Goal: Communication & Community: Answer question/provide support

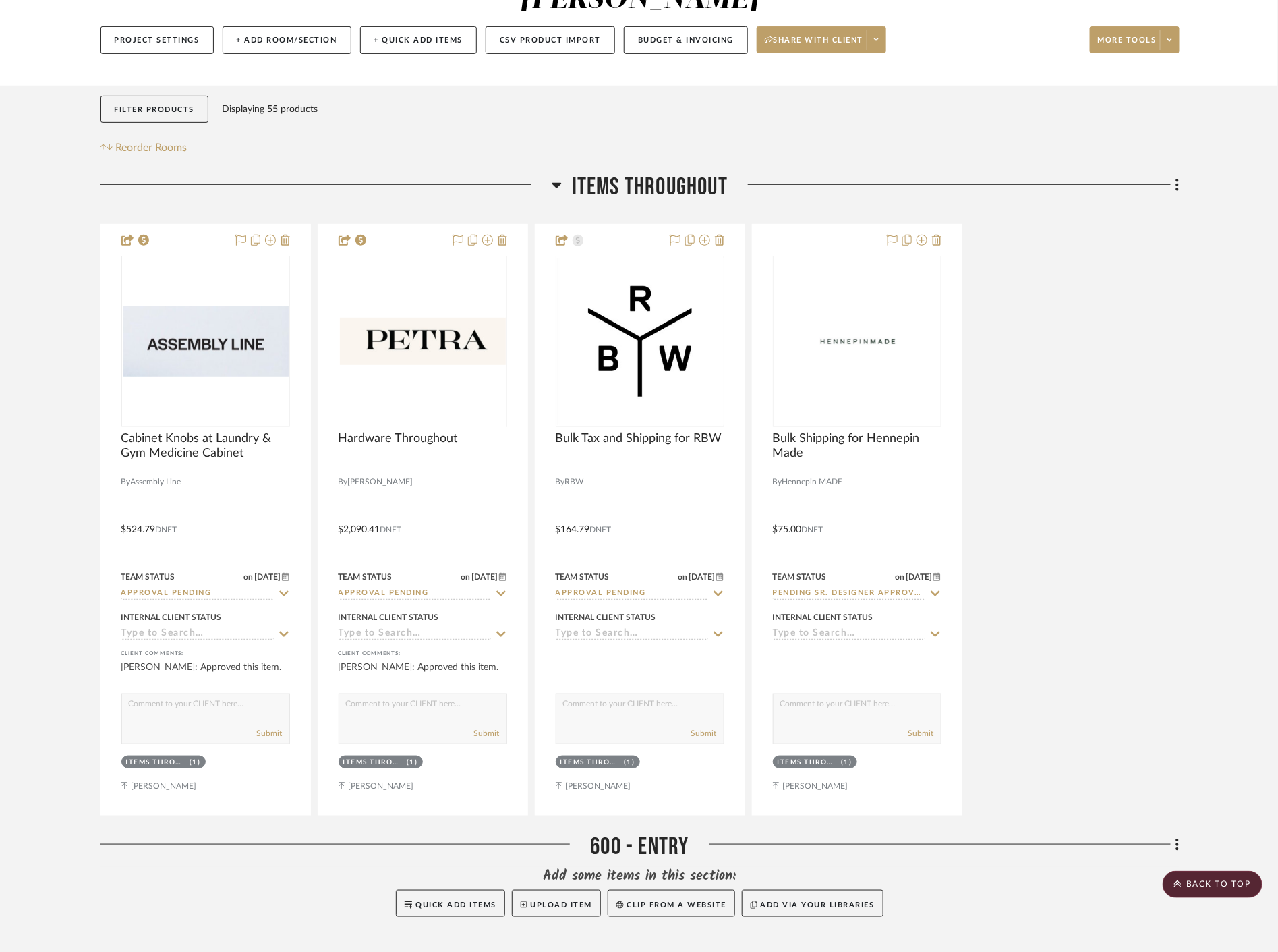
scroll to position [75, 0]
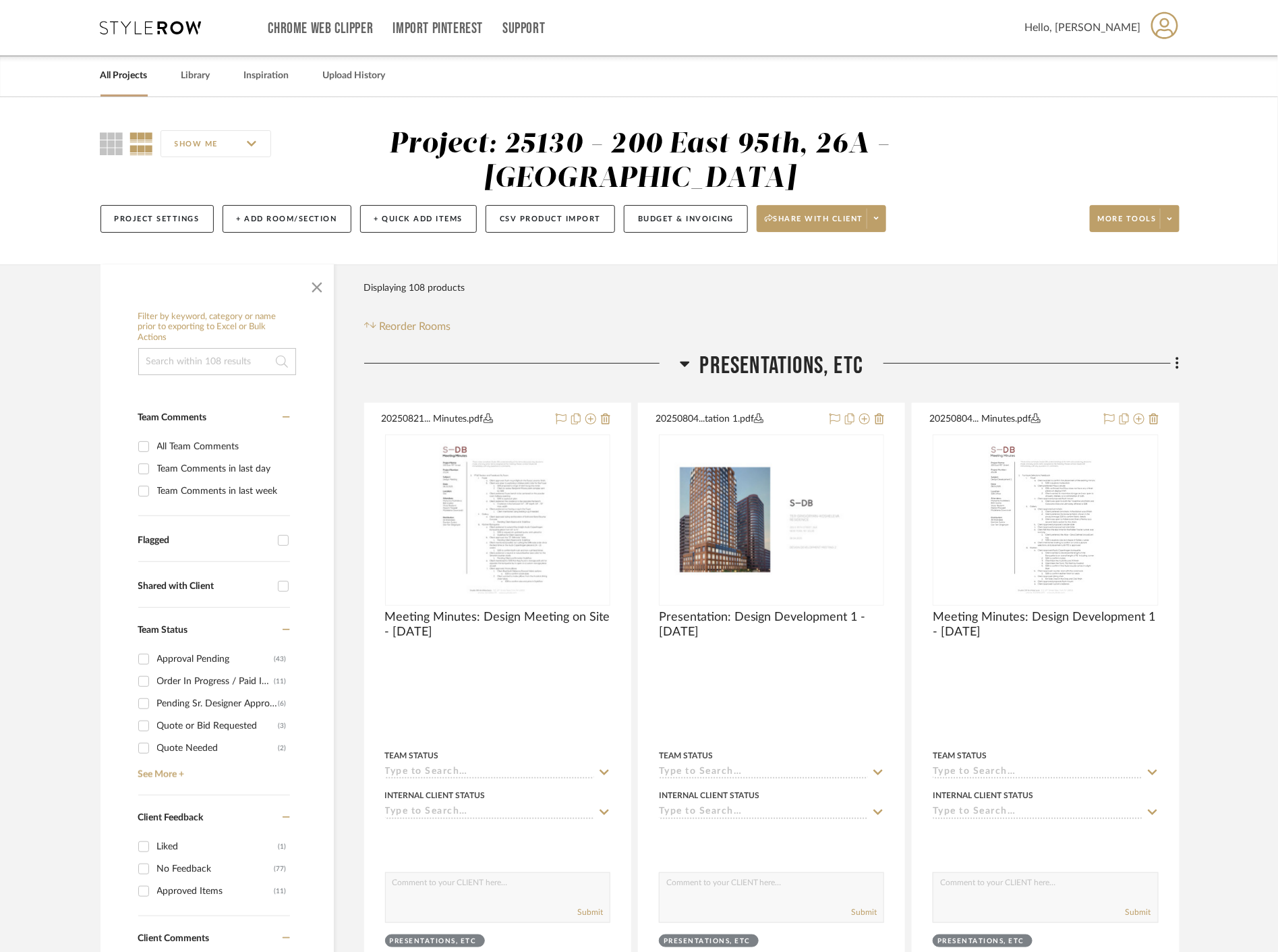
drag, startPoint x: 325, startPoint y: 286, endPoint x: 338, endPoint y: 299, distance: 18.4
click at [321, 286] on span "button" at bounding box center [317, 284] width 32 height 32
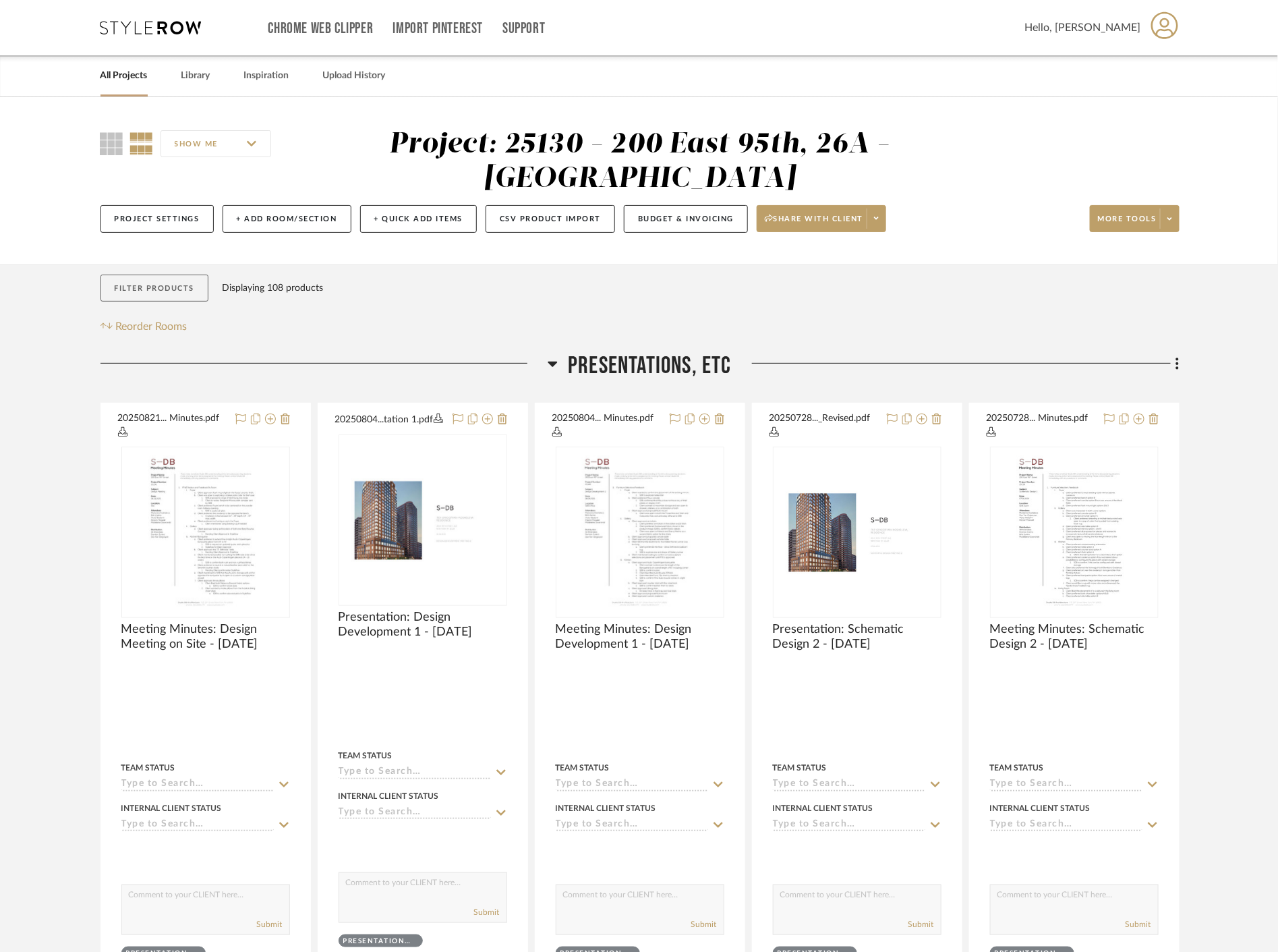
click at [164, 280] on button "Filter Products" at bounding box center [155, 288] width 109 height 28
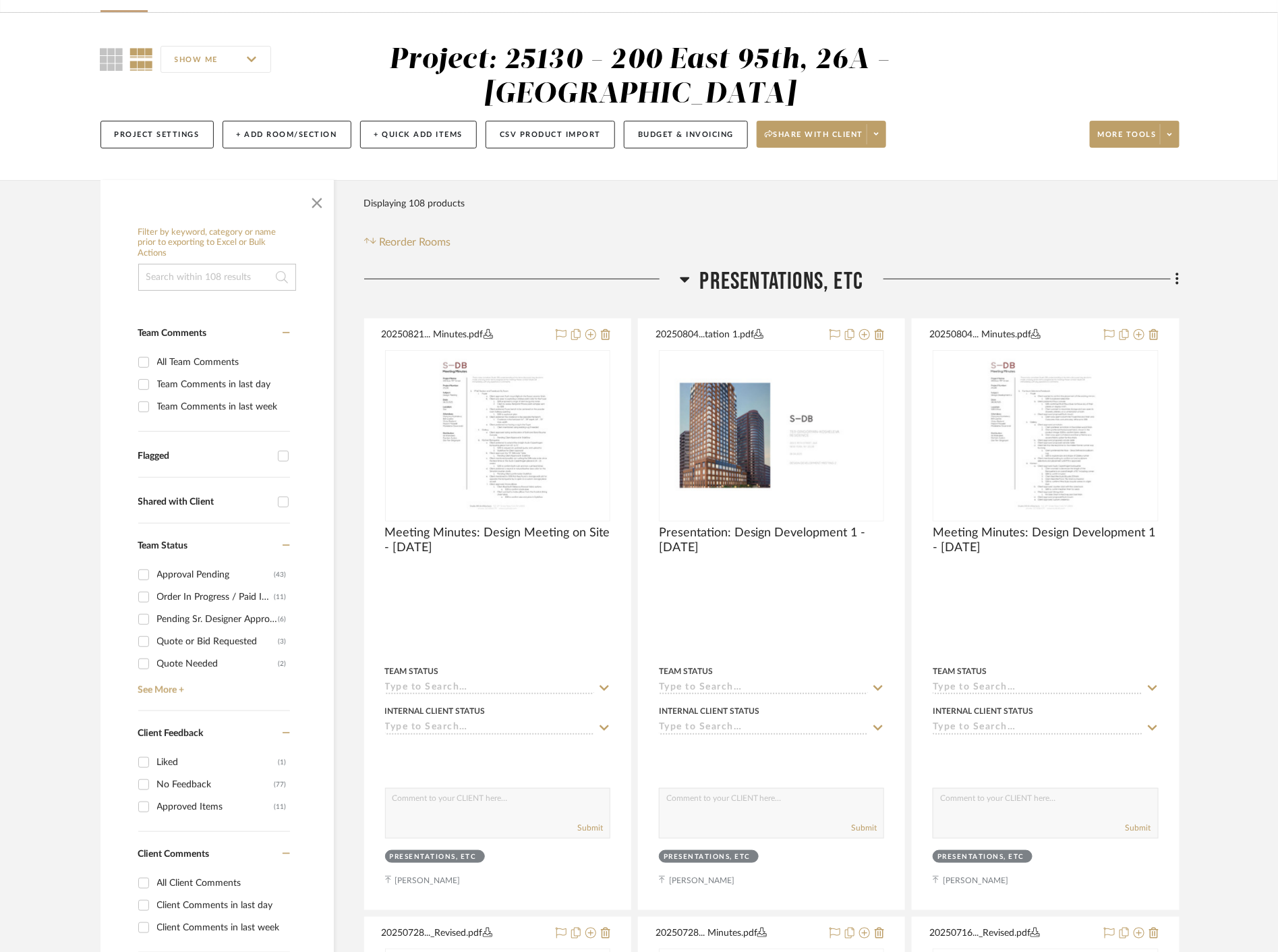
scroll to position [150, 0]
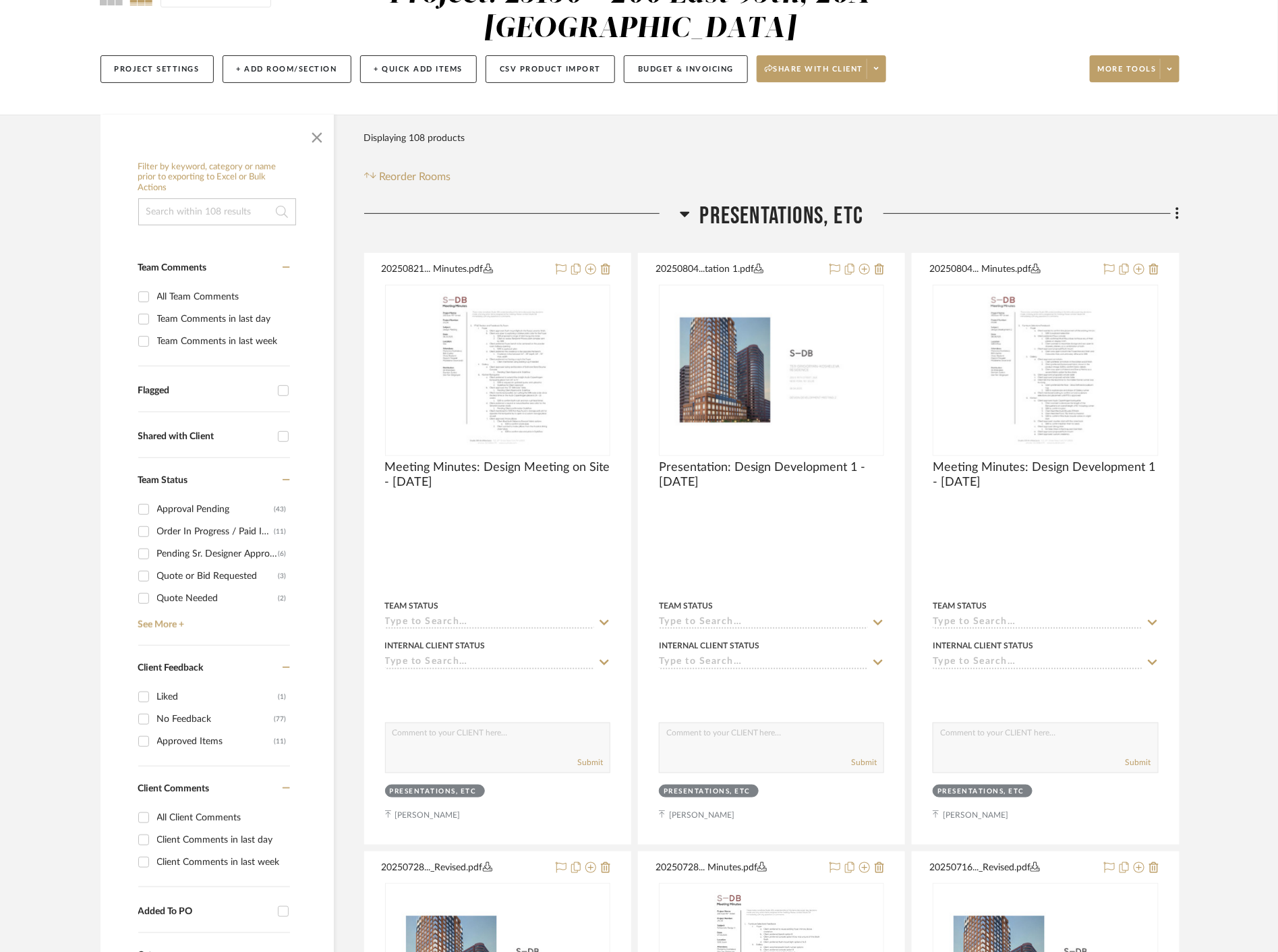
click at [143, 845] on input "Client Comments in last day" at bounding box center [143, 839] width 21 height 21
checkbox input "true"
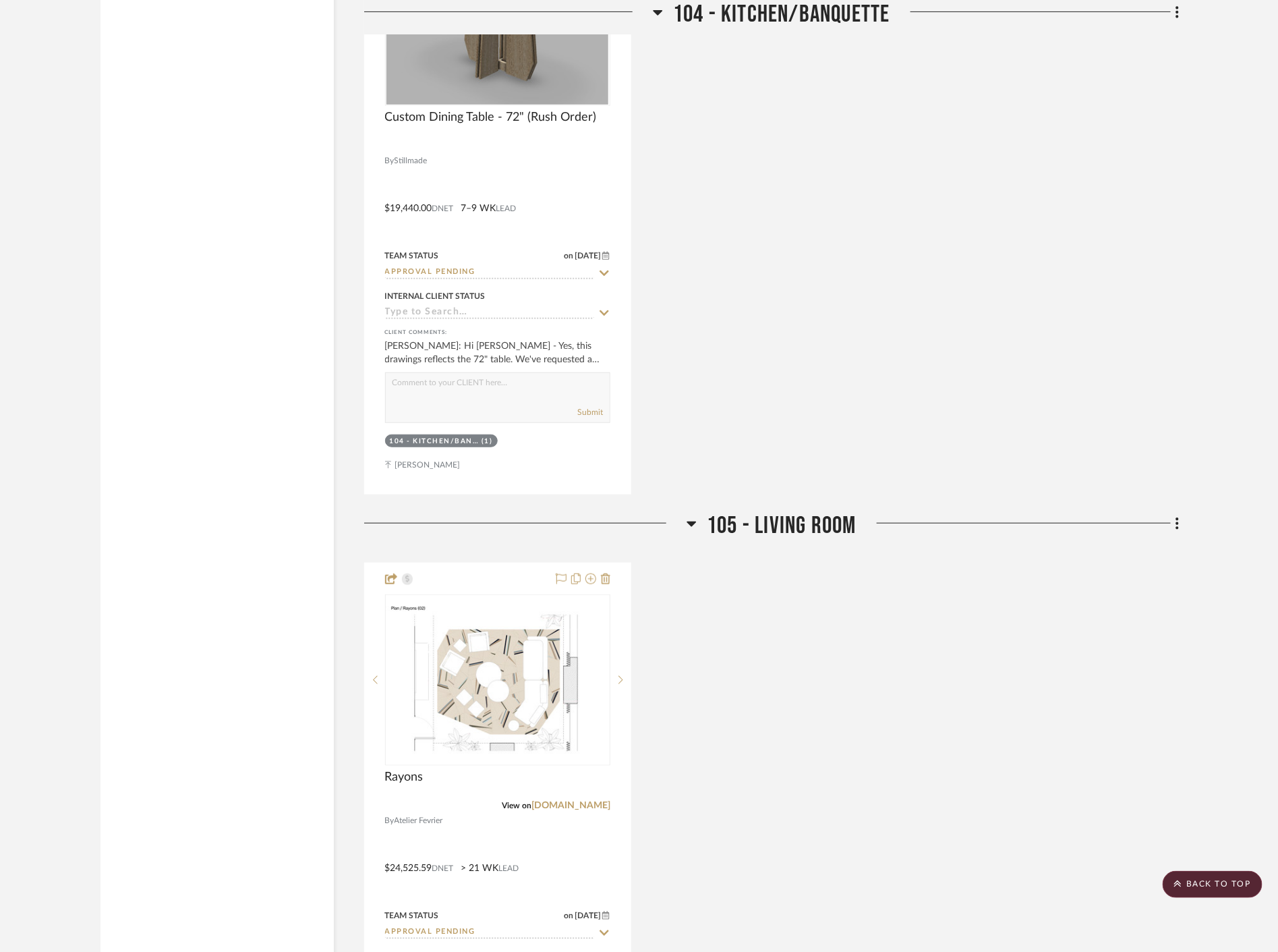
scroll to position [2773, 0]
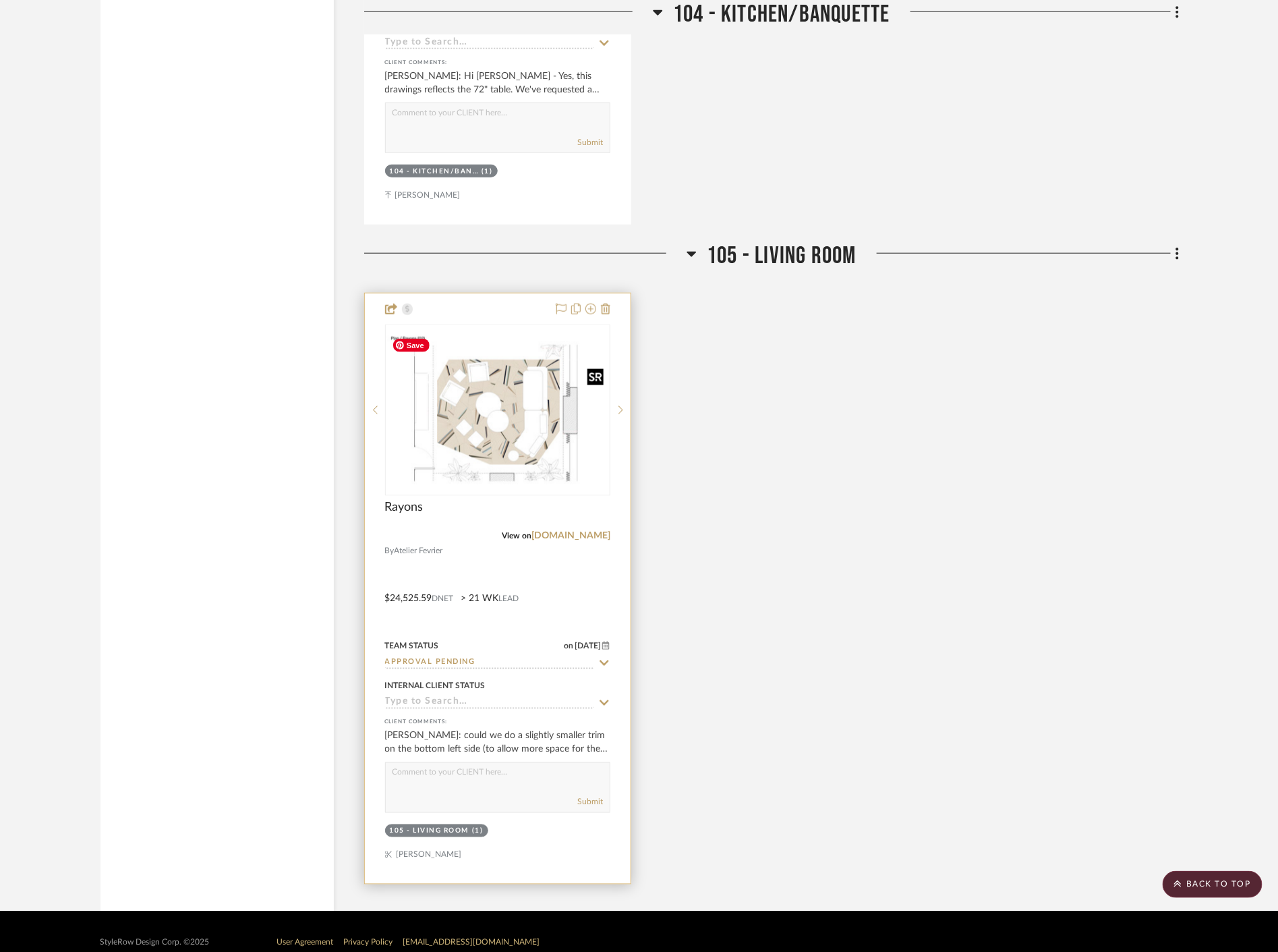
click at [0, 0] on img at bounding box center [0, 0] width 0 height 0
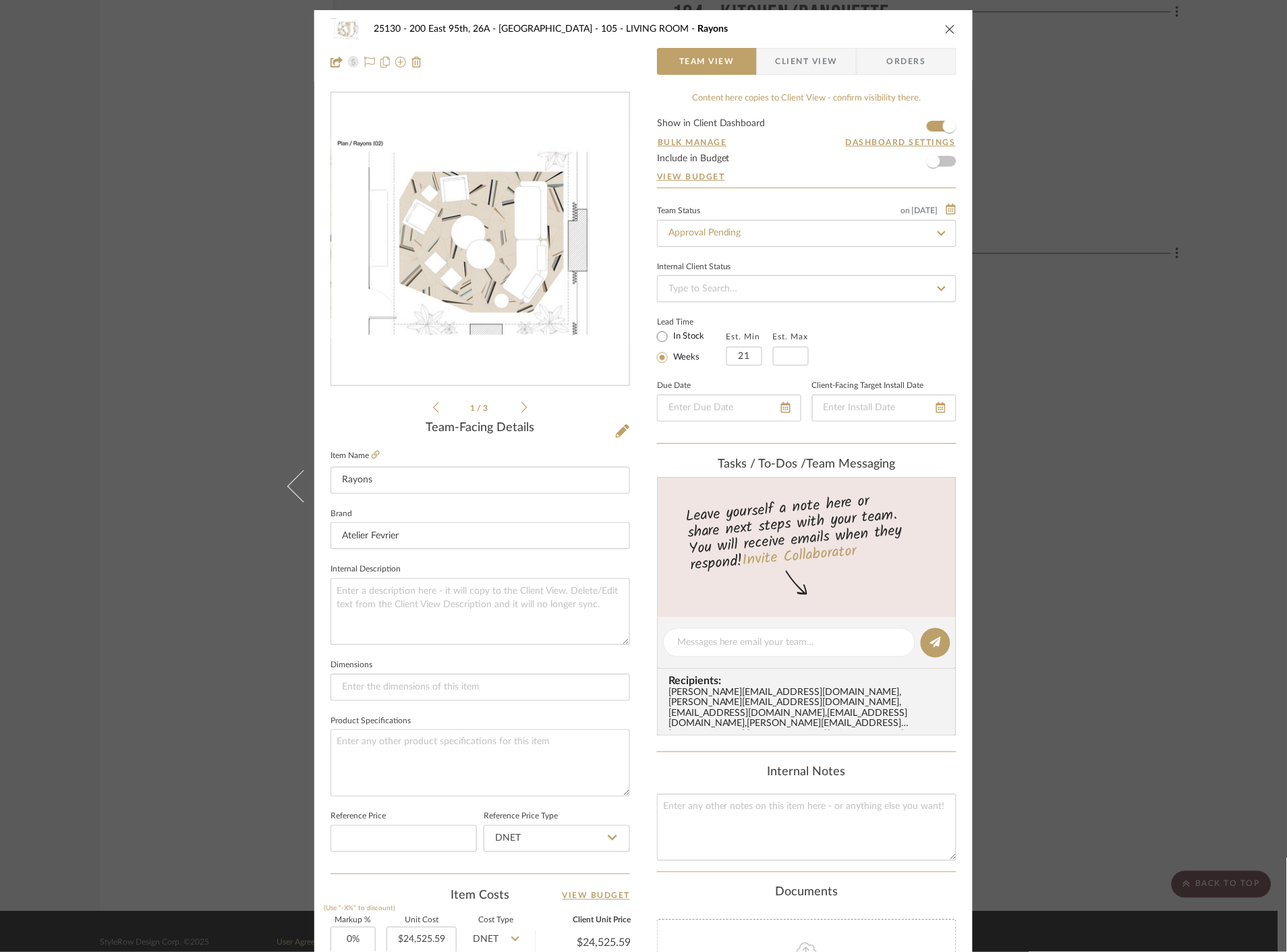
drag, startPoint x: 815, startPoint y: 63, endPoint x: 807, endPoint y: 55, distance: 11.3
click at [808, 57] on span "Client View" at bounding box center [807, 61] width 62 height 27
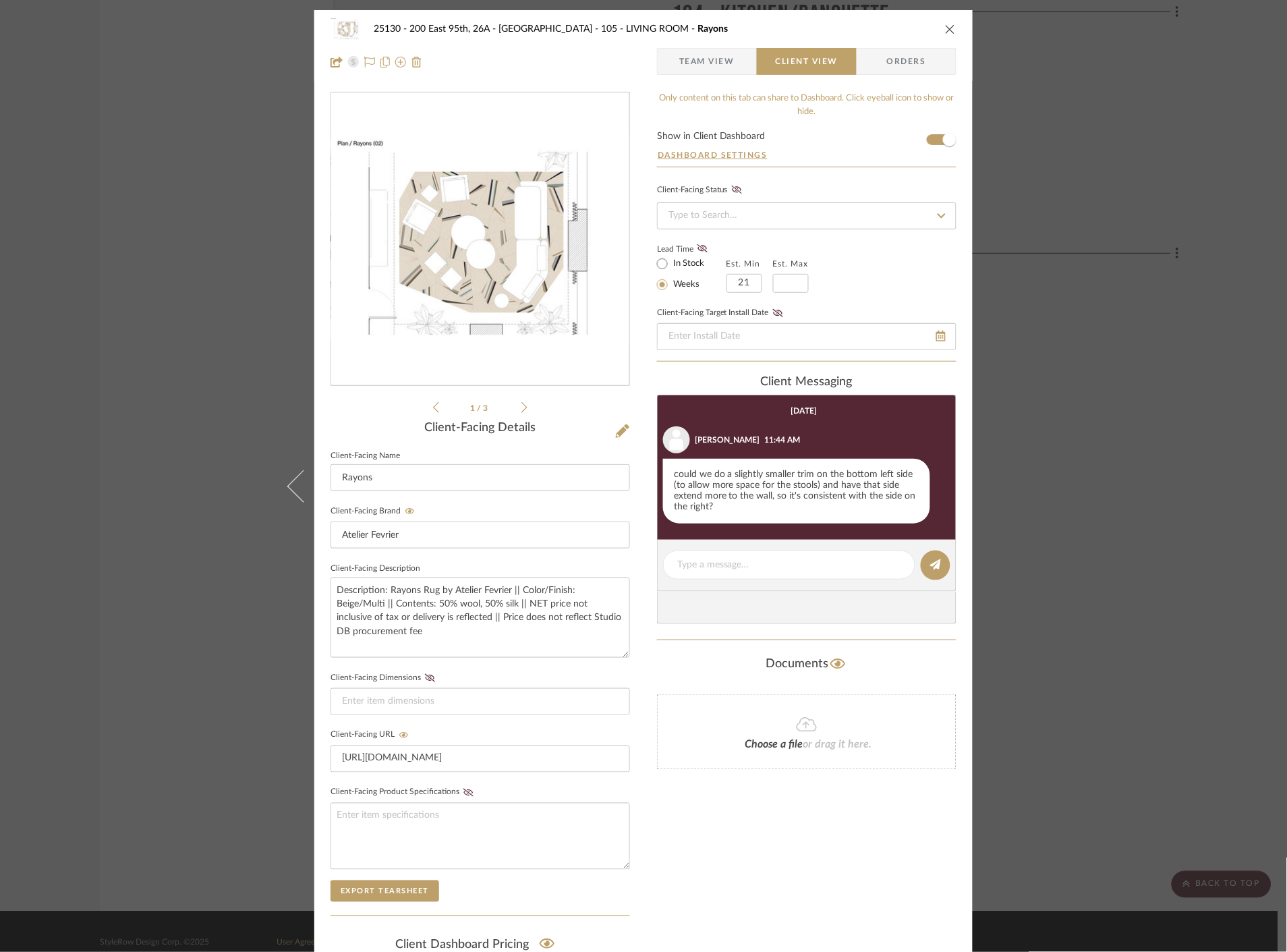
click at [1054, 271] on div "25130 - 200 East 95th, 26A - Kosheleva 105 - LIVING ROOM Rayons Team View Clien…" at bounding box center [644, 476] width 1287 height 952
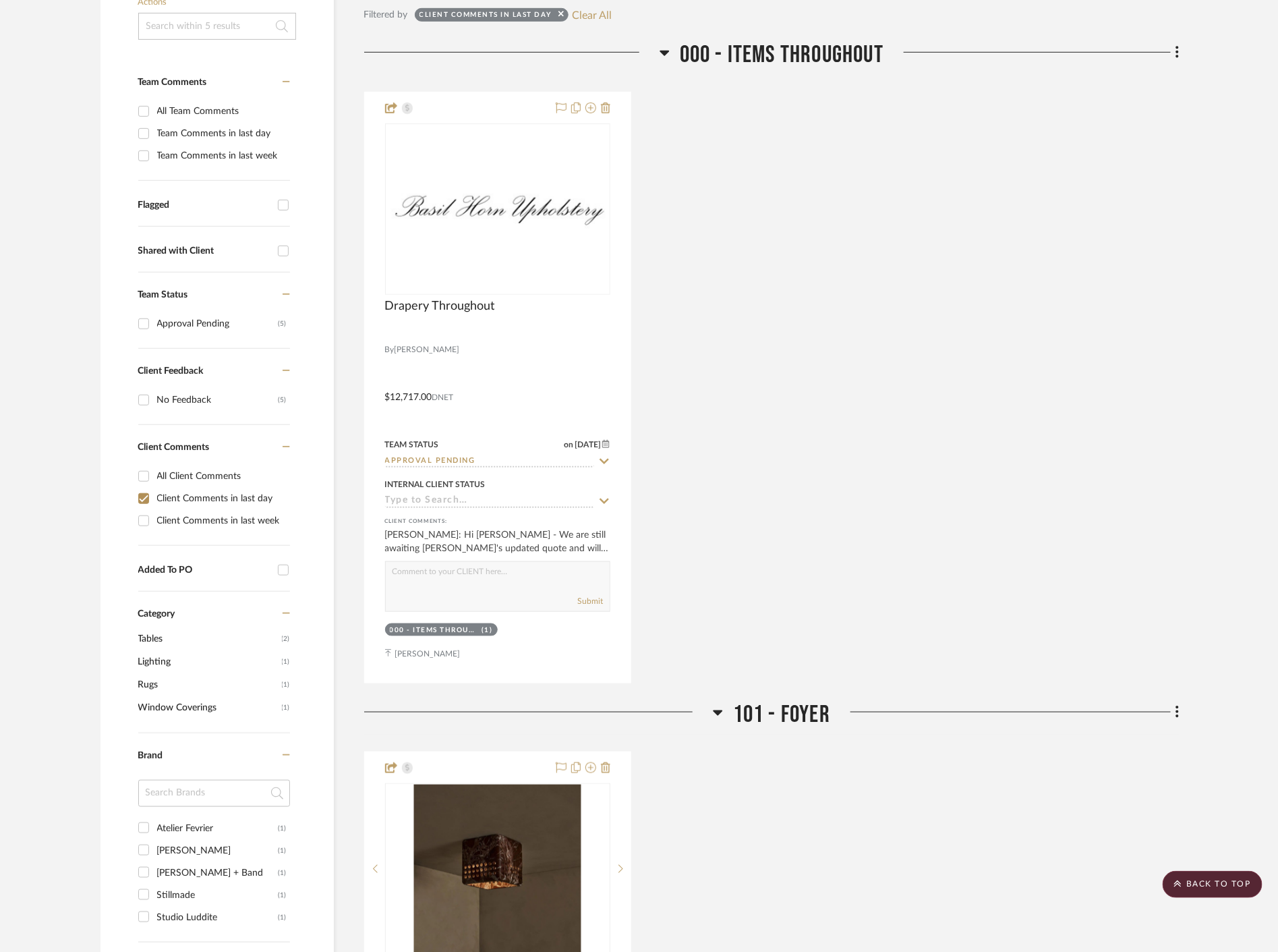
scroll to position [150, 0]
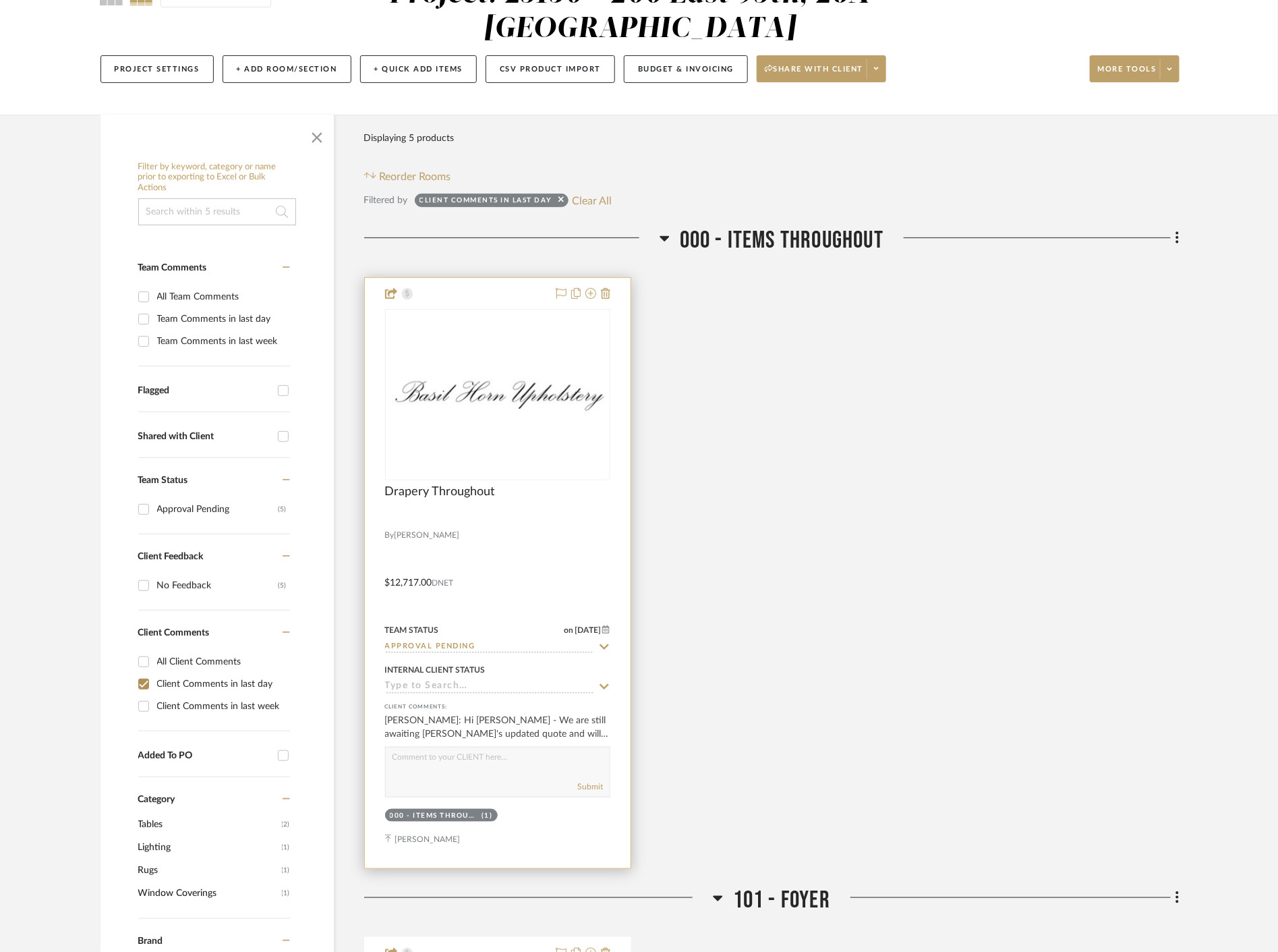
click at [569, 399] on img "0" at bounding box center [498, 394] width 222 height 51
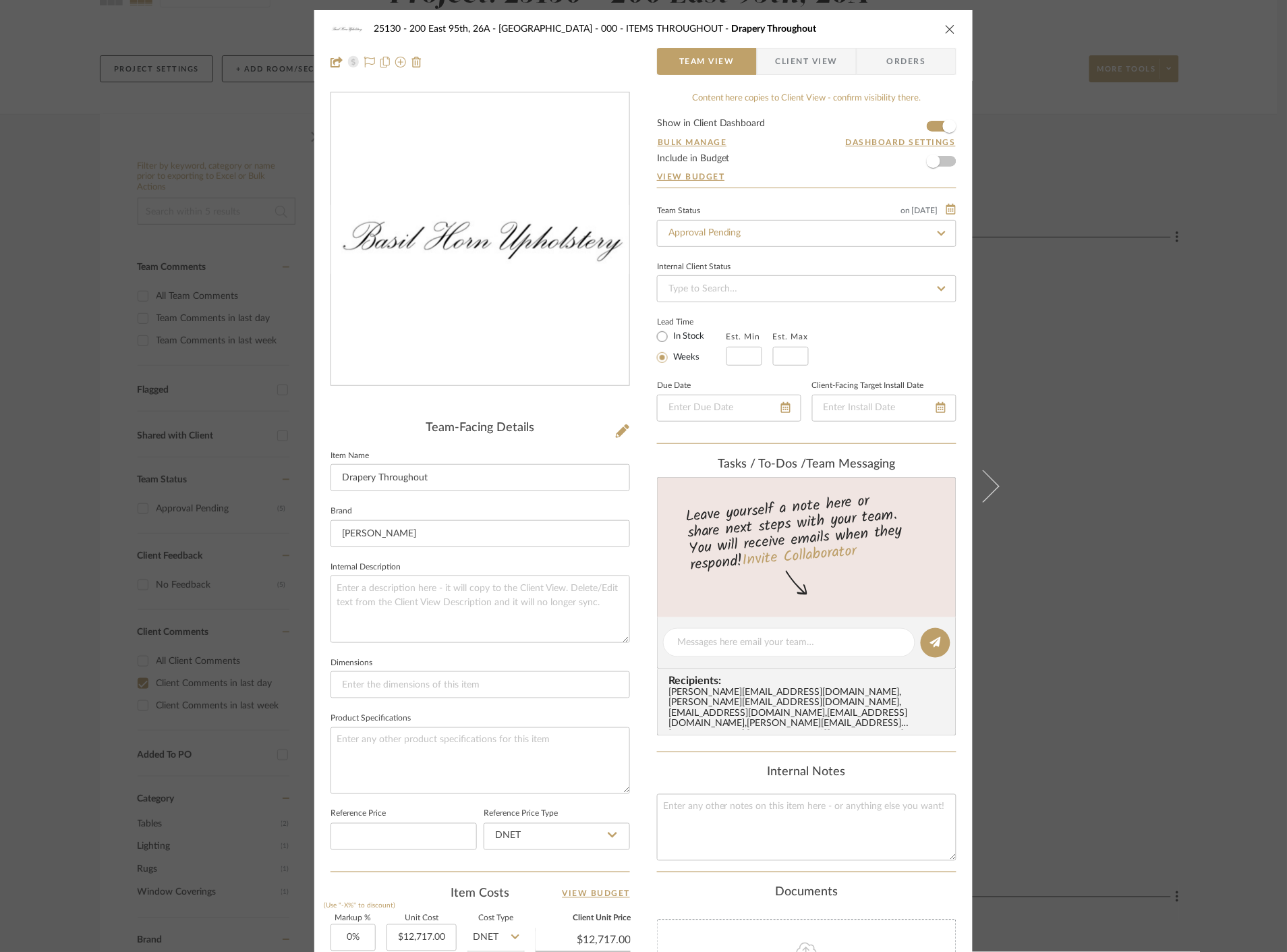
click at [806, 64] on span "Client View" at bounding box center [807, 61] width 62 height 27
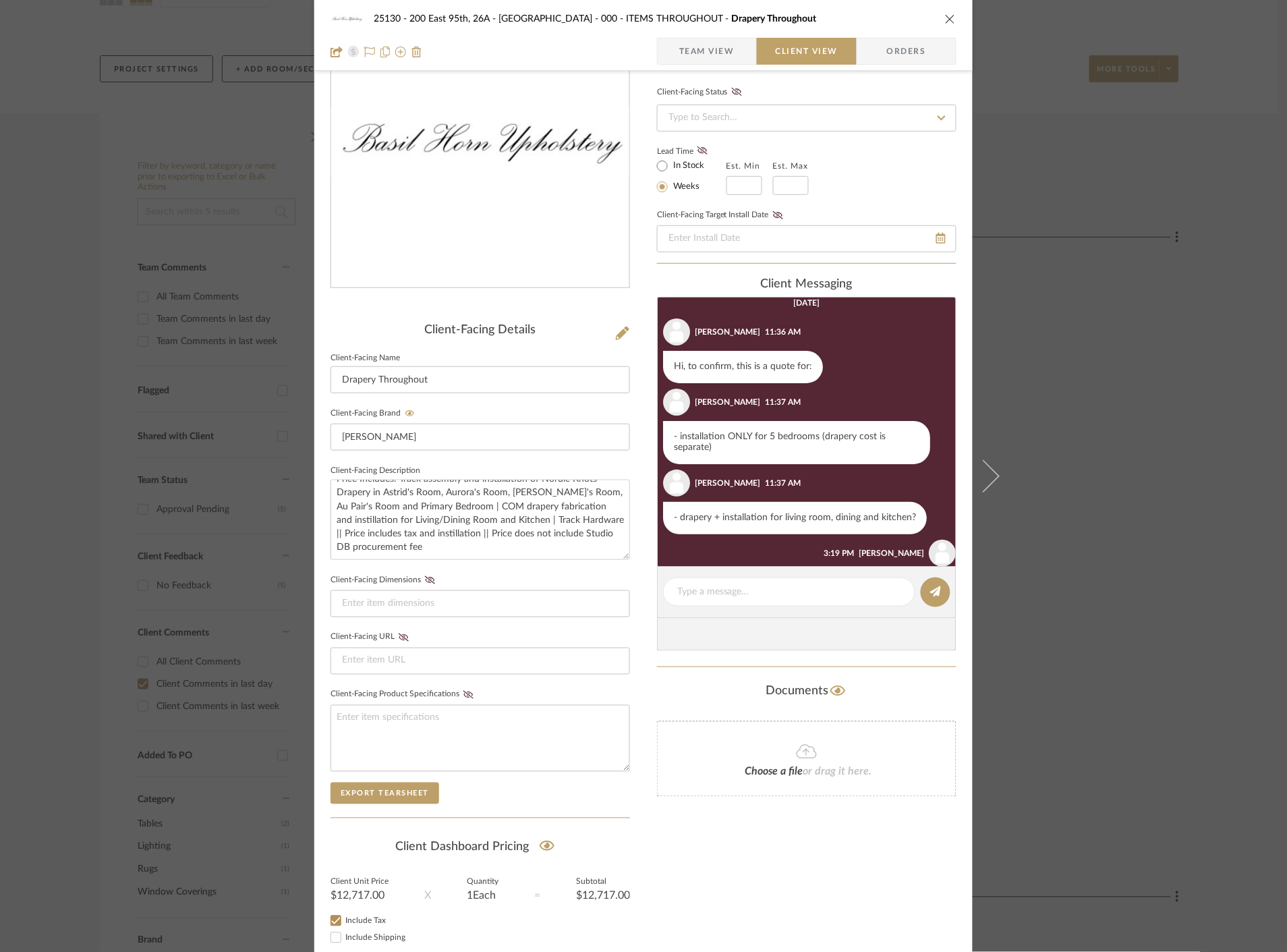
scroll to position [182, 0]
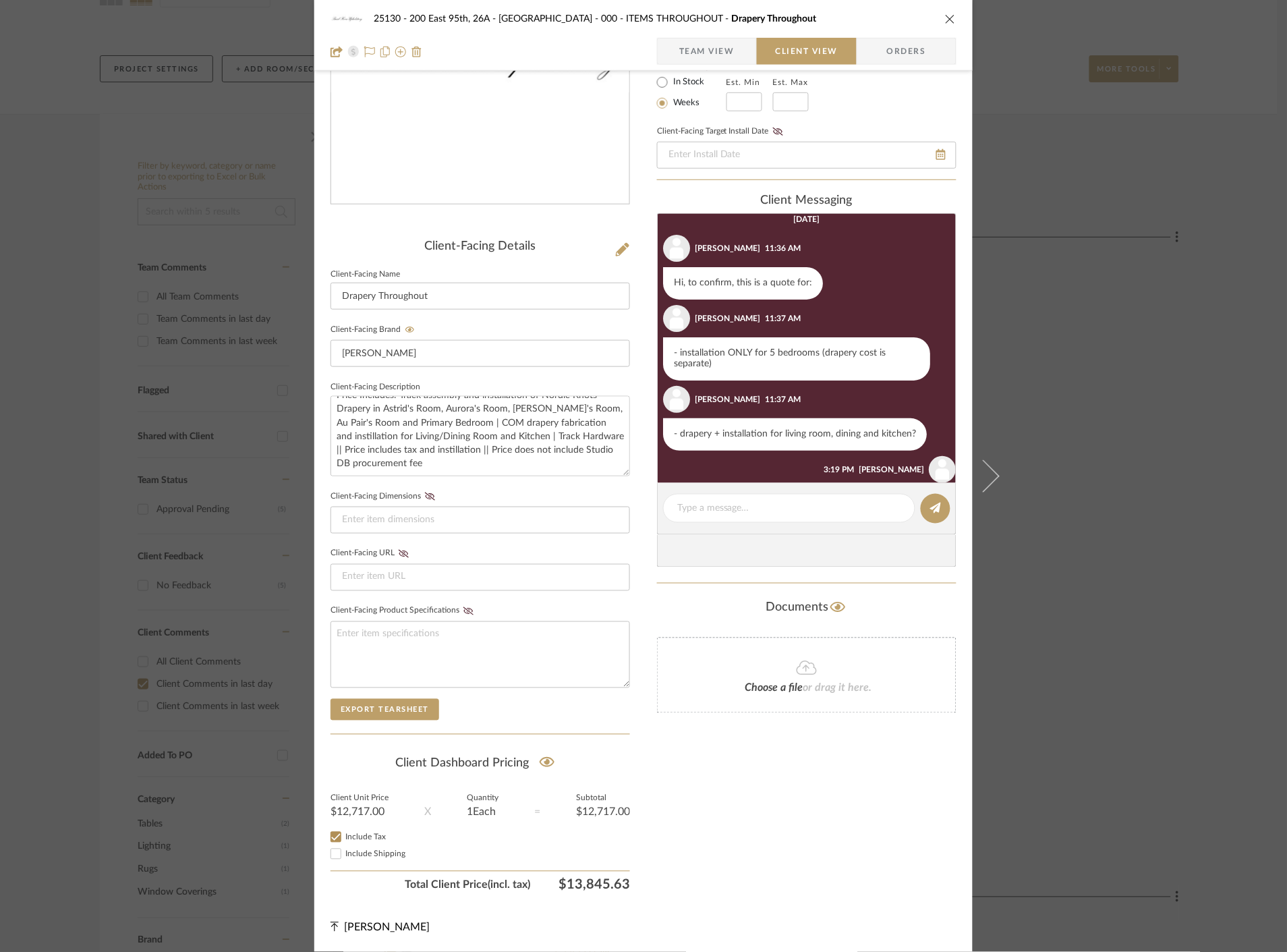
drag, startPoint x: 1145, startPoint y: 328, endPoint x: 1143, endPoint y: 336, distance: 8.2
click at [1145, 328] on div "25130 - 200 East 95th, 26A - Kosheleva 000 - ITEMS THROUGHOUT Drapery Throughou…" at bounding box center [644, 476] width 1287 height 952
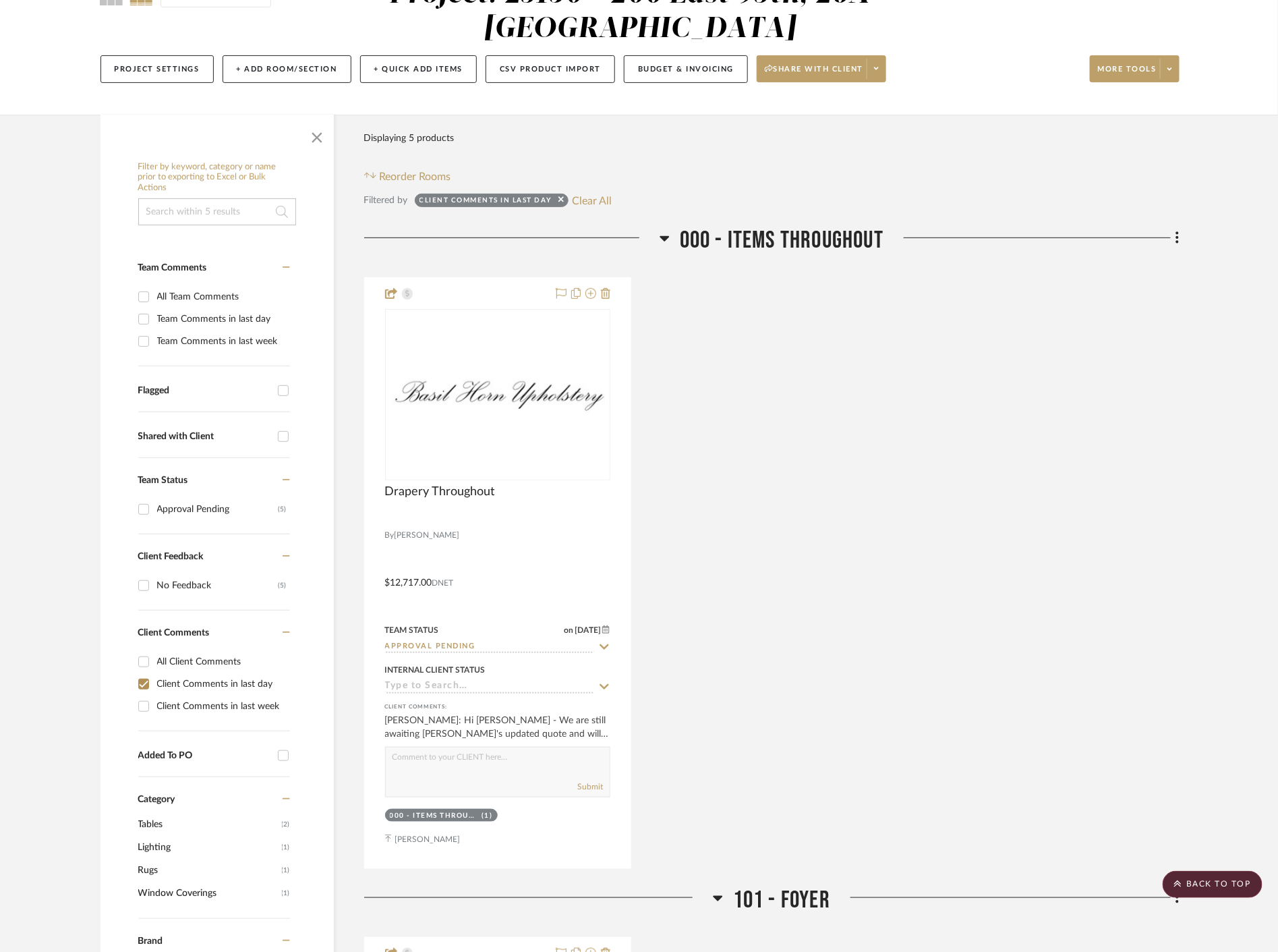
scroll to position [0, 0]
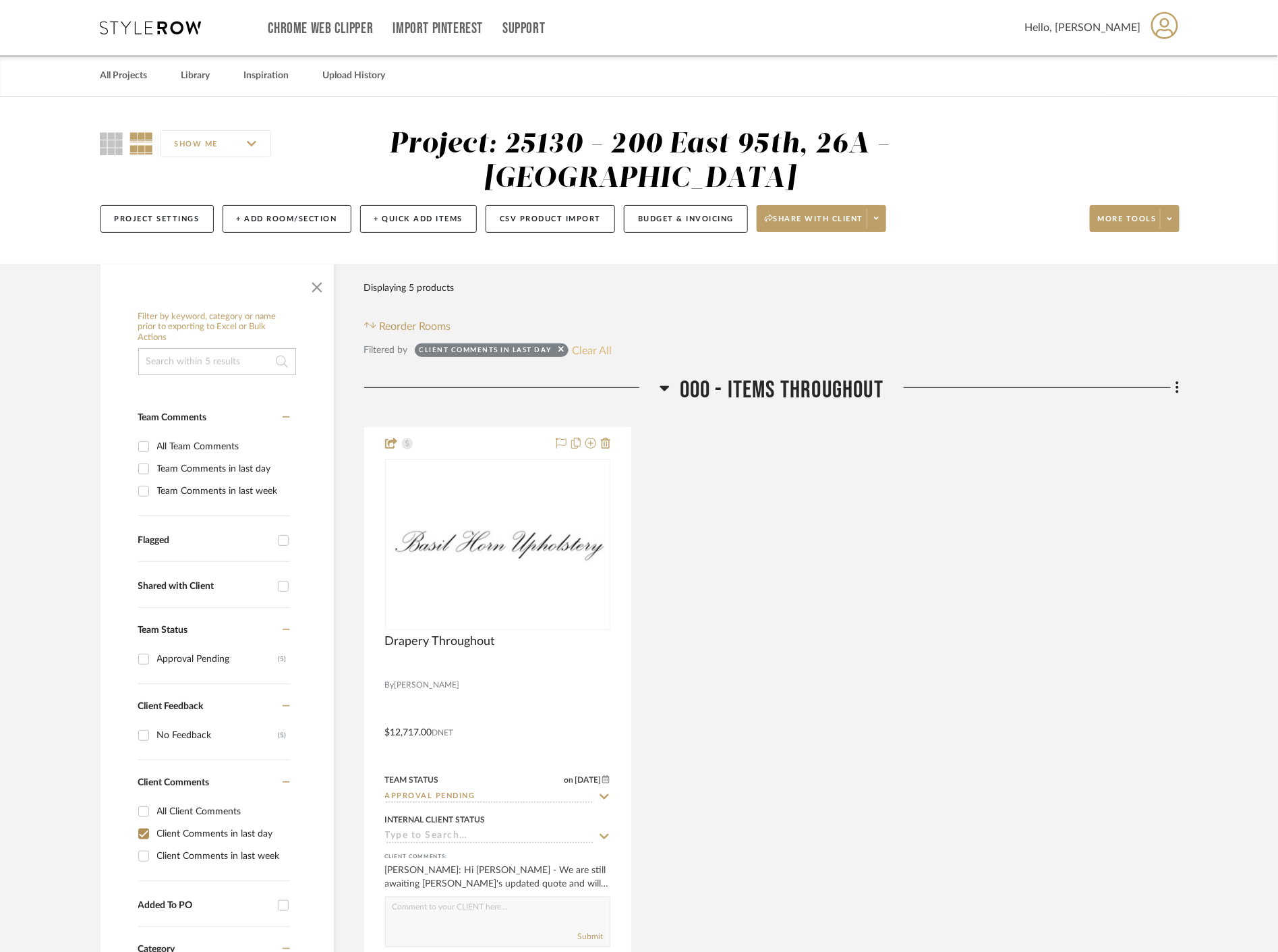
drag, startPoint x: 592, startPoint y: 362, endPoint x: 592, endPoint y: 355, distance: 7.0
click at [592, 350] on button "Clear All" at bounding box center [592, 350] width 40 height 17
checkbox input "false"
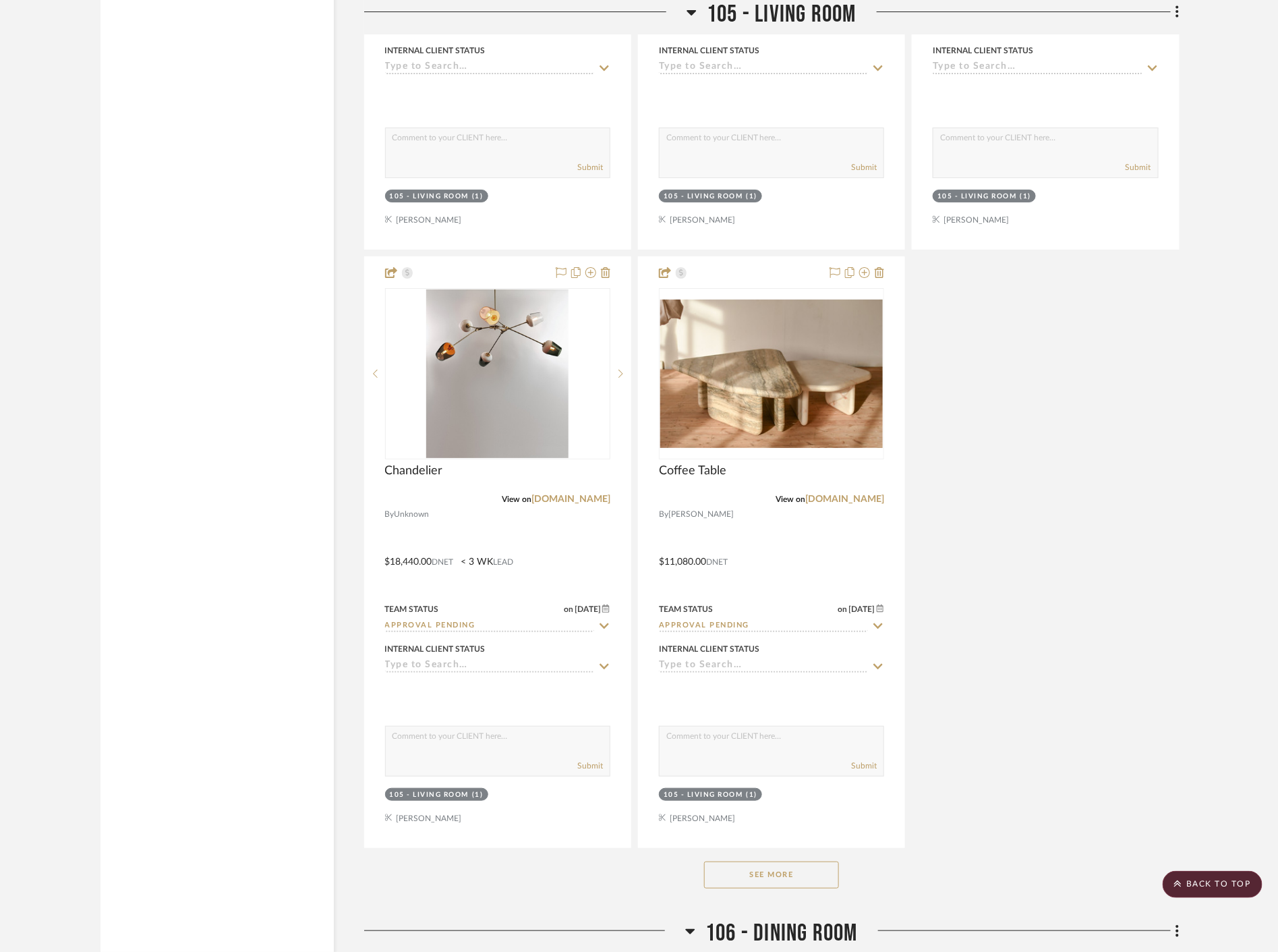
scroll to position [9294, 0]
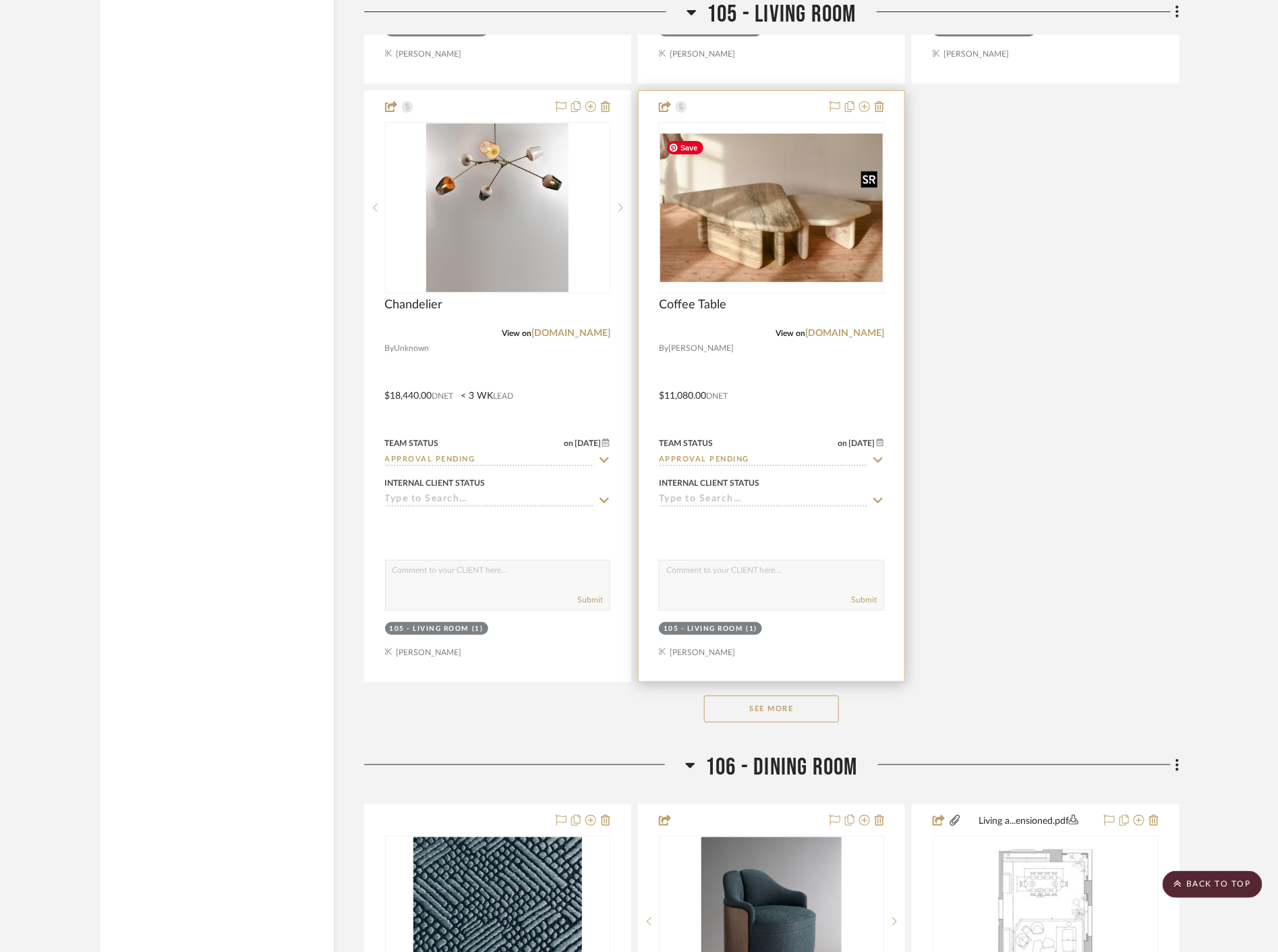
click at [0, 0] on img at bounding box center [0, 0] width 0 height 0
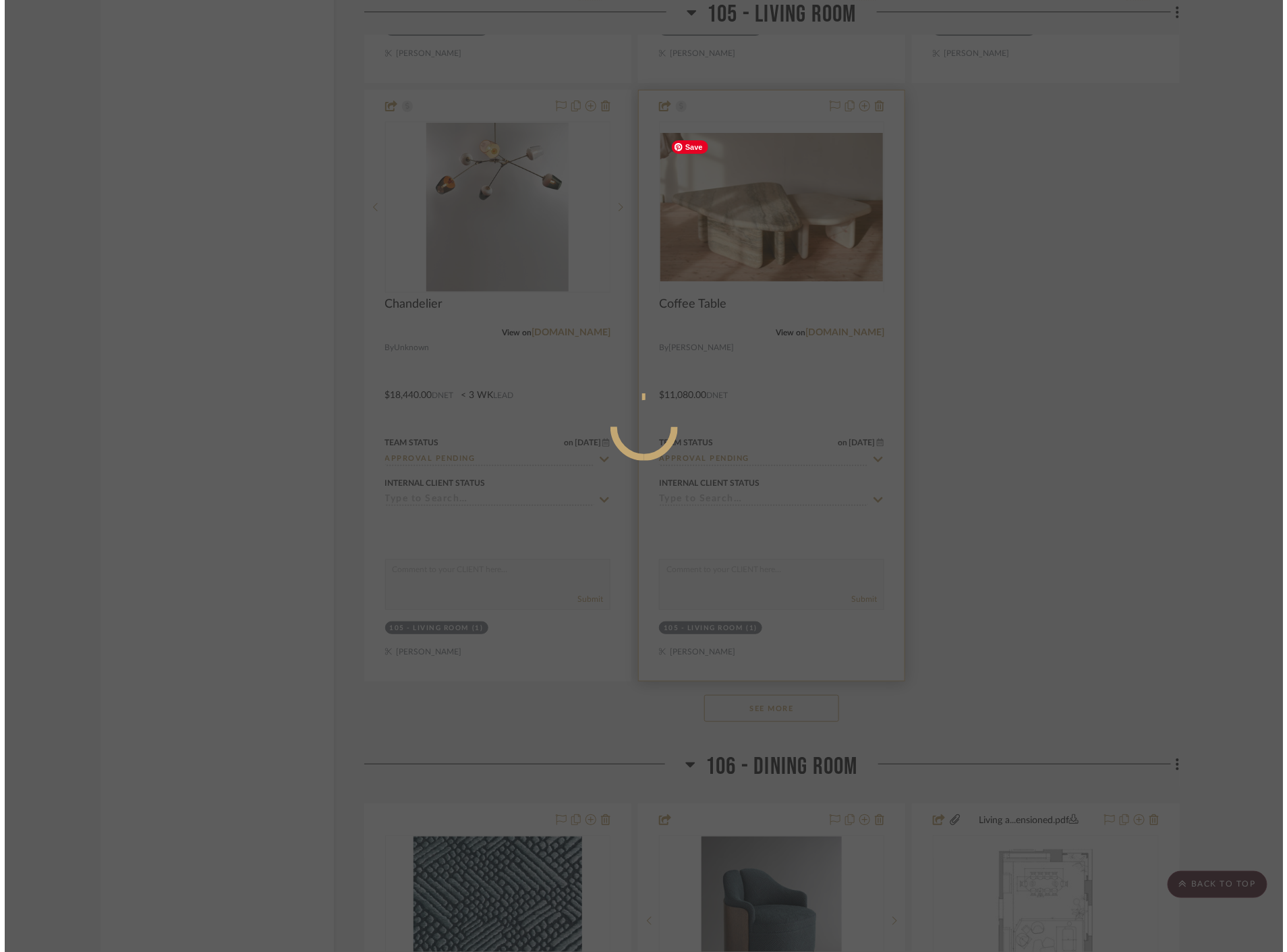
scroll to position [0, 0]
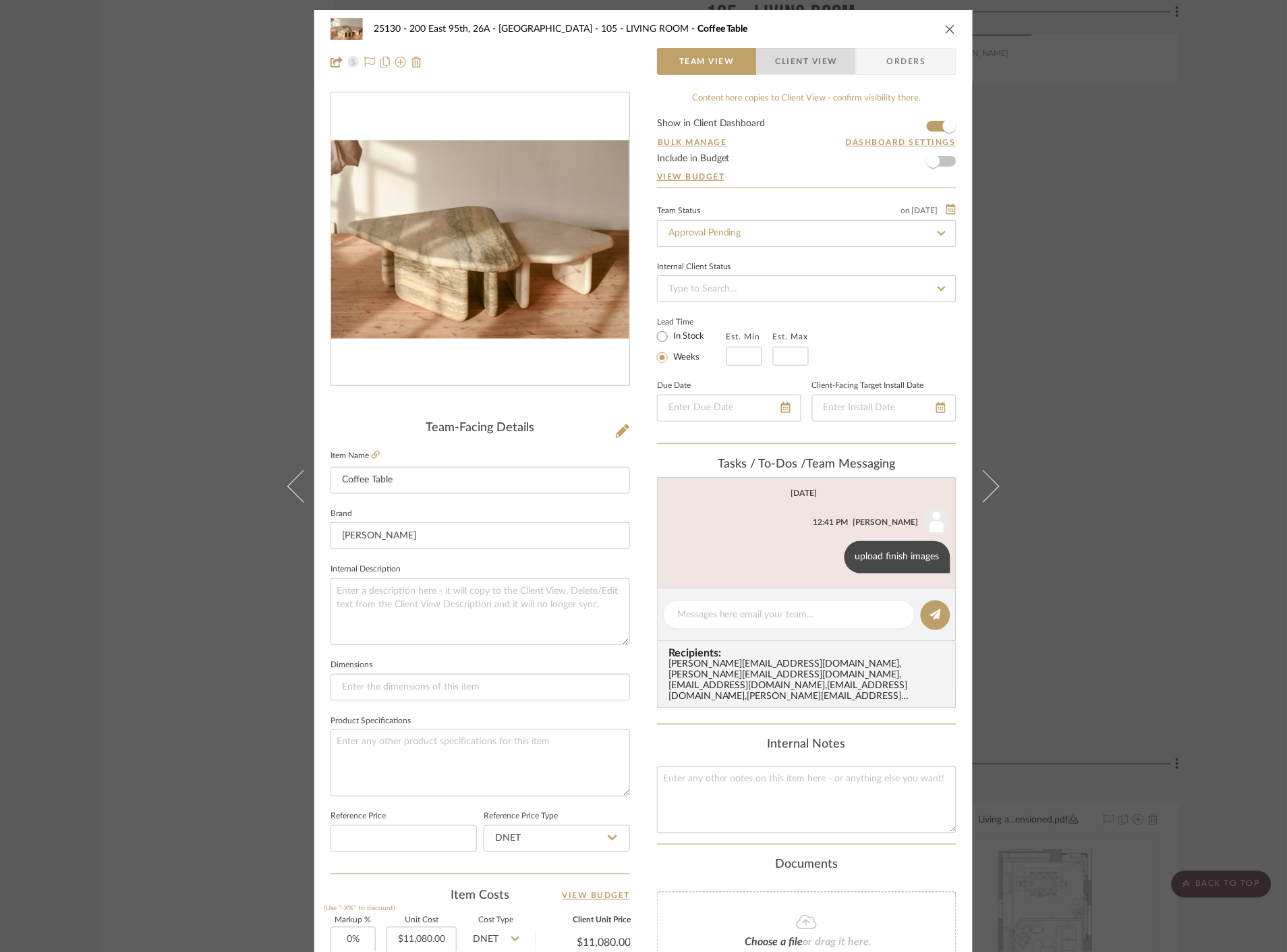
click at [805, 56] on span "Client View" at bounding box center [807, 61] width 62 height 27
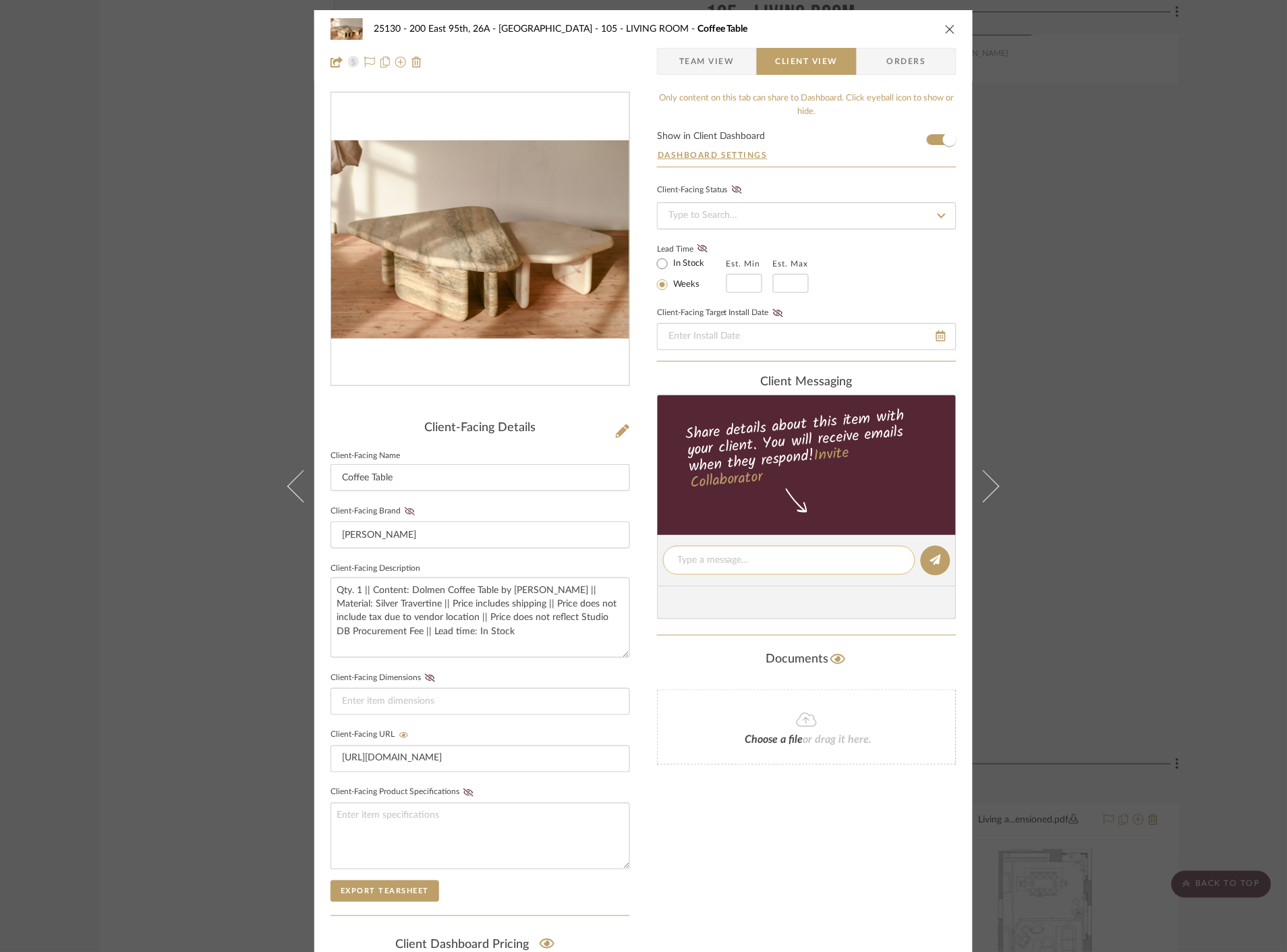
click at [741, 560] on textarea at bounding box center [789, 560] width 224 height 14
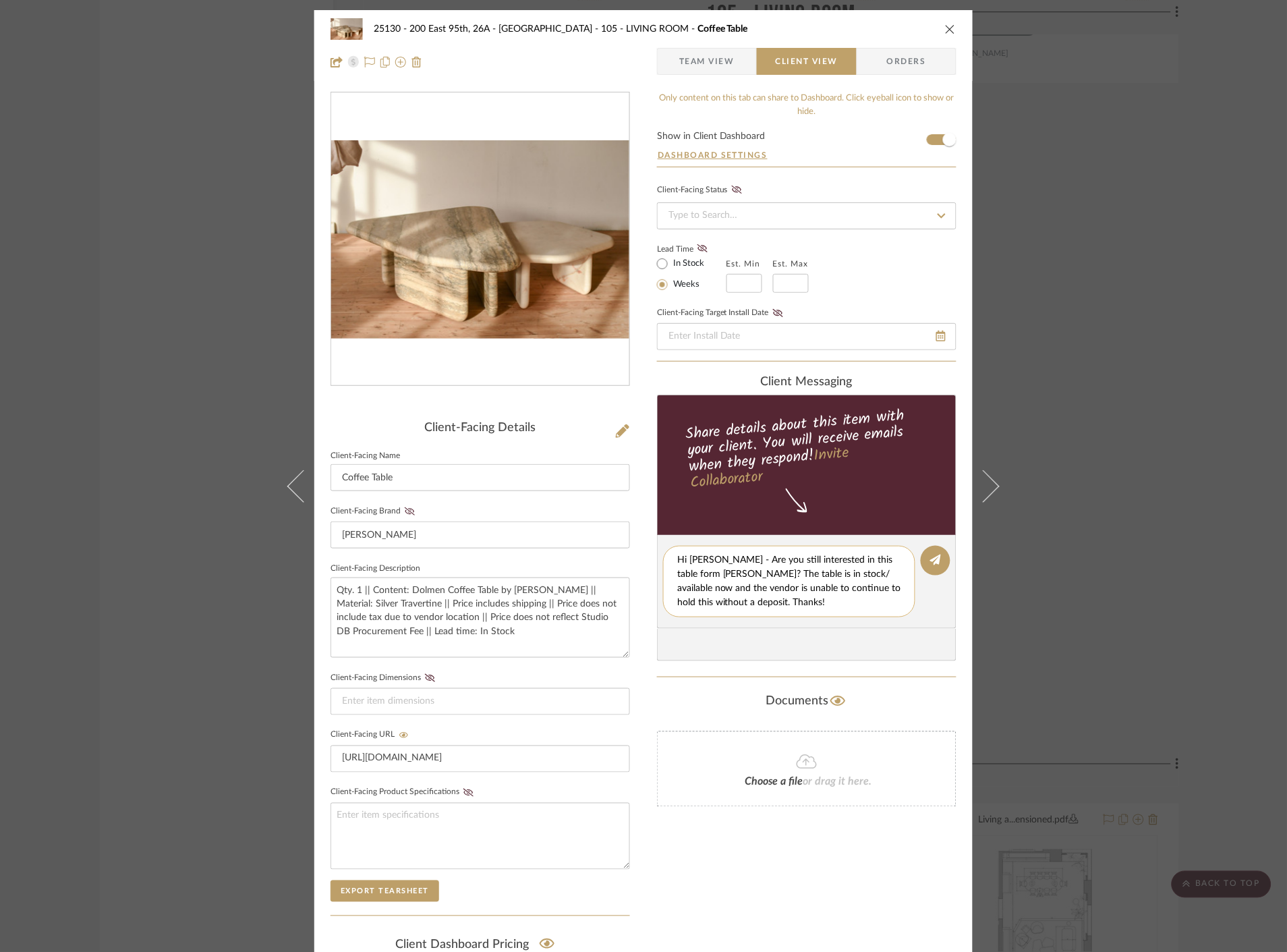
click at [691, 570] on textarea "Hi Marianna - Are you still interested in this table form Jeff Martin? The tabl…" at bounding box center [789, 582] width 224 height 56
drag, startPoint x: 774, startPoint y: 592, endPoint x: 676, endPoint y: 556, distance: 104.4
click at [677, 556] on textarea "Hi Marianna - Are you still interested in this table from Jeff Martin? The tabl…" at bounding box center [789, 582] width 224 height 56
drag, startPoint x: 807, startPoint y: 614, endPoint x: 800, endPoint y: 607, distance: 9.9
click at [805, 611] on div "Hi Marianna - Are you still interested in this table from Jeff Martin? The tabl…" at bounding box center [789, 582] width 252 height 72
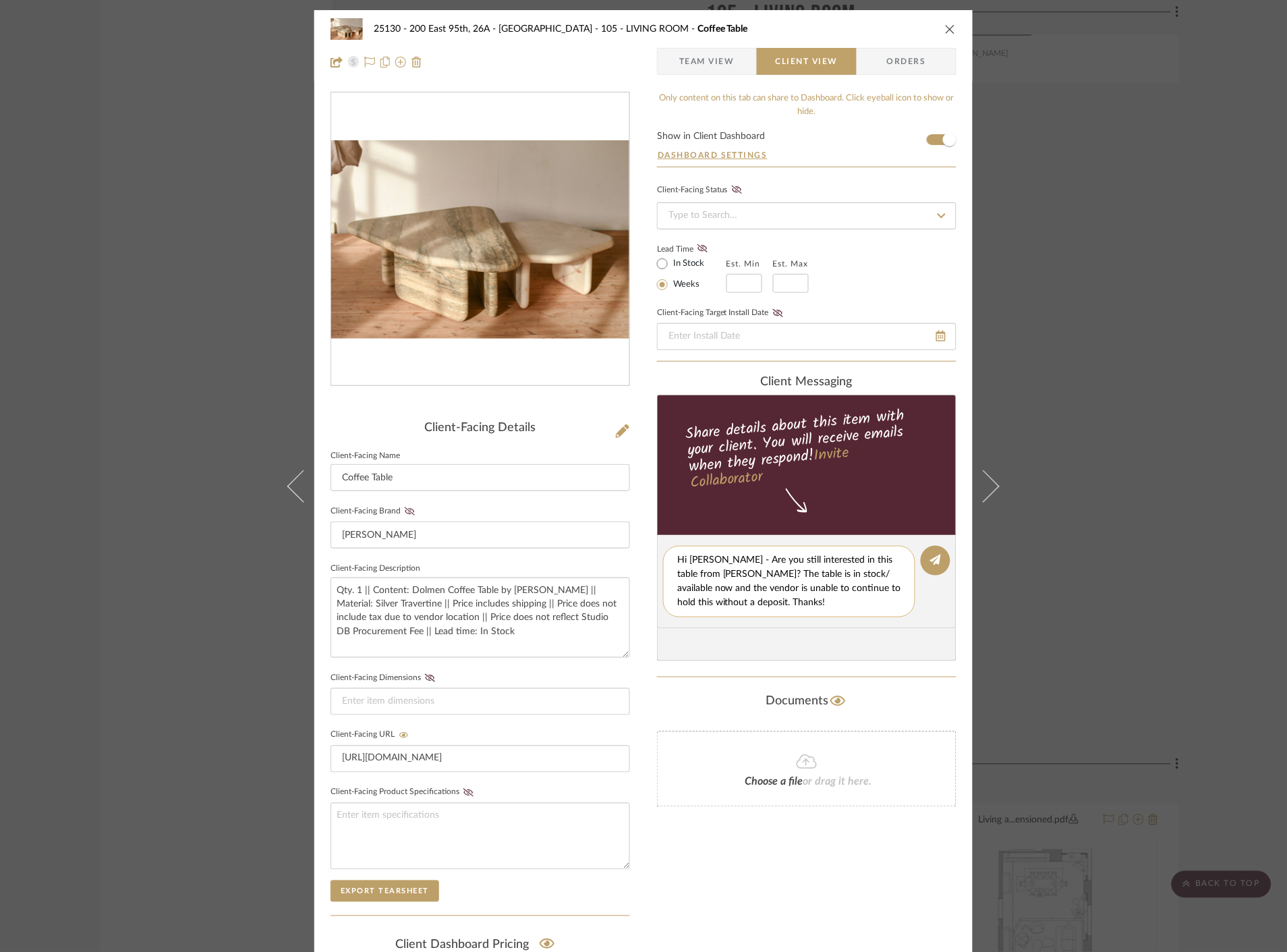
drag, startPoint x: 780, startPoint y: 590, endPoint x: 732, endPoint y: 557, distance: 58.2
click at [732, 557] on textarea "Hi Marianna - Are you still interested in this table from Jeff Martin? The tabl…" at bounding box center [789, 582] width 224 height 56
paste textarea "follow up on your interest in the table from Jeff Martin. The table is currentl…"
click at [731, 560] on textarea "Hi Marianna - follow up on your interest in the table from Jeff Martin. The tab…" at bounding box center [789, 582] width 224 height 56
click at [731, 560] on textarea "Hi Marianna - follow up on your interest in the table from Jeff Martin. The tab…" at bounding box center [789, 582] width 224 height 56
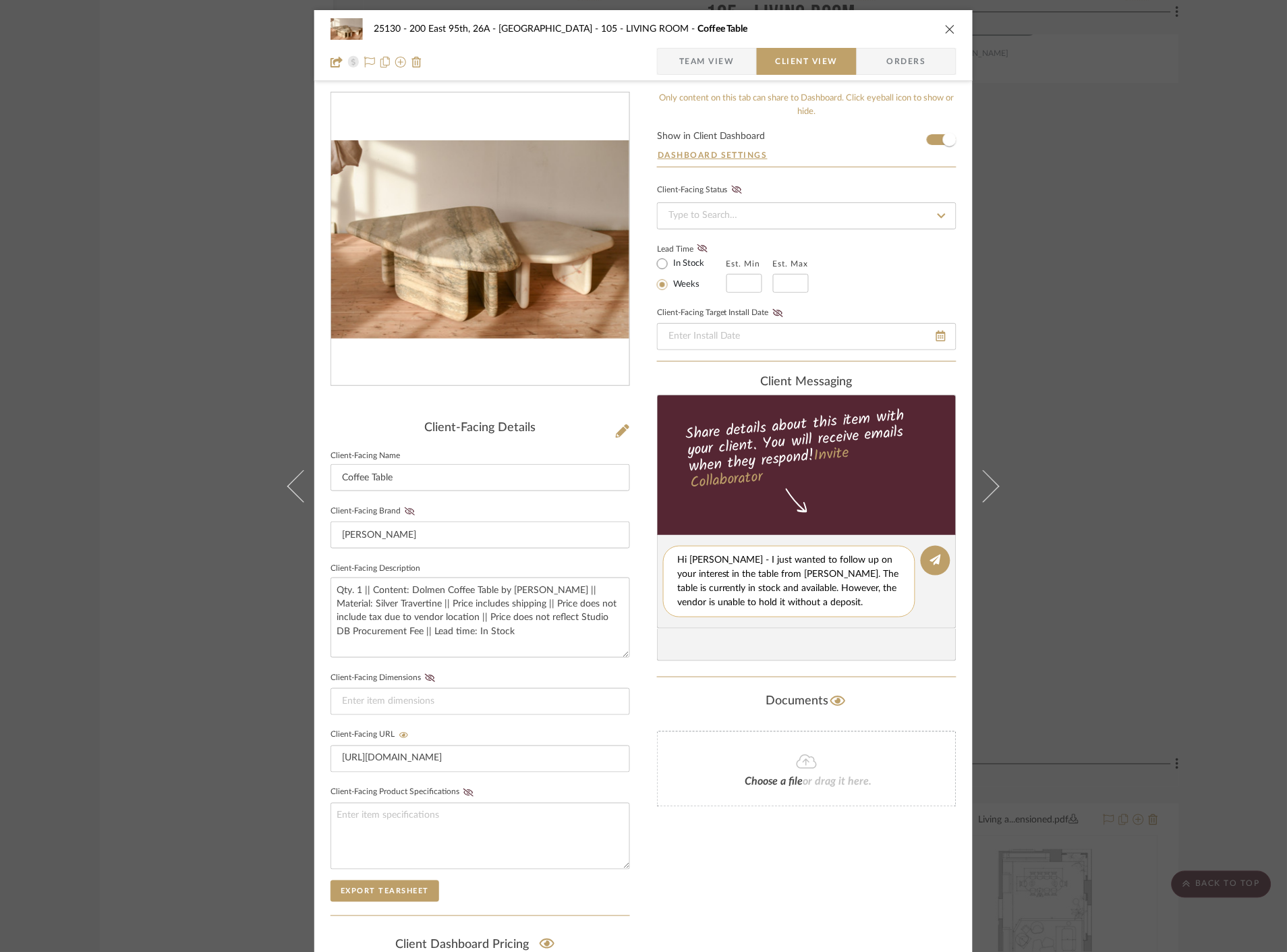
scroll to position [75, 0]
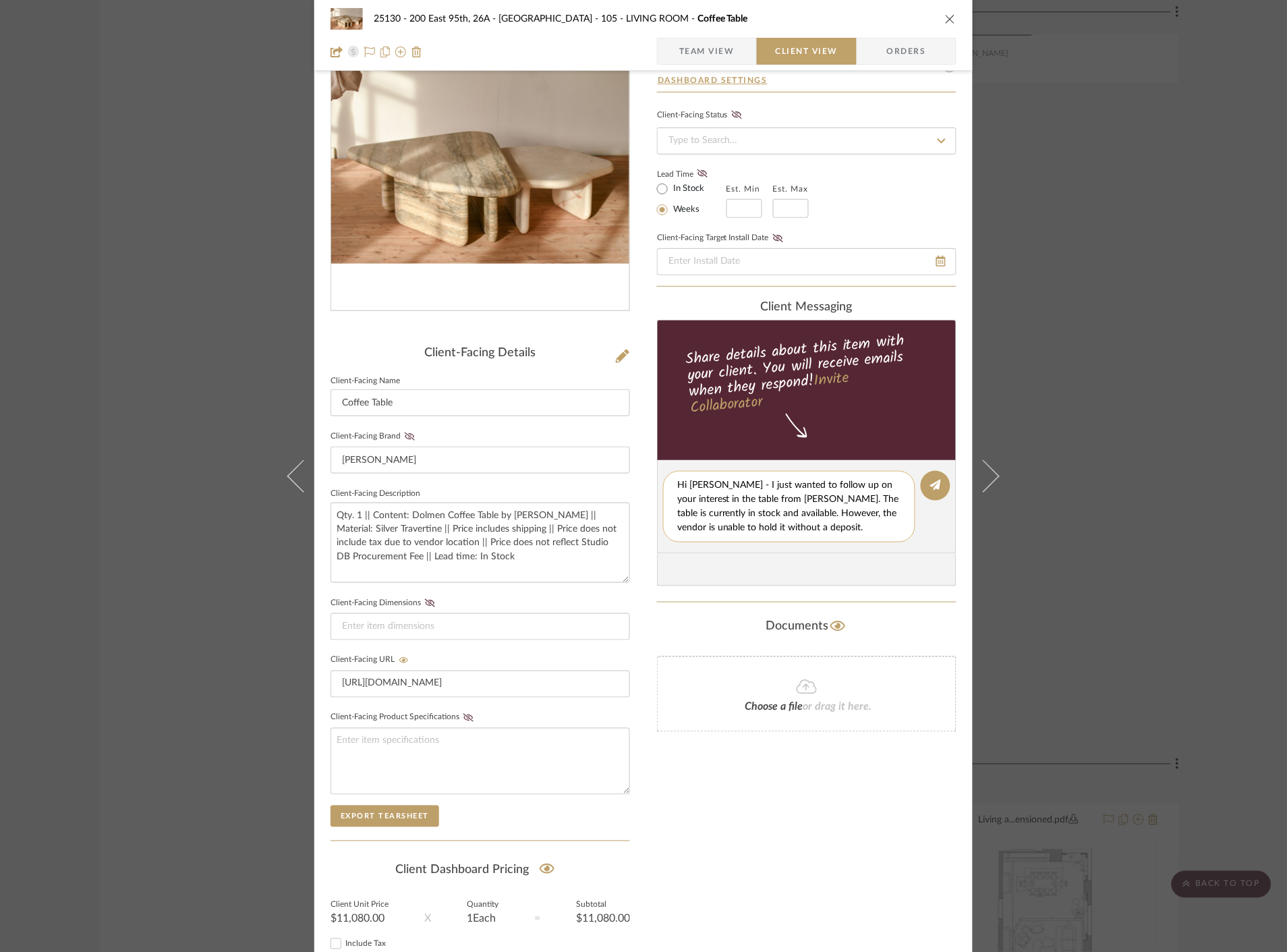
click at [749, 527] on textarea "Hi Marianna - I just wanted to follow up on your interest in the table from Jef…" at bounding box center [789, 507] width 224 height 56
click at [835, 522] on textarea "Hi Marianna - I just wanted to follow up on your interest in the table from Jef…" at bounding box center [789, 507] width 224 height 56
click at [704, 530] on textarea "Hi Marianna - I just wanted to follow up on your interest in the table from Jef…" at bounding box center [789, 507] width 224 height 56
click at [723, 530] on textarea "Hi Marianna - I just wanted to follow up on your interest in the table from Jef…" at bounding box center [789, 507] width 224 height 56
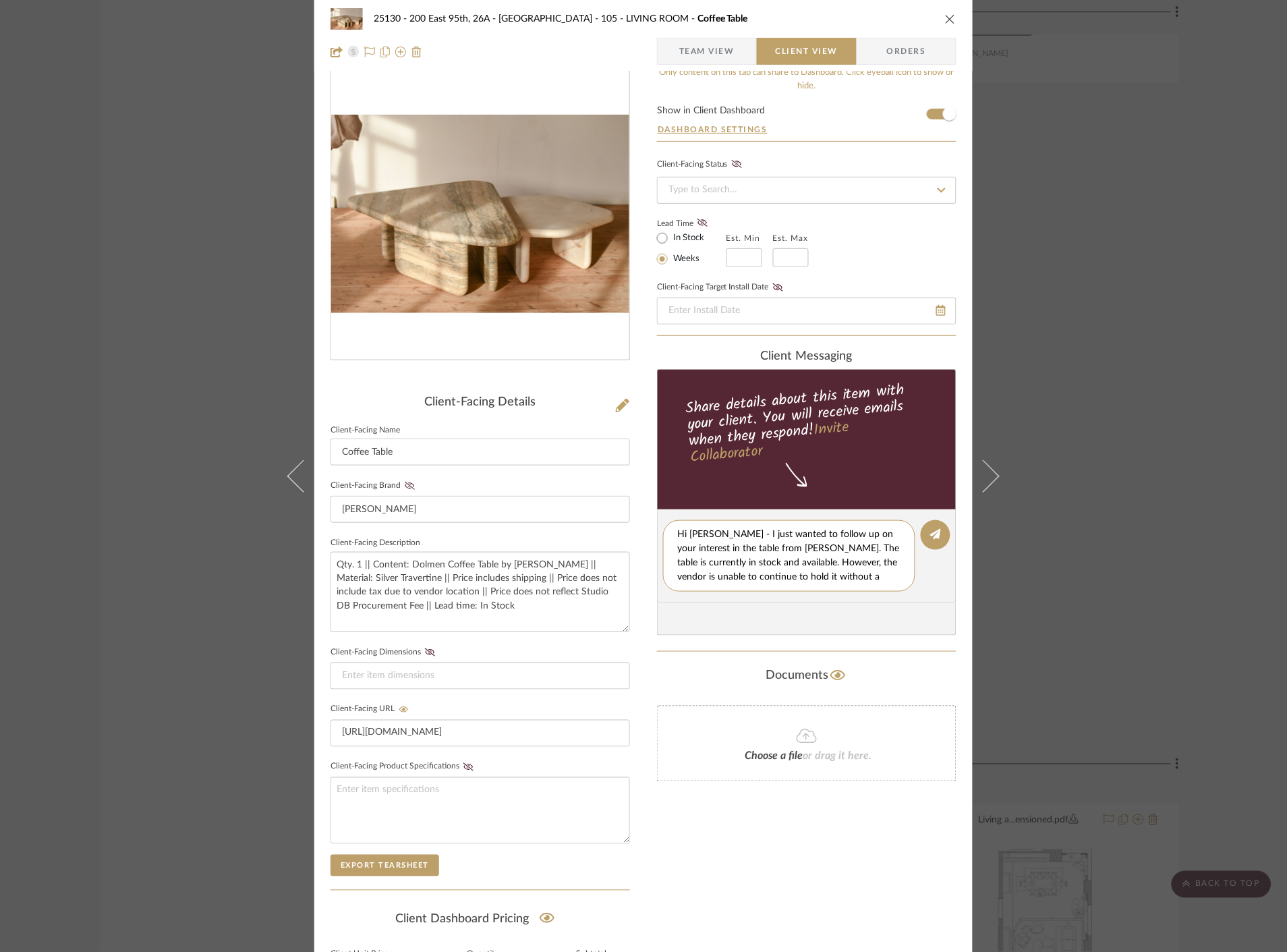
scroll to position [0, 0]
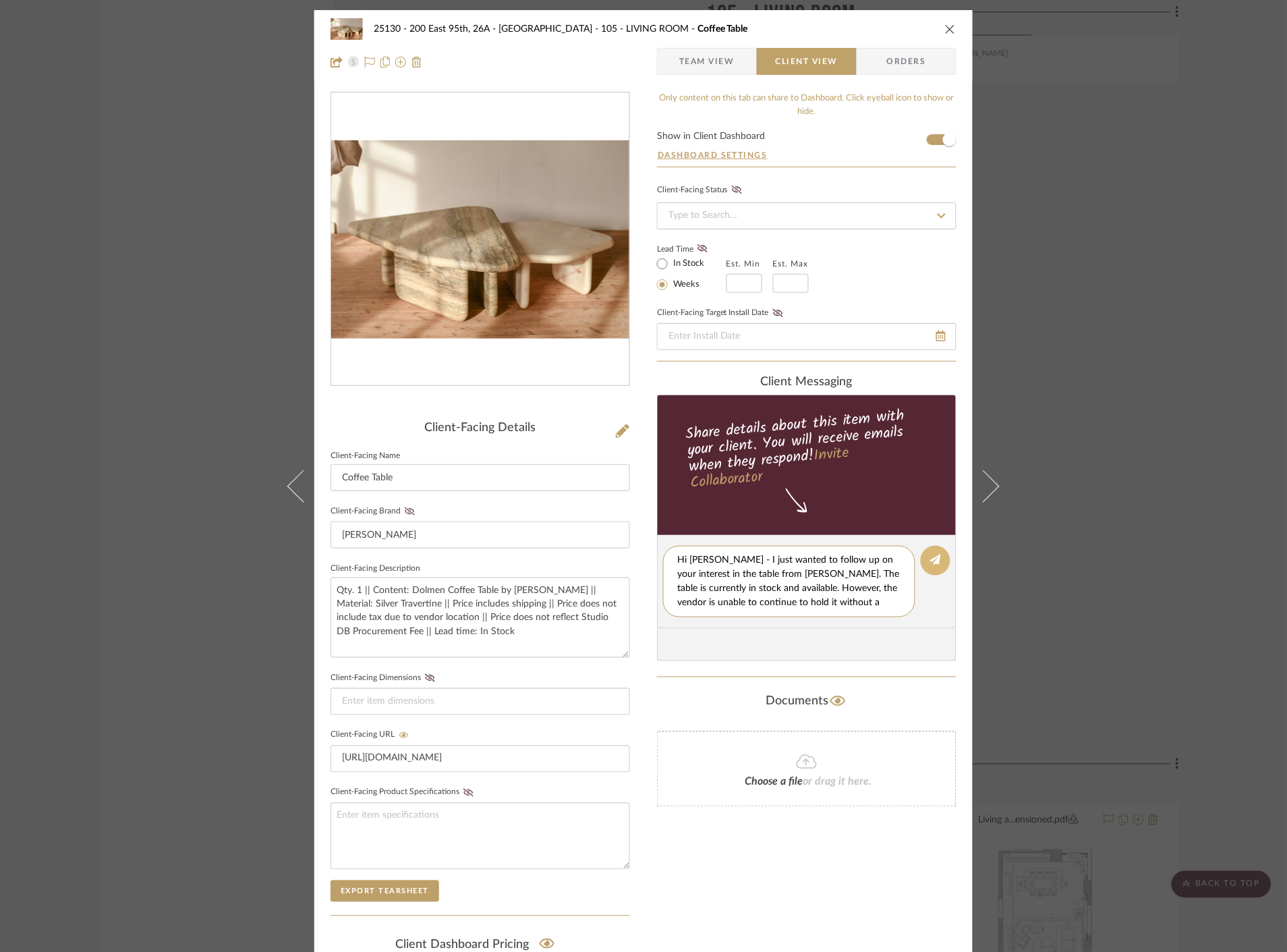
type textarea "Hi Marianna - I just wanted to follow up on your interest in the table from Jef…"
click at [930, 556] on icon at bounding box center [935, 560] width 11 height 11
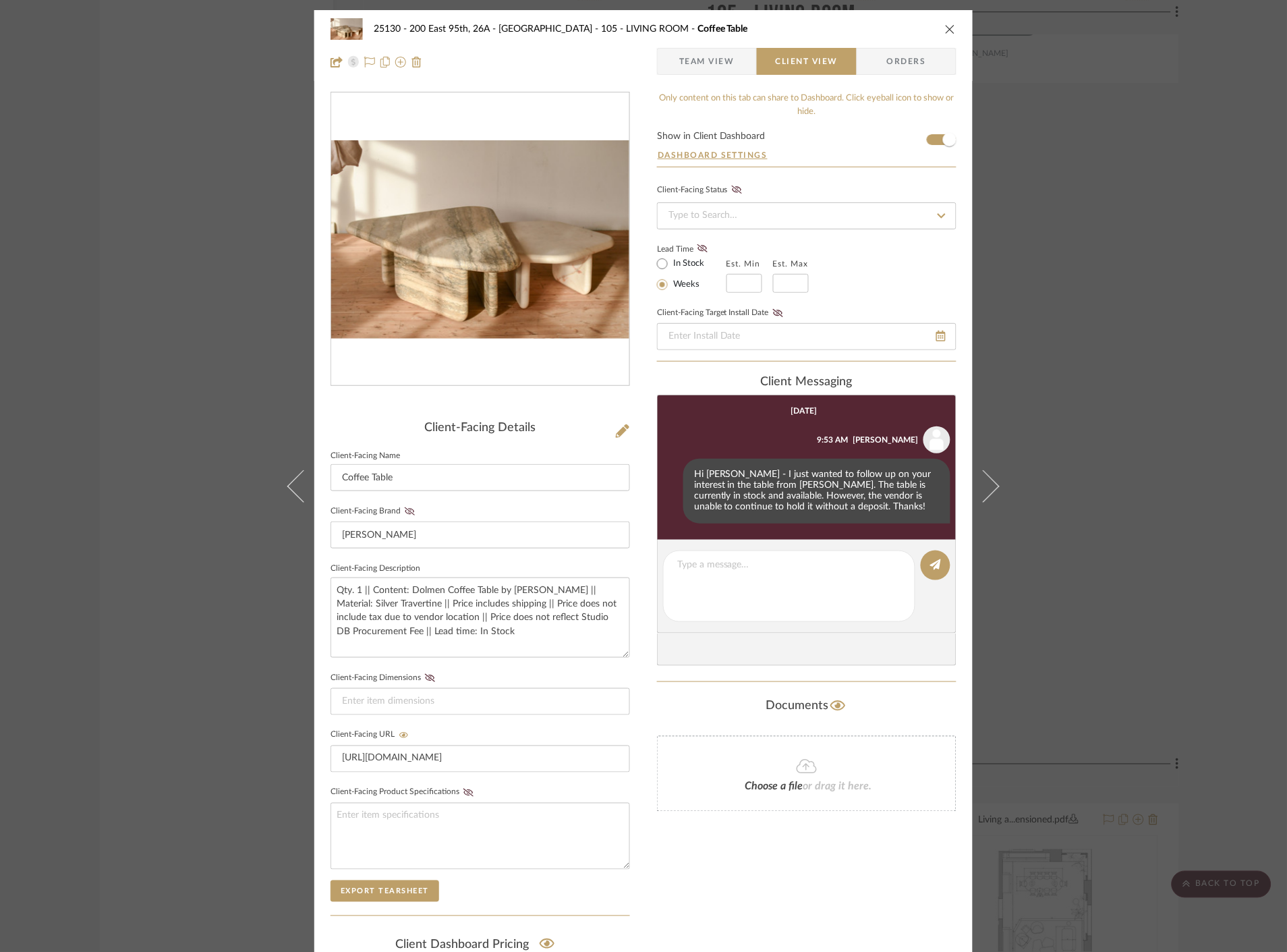
click at [1156, 219] on div "25130 - 200 East 95th, 26A - Kosheleva 105 - LIVING ROOM Coffee Table Team View…" at bounding box center [644, 476] width 1287 height 952
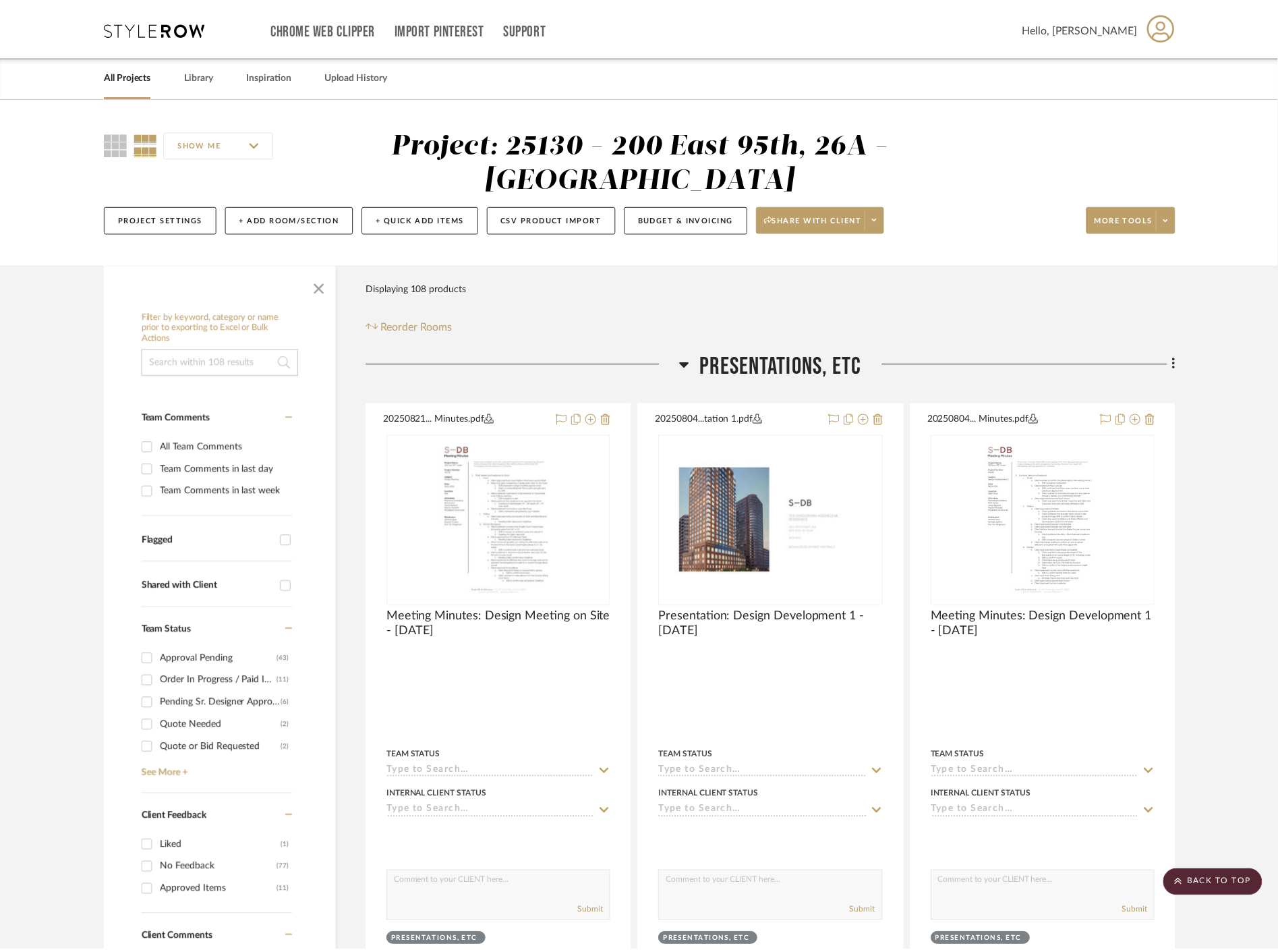
scroll to position [9294, 0]
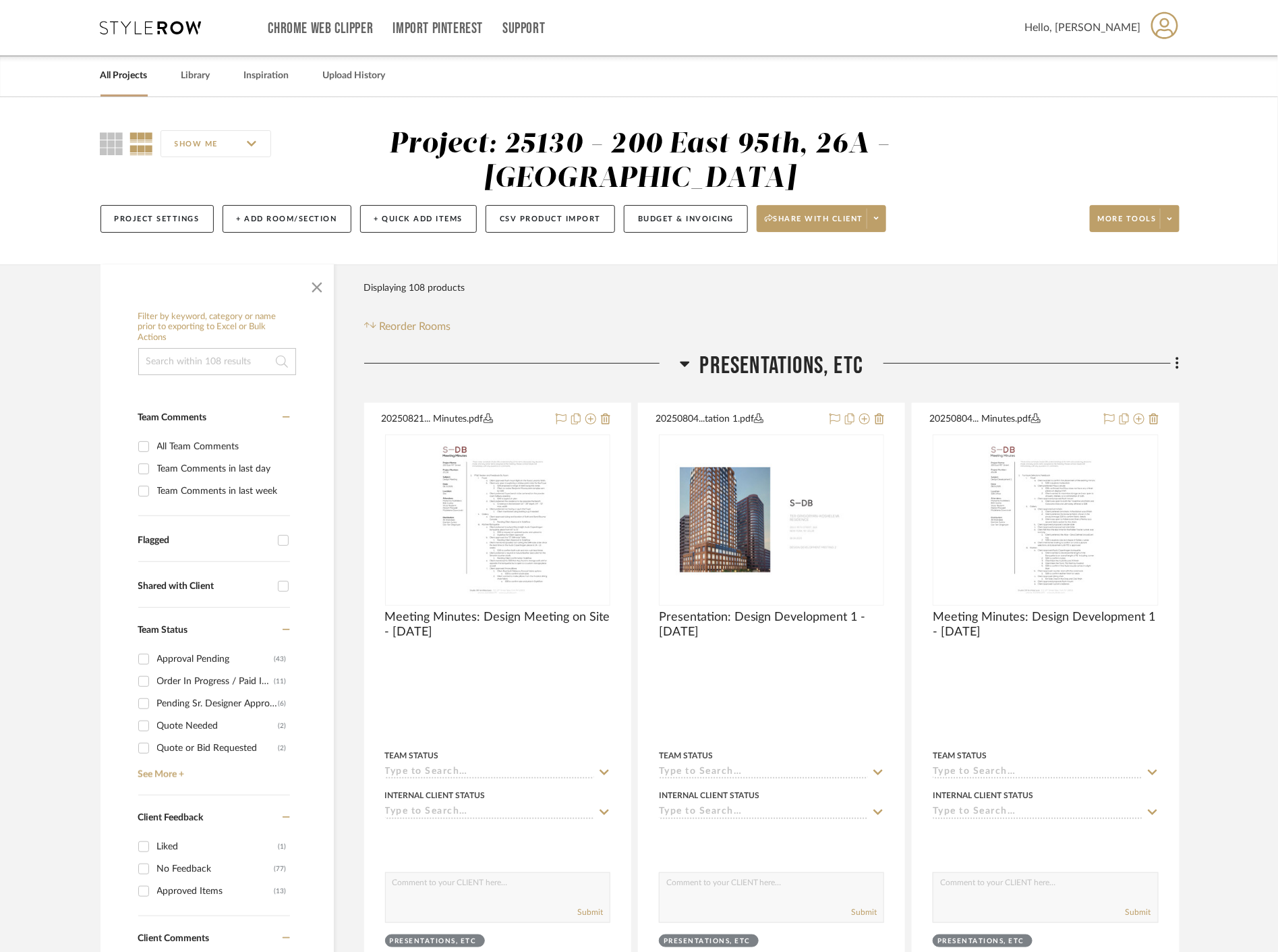
click at [319, 288] on span "button" at bounding box center [317, 284] width 32 height 32
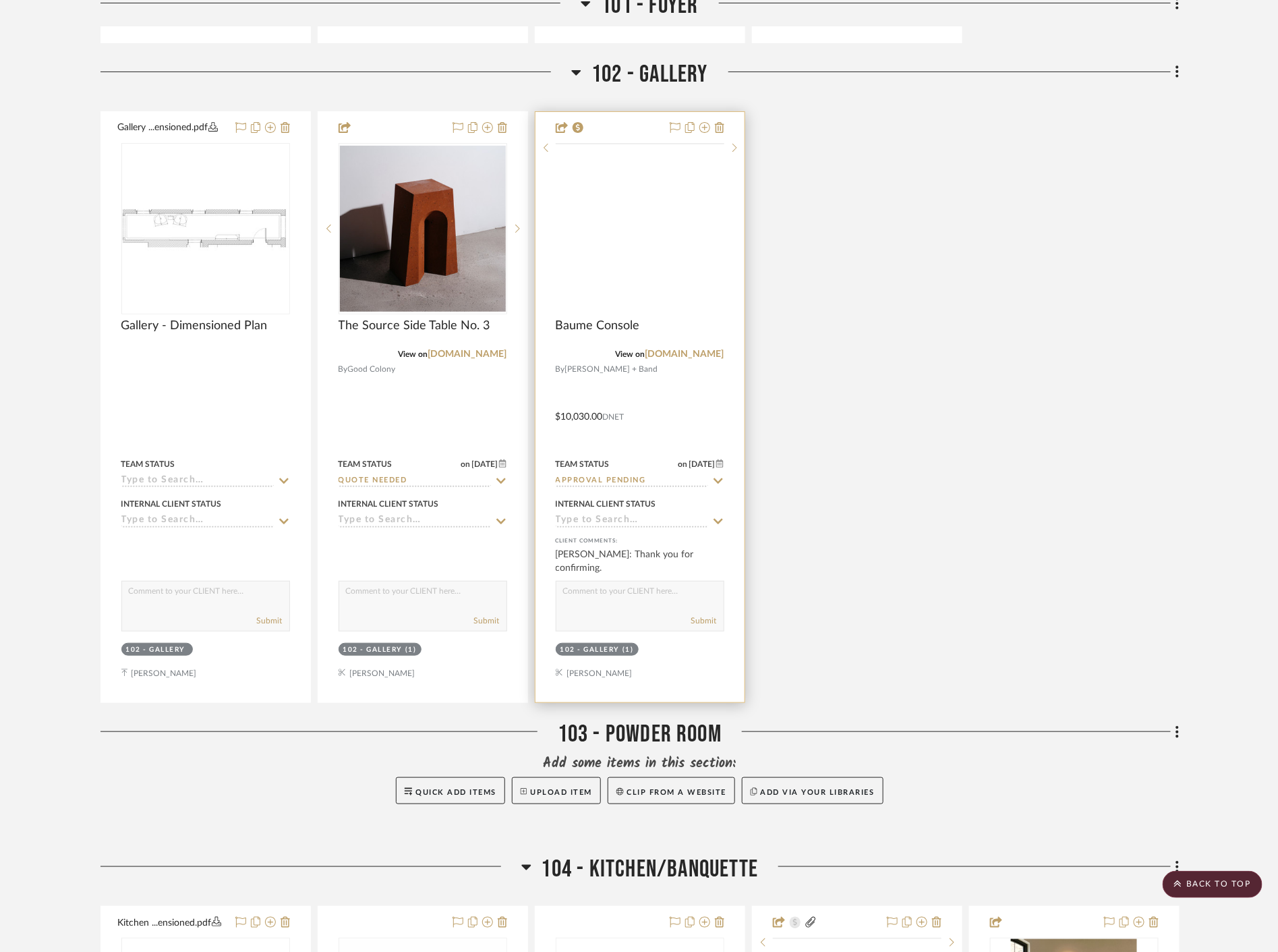
scroll to position [2398, 0]
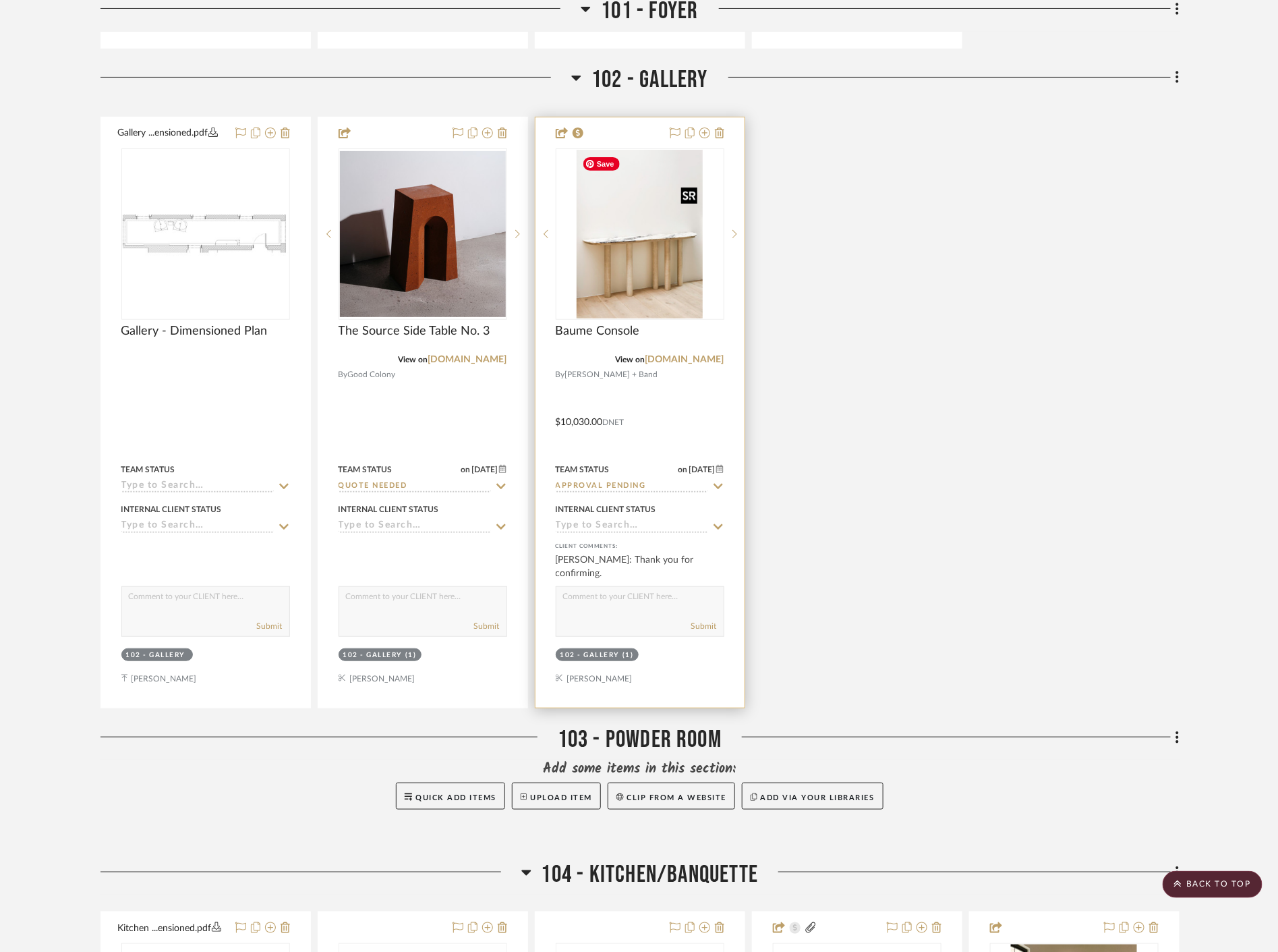
click at [0, 0] on img at bounding box center [0, 0] width 0 height 0
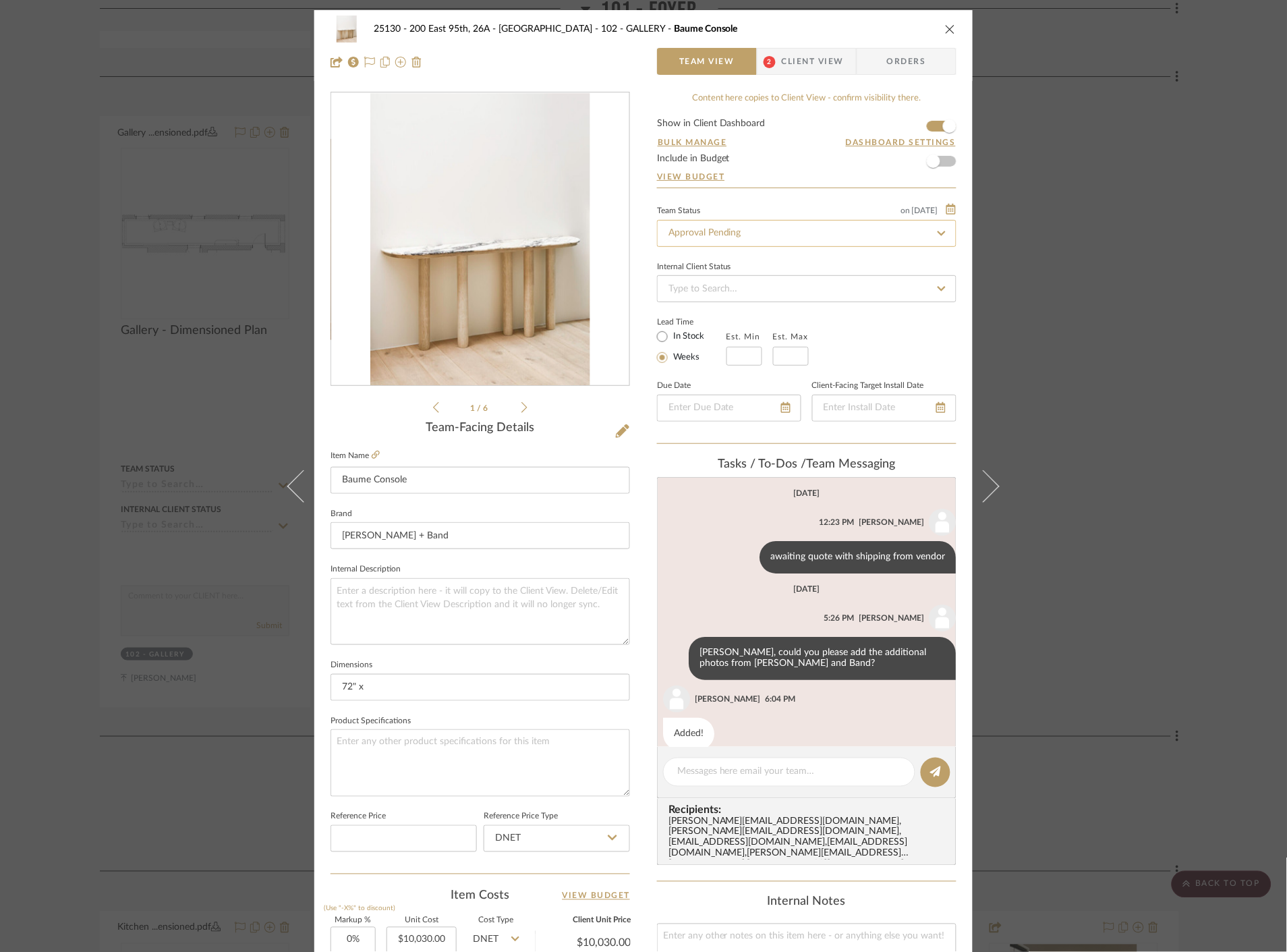
scroll to position [19, 0]
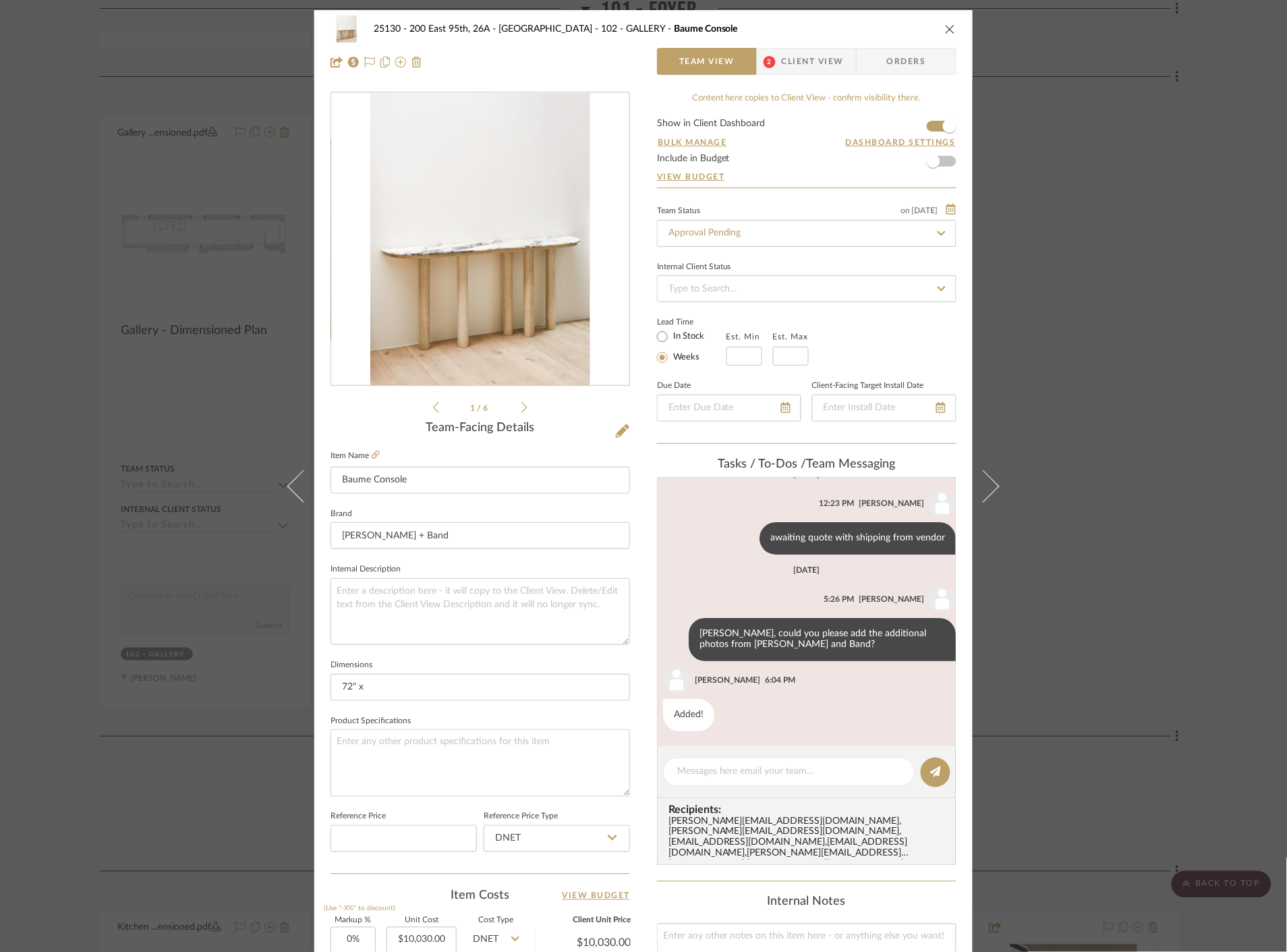
click at [822, 59] on span "Client View" at bounding box center [813, 61] width 62 height 27
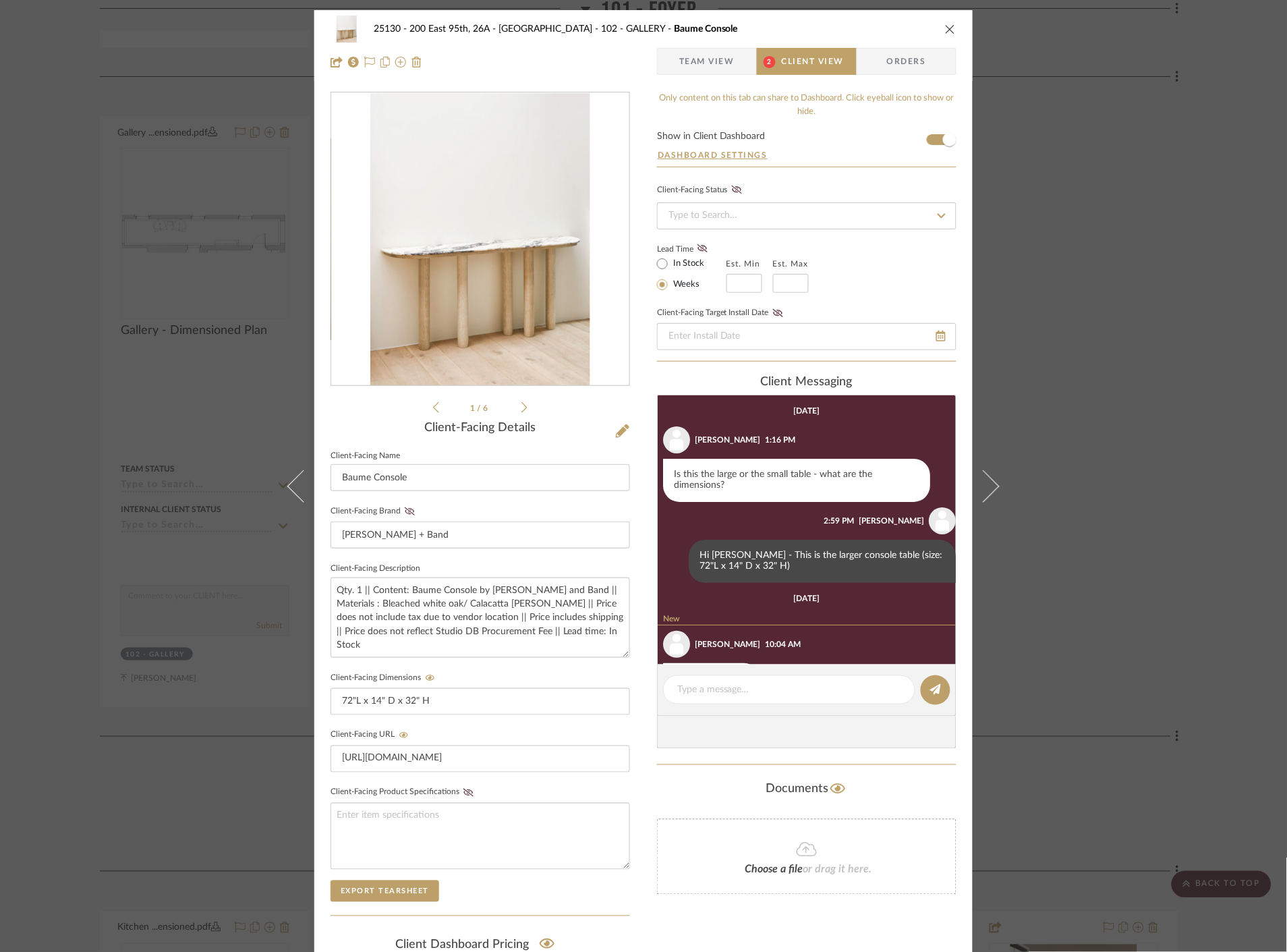
scroll to position [134, 0]
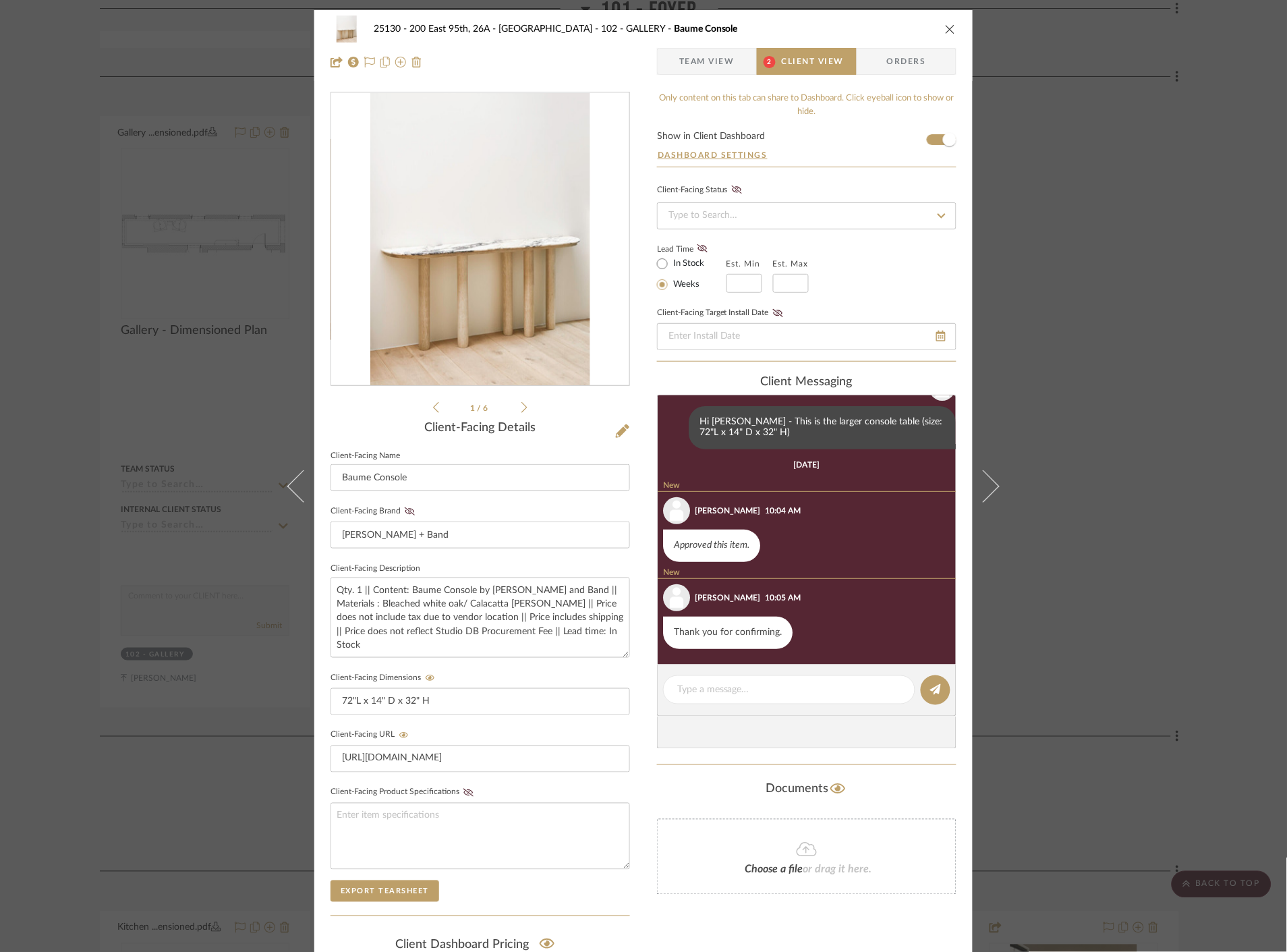
click at [1123, 386] on div "25130 - 200 East 95th, 26A - Kosheleva 102 - GALLERY Baume Console Team View 2 …" at bounding box center [644, 476] width 1287 height 952
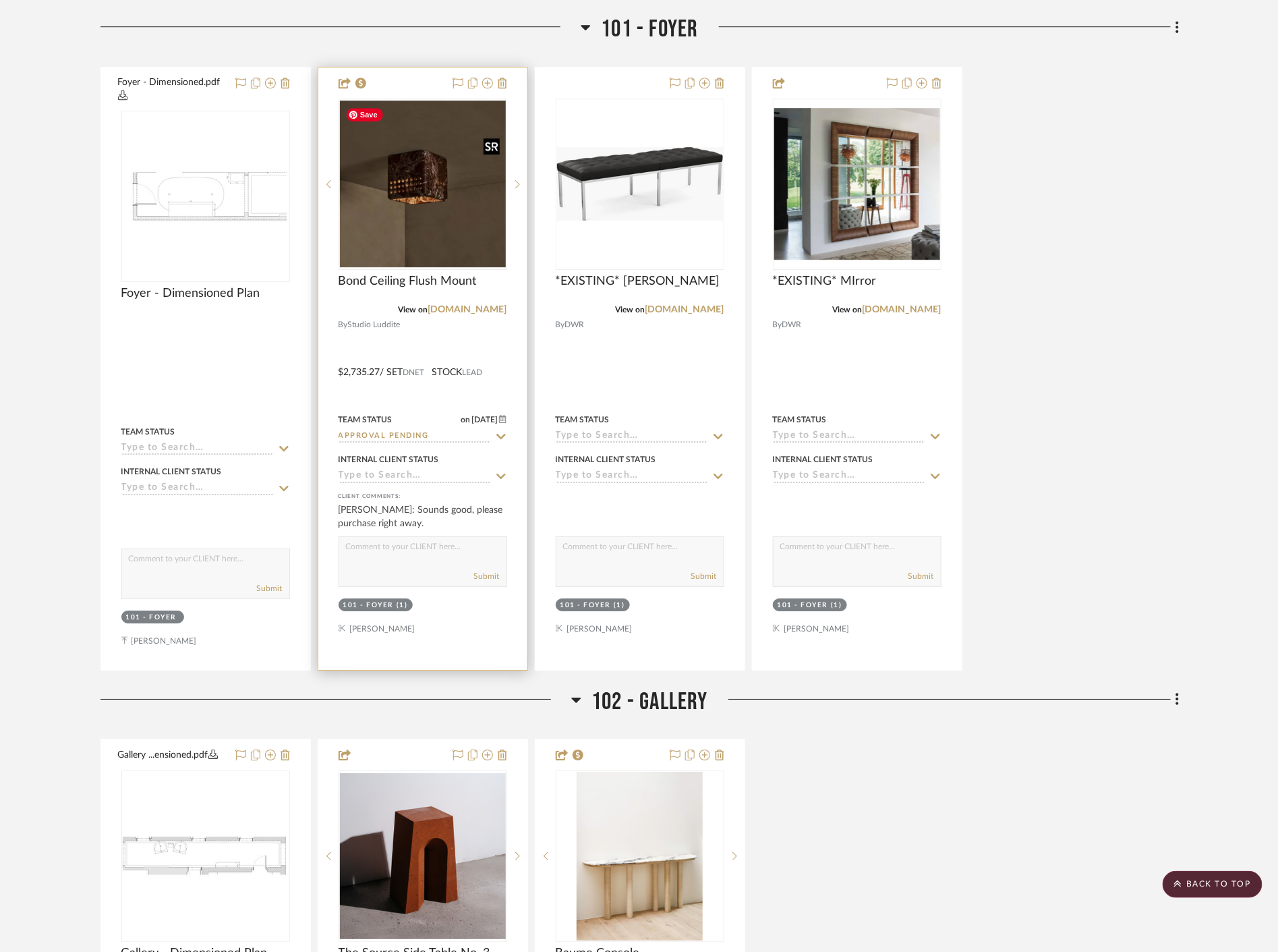
scroll to position [1873, 0]
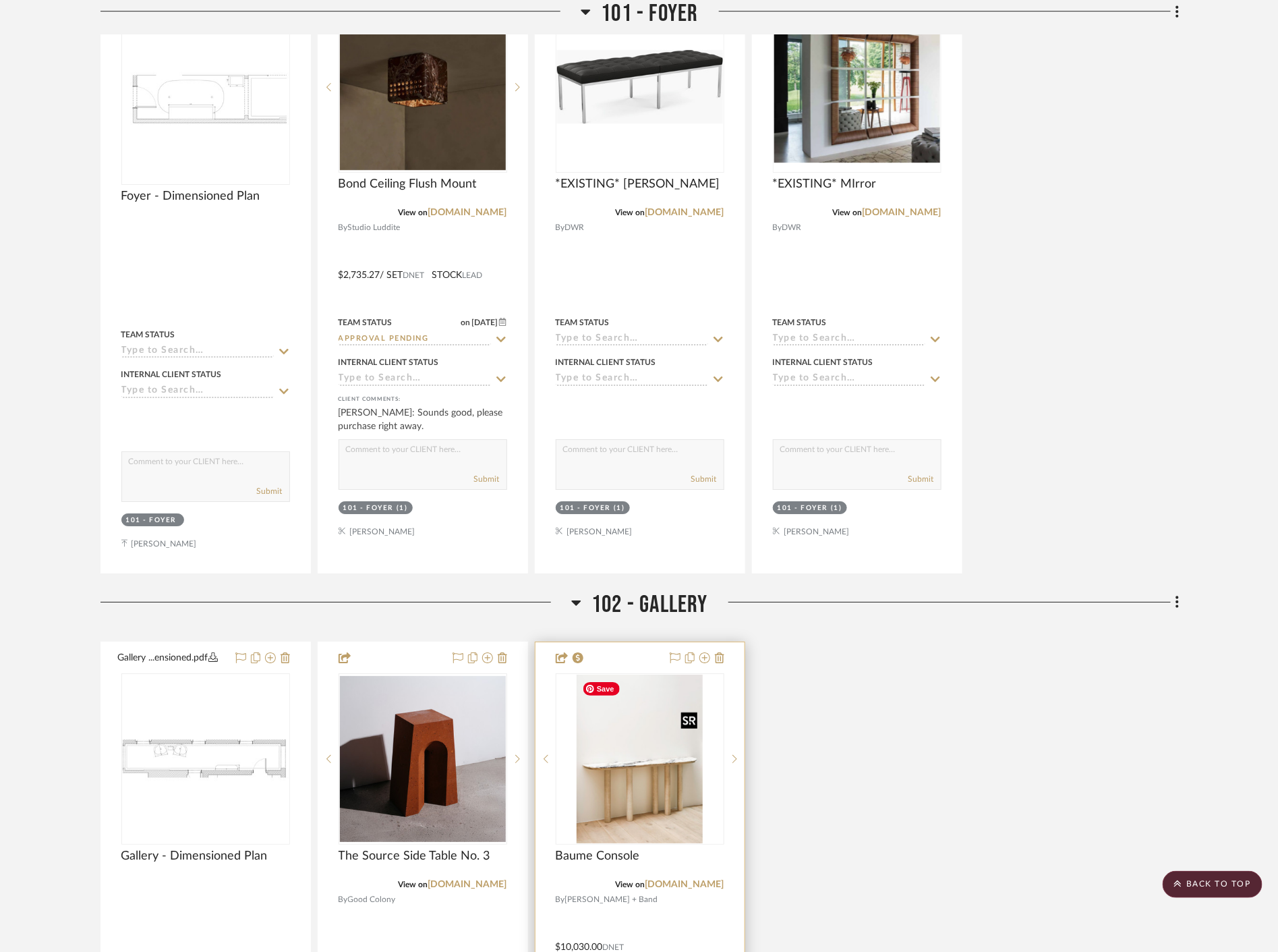
click at [689, 796] on img "0" at bounding box center [639, 759] width 126 height 169
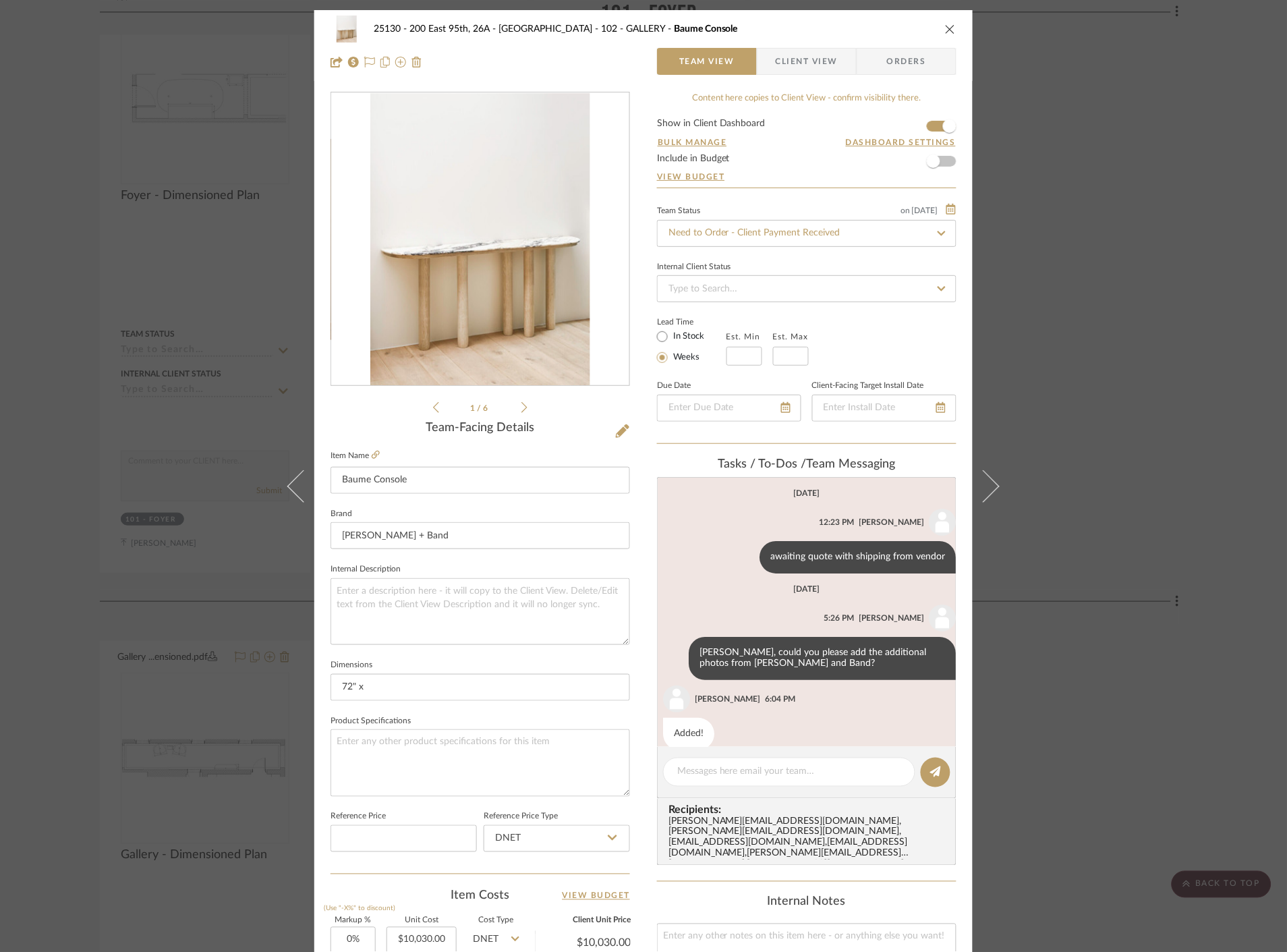
scroll to position [19, 0]
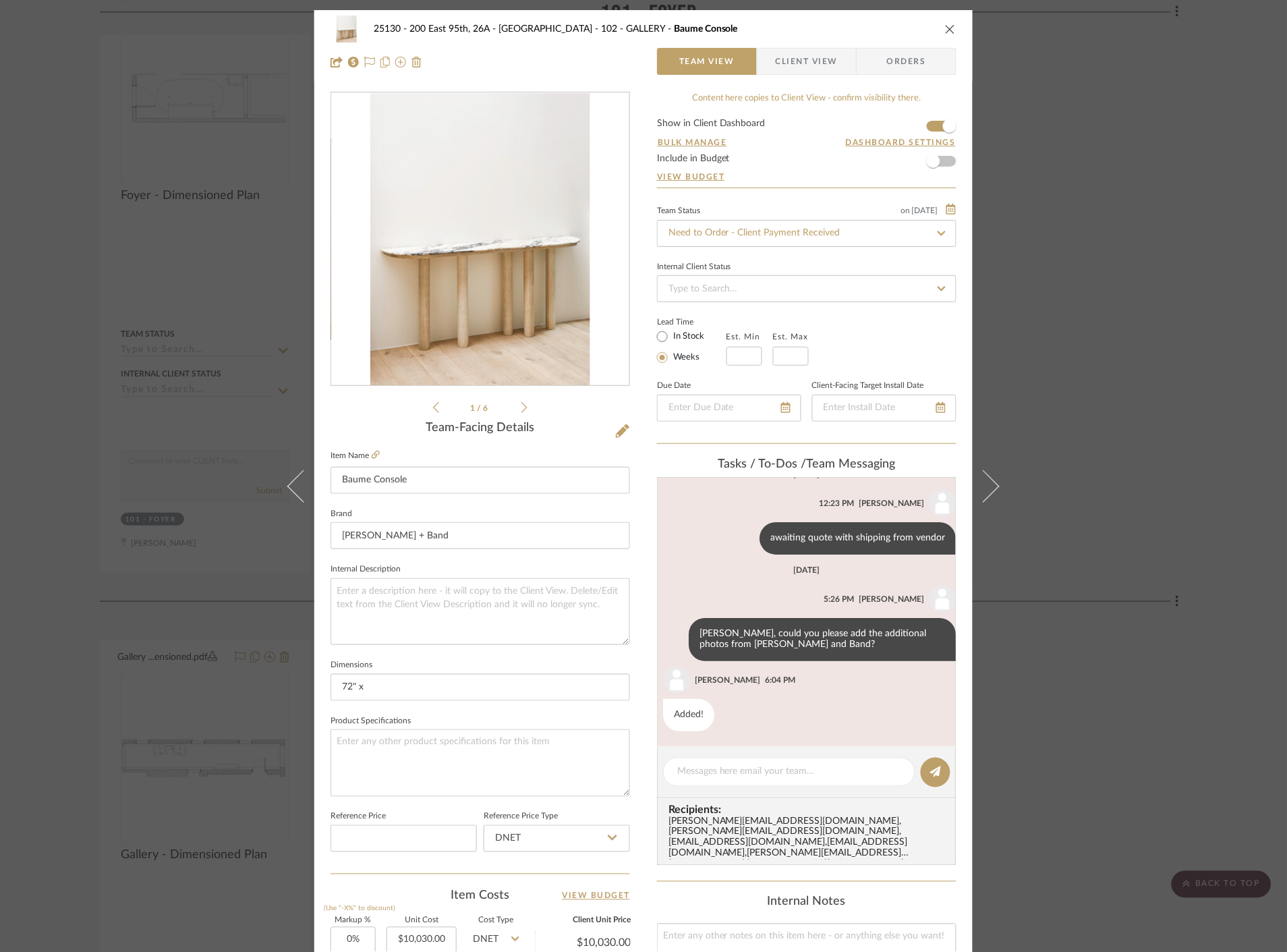
click at [801, 61] on span "Client View" at bounding box center [807, 61] width 62 height 27
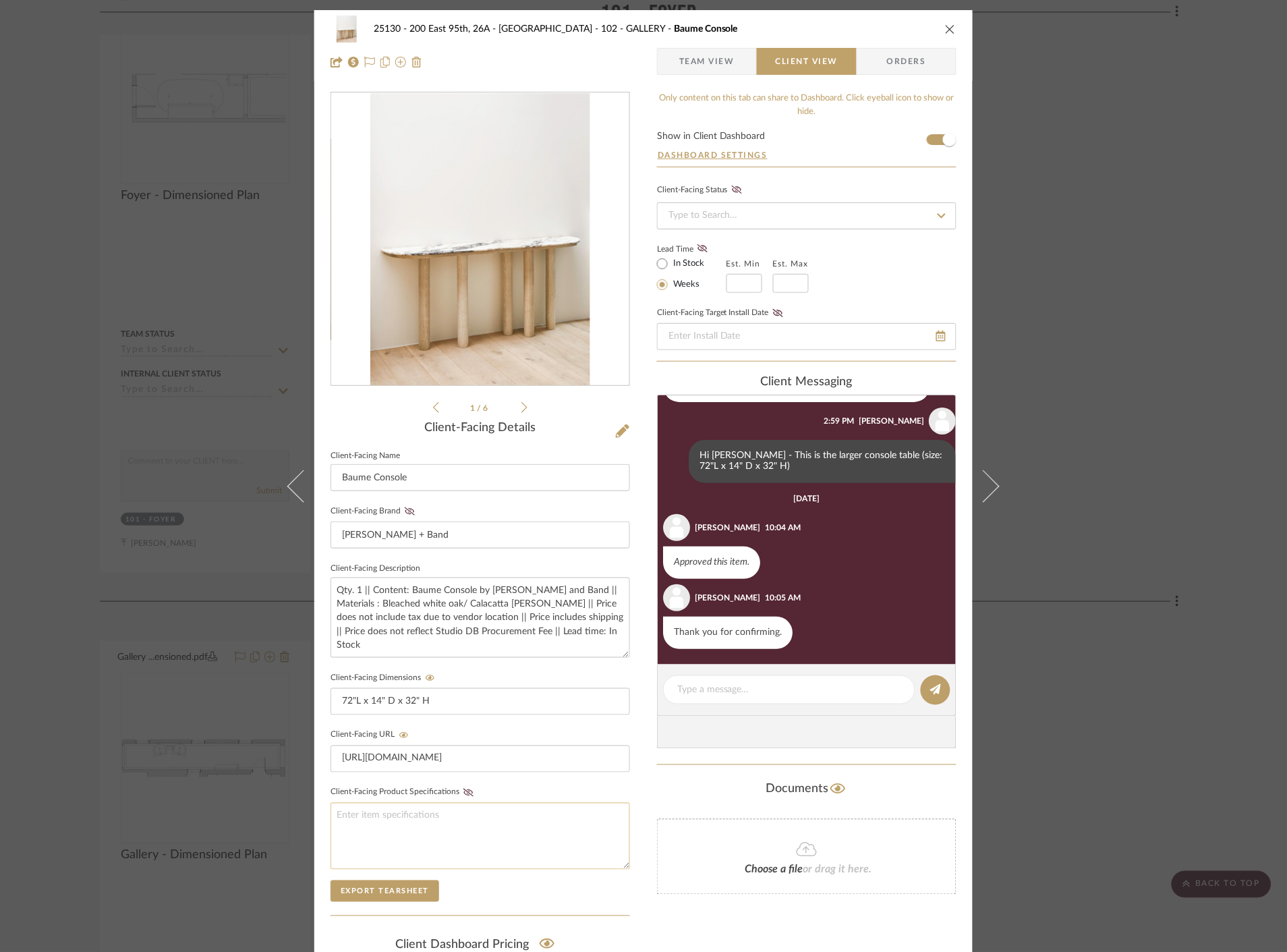
scroll to position [182, 0]
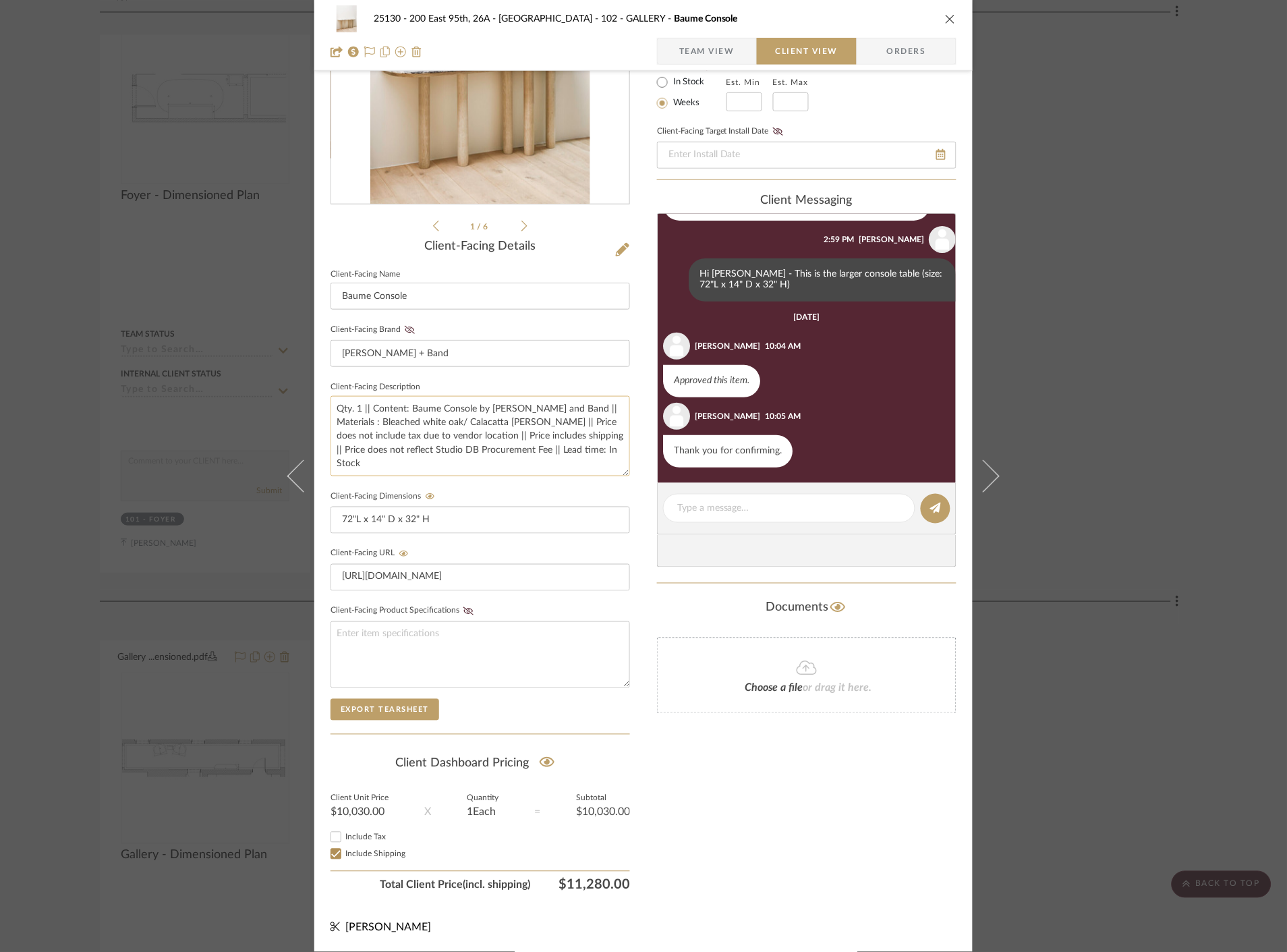
drag, startPoint x: 567, startPoint y: 444, endPoint x: 557, endPoint y: 443, distance: 10.0
click at [562, 444] on textarea "Qty. 1 || Content: Baume Console by Stahl and Band || Materials : Bleached whit…" at bounding box center [480, 436] width 299 height 81
click at [508, 439] on textarea "Qty. 1 || Content: Baume Console by Stahl and Band || Materials : Bleached whit…" at bounding box center [480, 436] width 299 height 81
click at [513, 439] on textarea "Qty. 1 || Content: Baume Console by Stahl and Band || Materials : Bleached whit…" at bounding box center [480, 436] width 299 height 81
type textarea "Qty. 1 || Content: Baume Console by Stahl and Band || Materials : Bleached whit…"
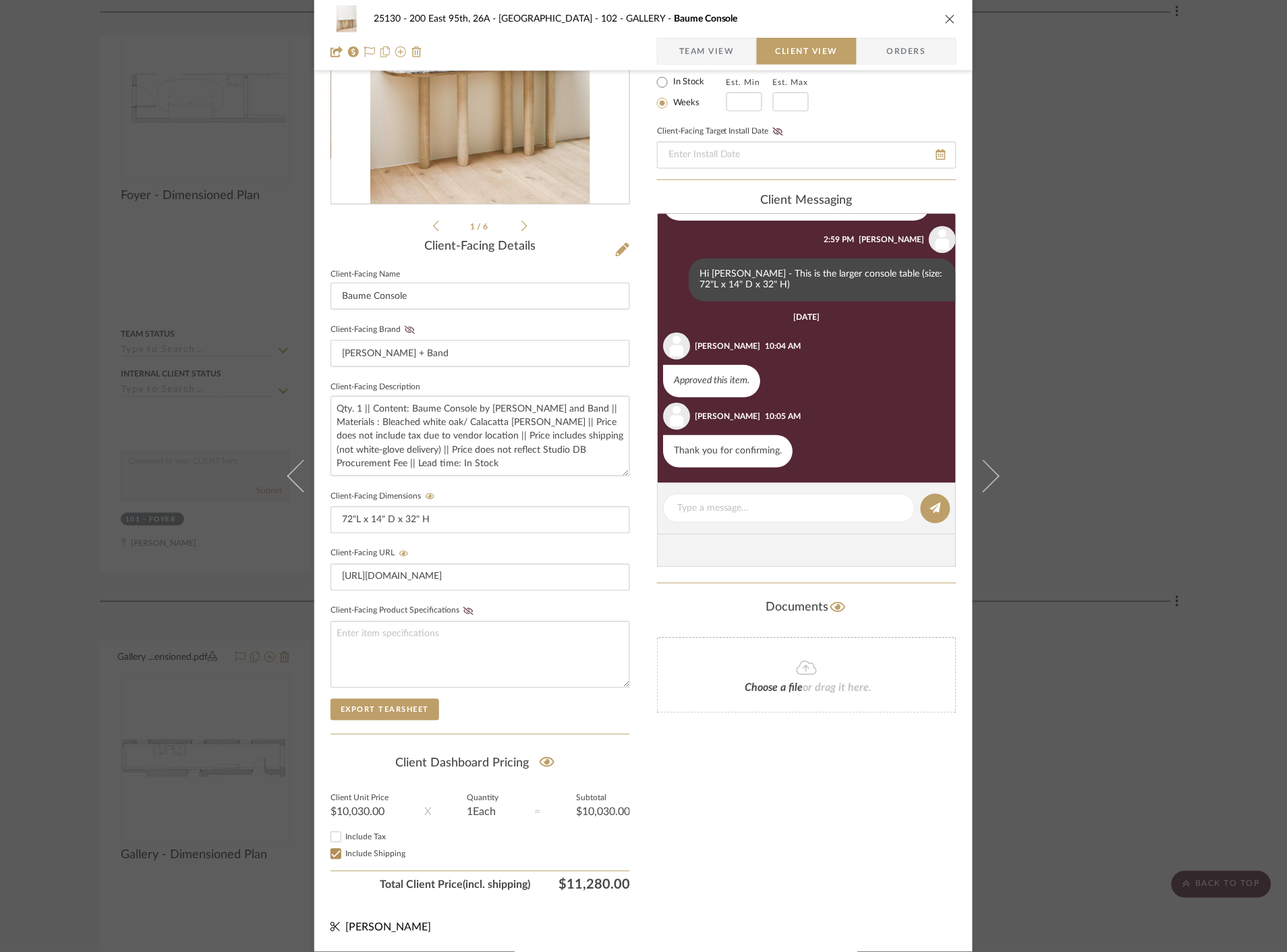
click at [664, 777] on div "Only content on this tab can share to Dashboard. Click eyeball icon to show or …" at bounding box center [806, 404] width 299 height 988
drag, startPoint x: 1109, startPoint y: 248, endPoint x: 1116, endPoint y: 248, distance: 7.0
click at [1113, 250] on div "25130 - 200 East 95th, 26A - Kosheleva 102 - GALLERY Baume Console Team View Cl…" at bounding box center [644, 476] width 1287 height 952
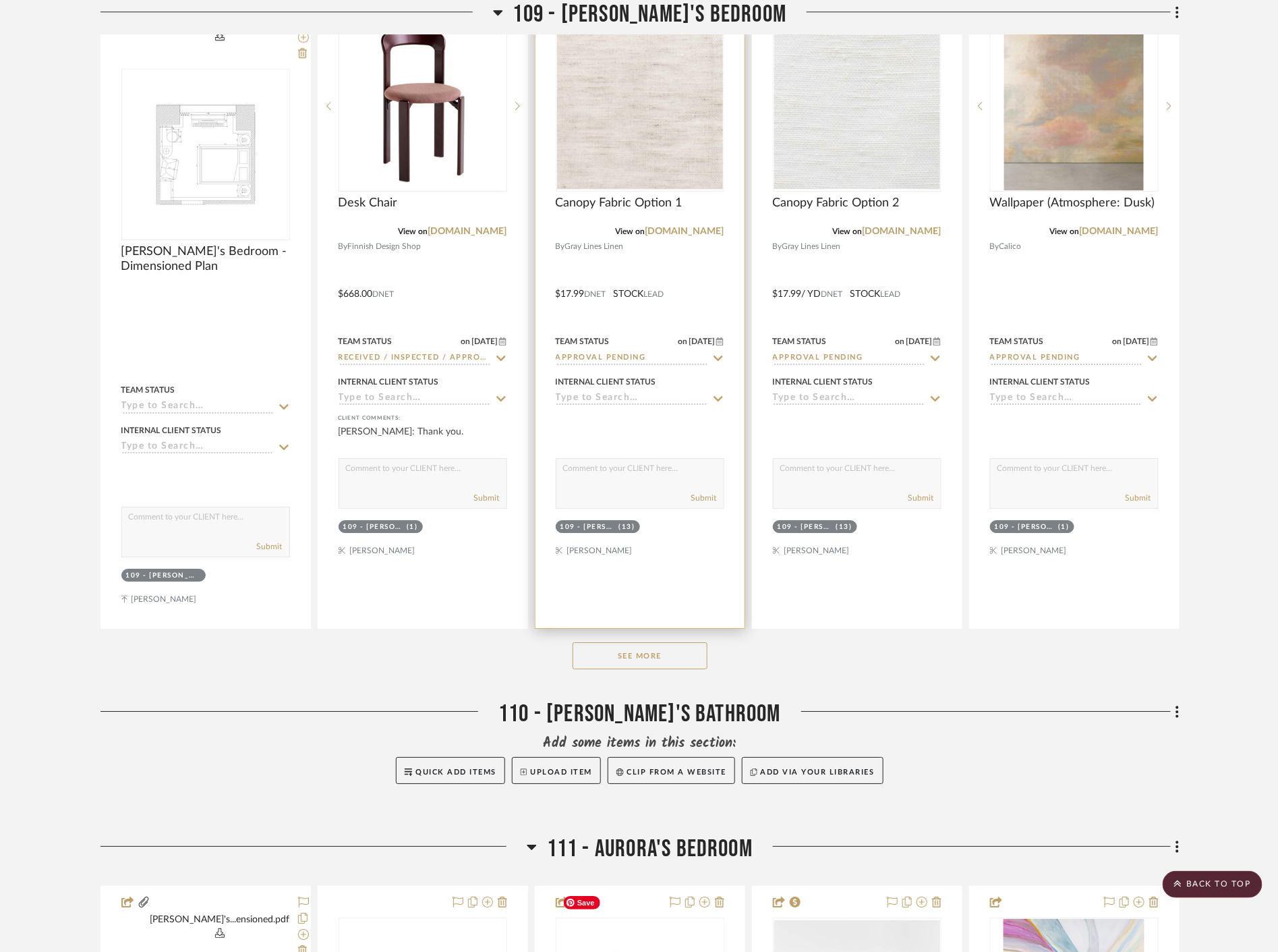
scroll to position [6071, 0]
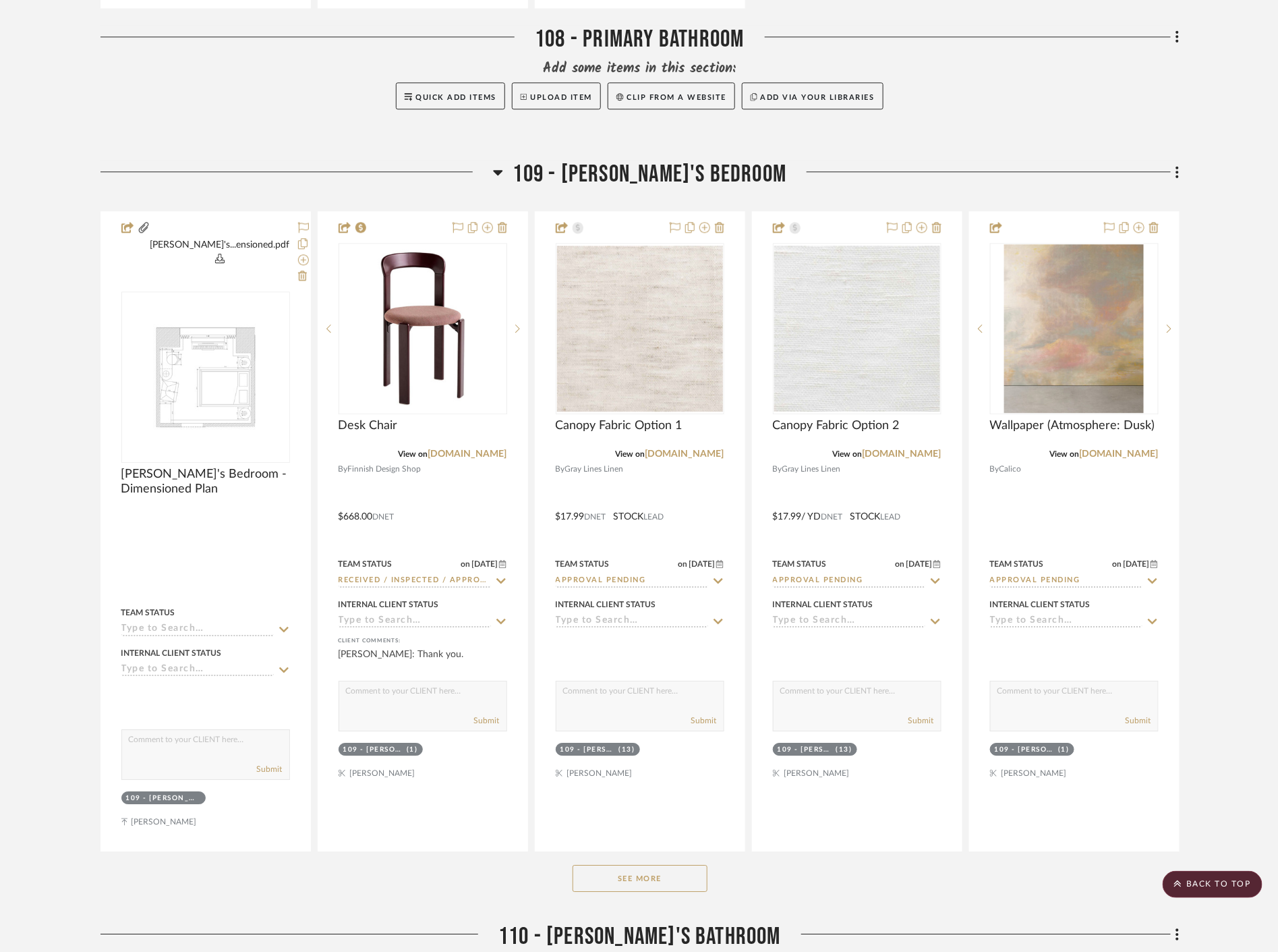
drag, startPoint x: 628, startPoint y: 848, endPoint x: 639, endPoint y: 840, distance: 13.6
click at [628, 865] on button "See More" at bounding box center [640, 878] width 135 height 27
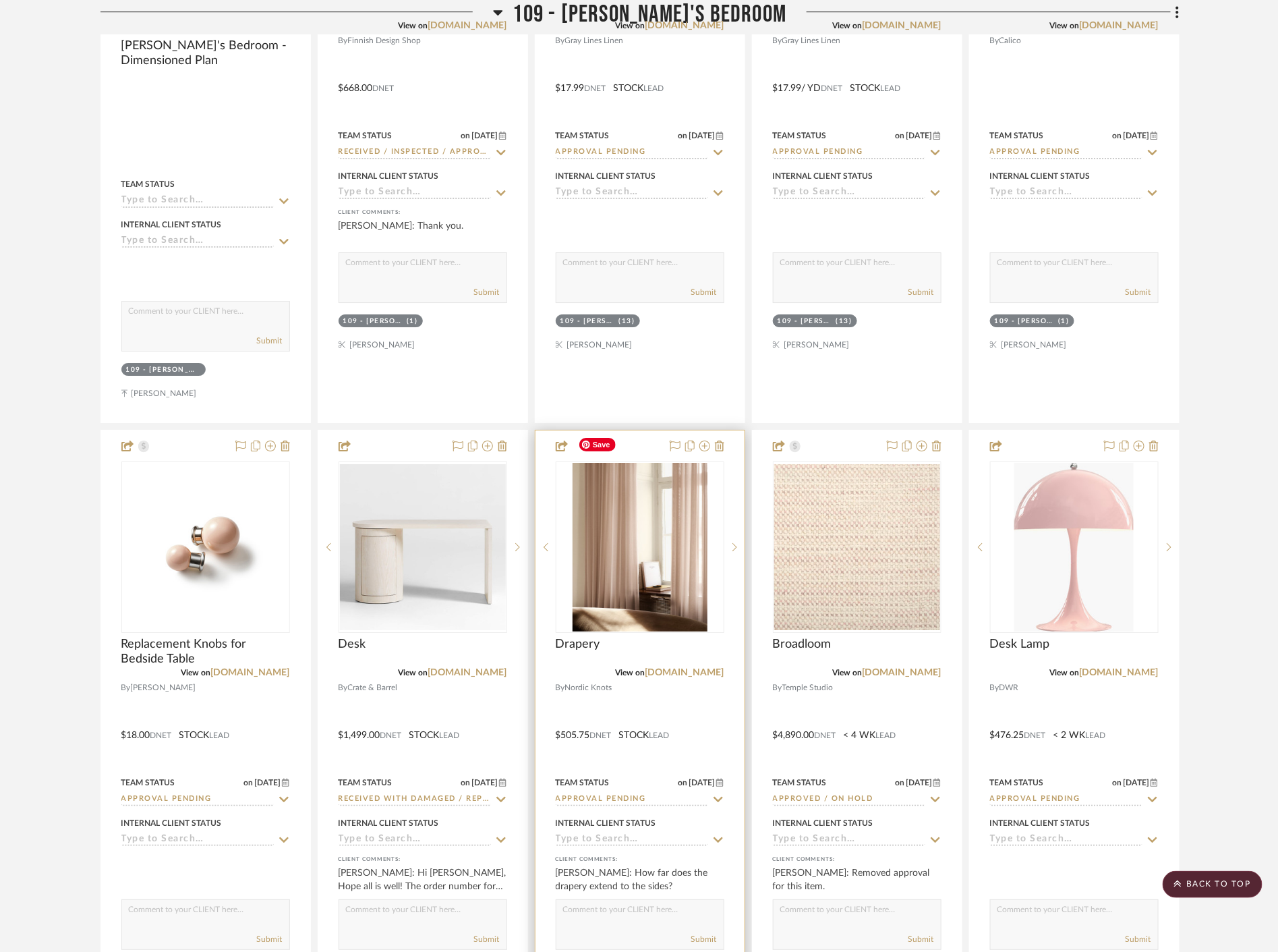
scroll to position [6670, 0]
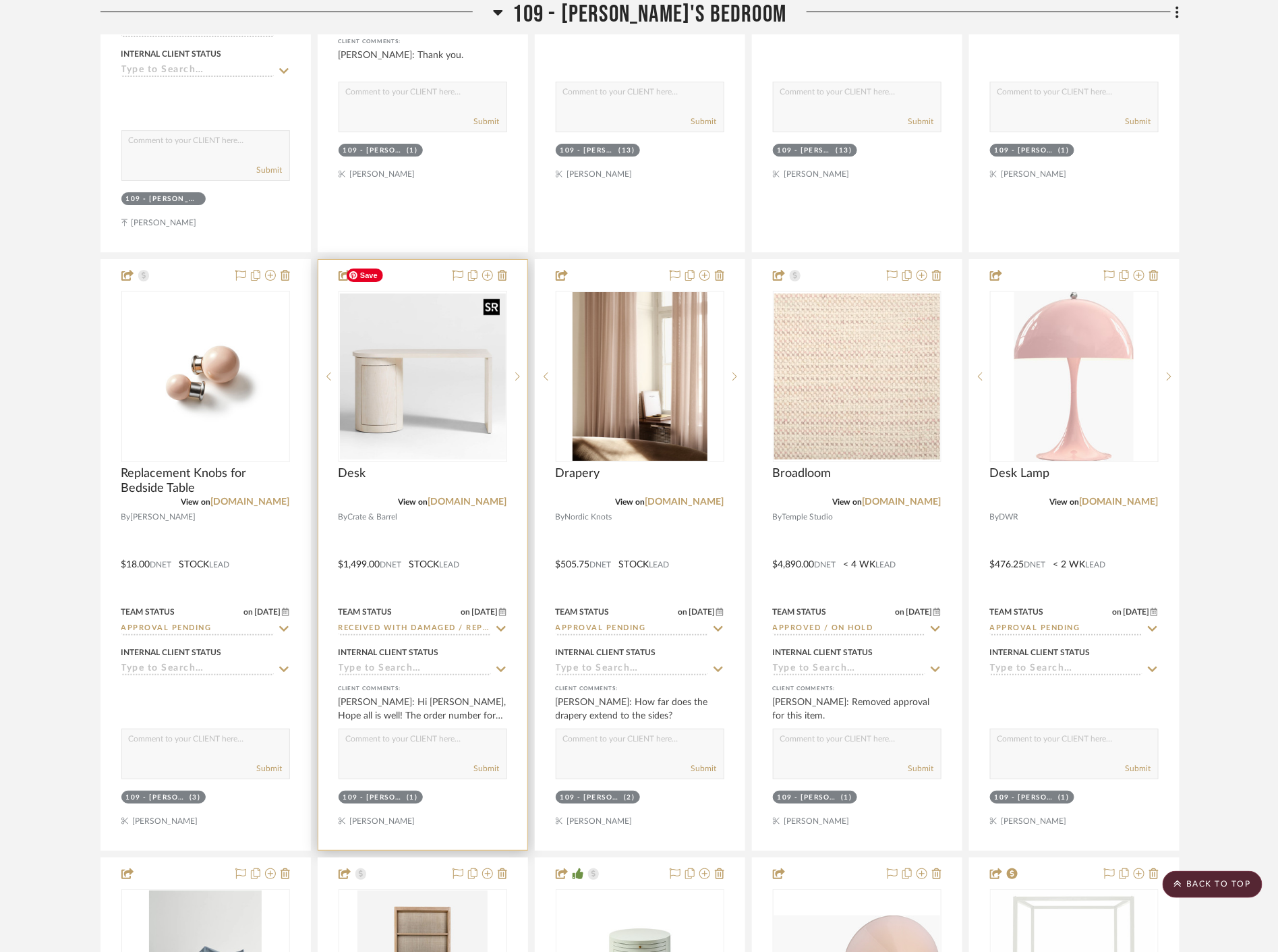
click at [0, 0] on img at bounding box center [0, 0] width 0 height 0
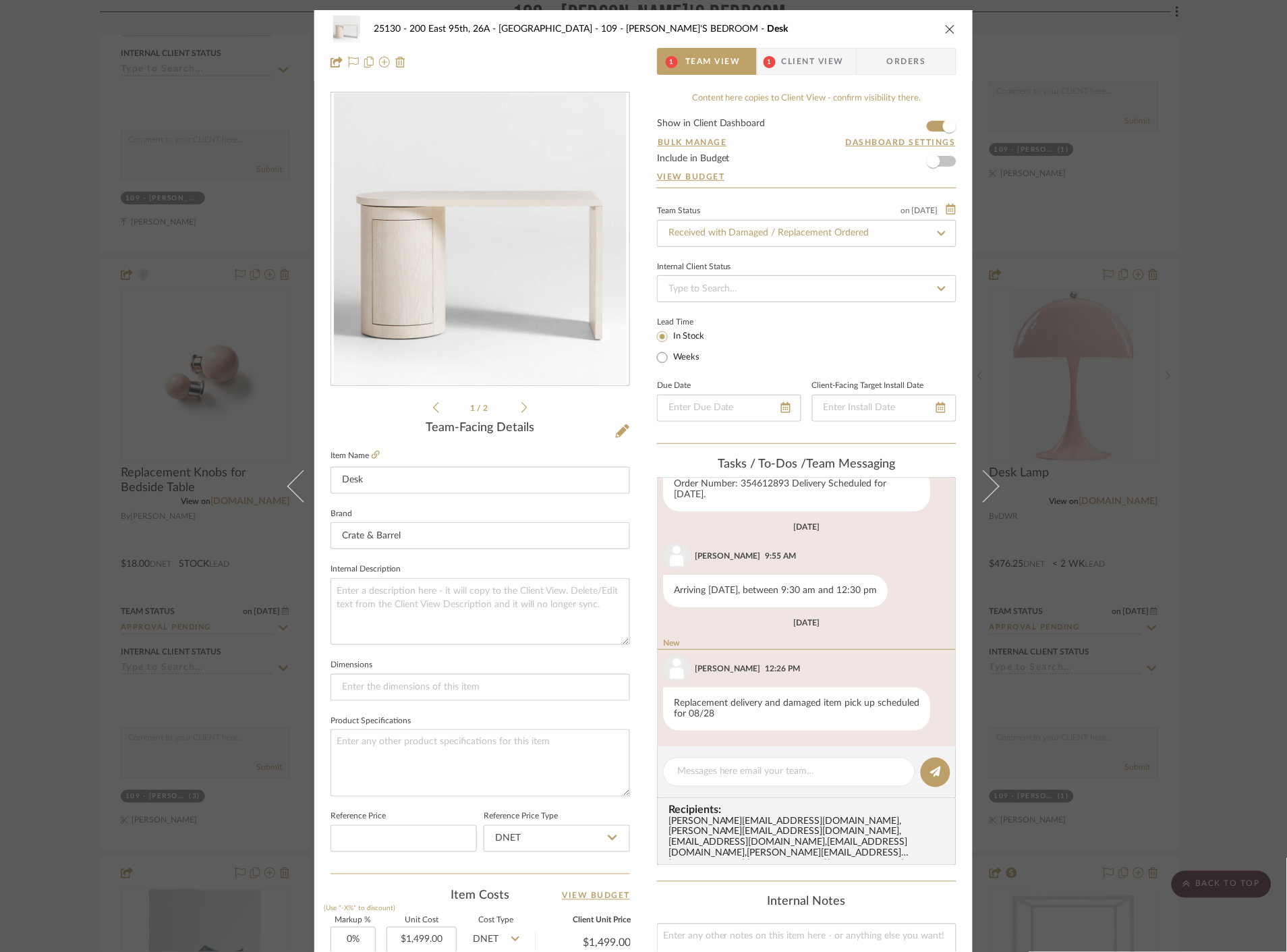
scroll to position [84, 0]
click at [801, 63] on span "Client View" at bounding box center [813, 61] width 62 height 27
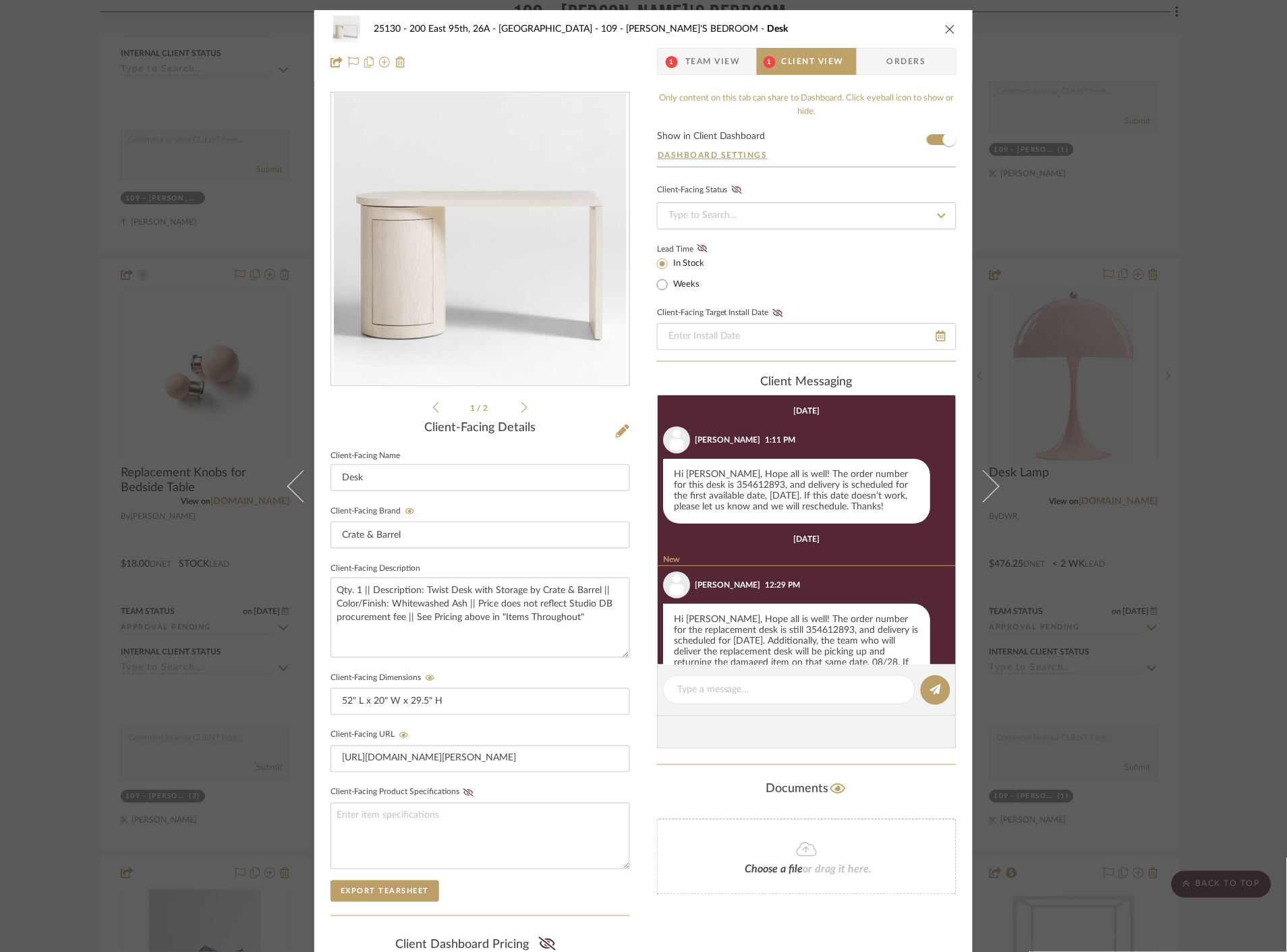
scroll to position [52, 0]
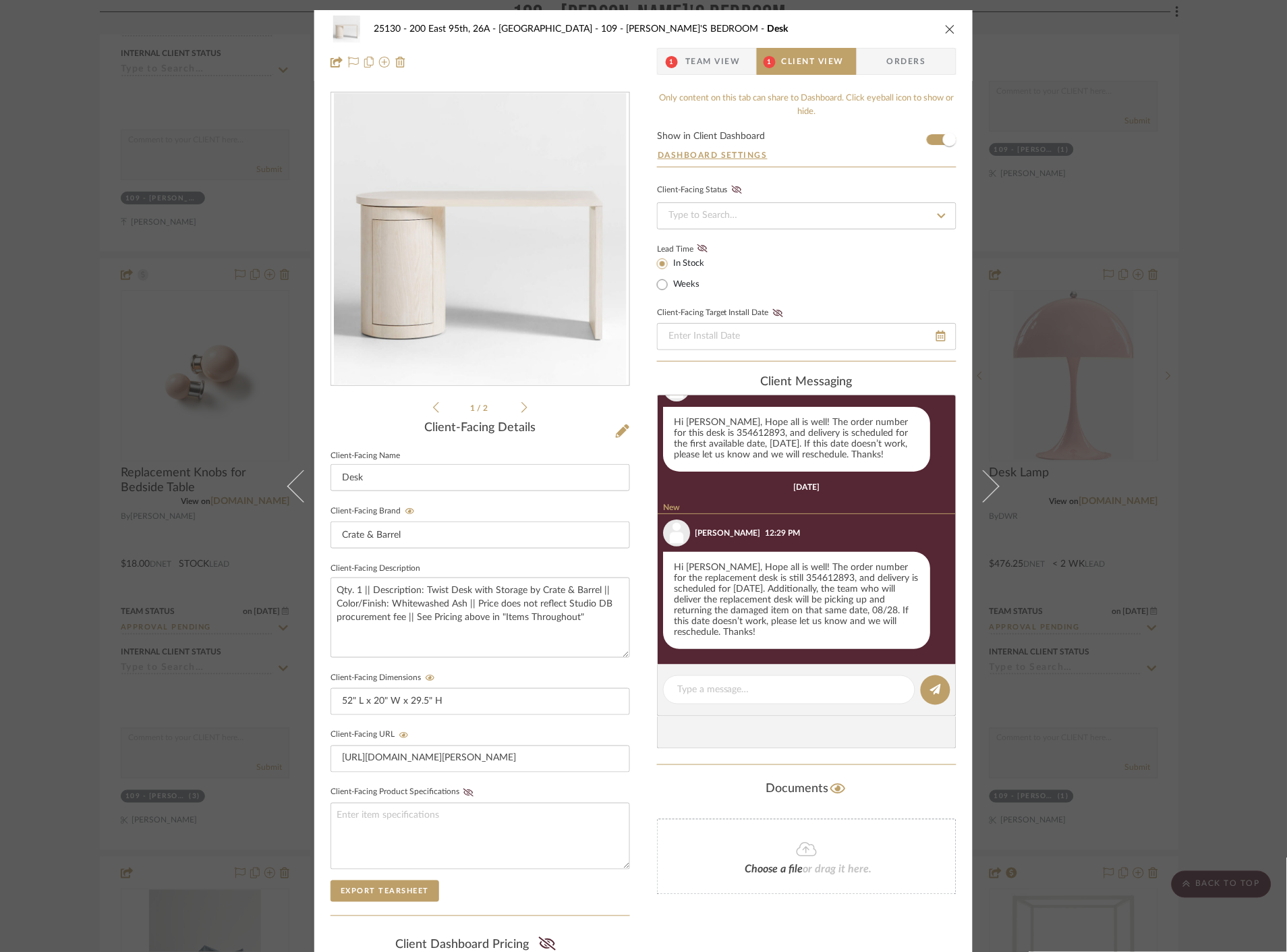
click at [1197, 434] on div "25130 - 200 East 95th, 26A - Kosheleva 109 - ASTRID'S BEDROOM Desk 1 Team View …" at bounding box center [644, 476] width 1287 height 952
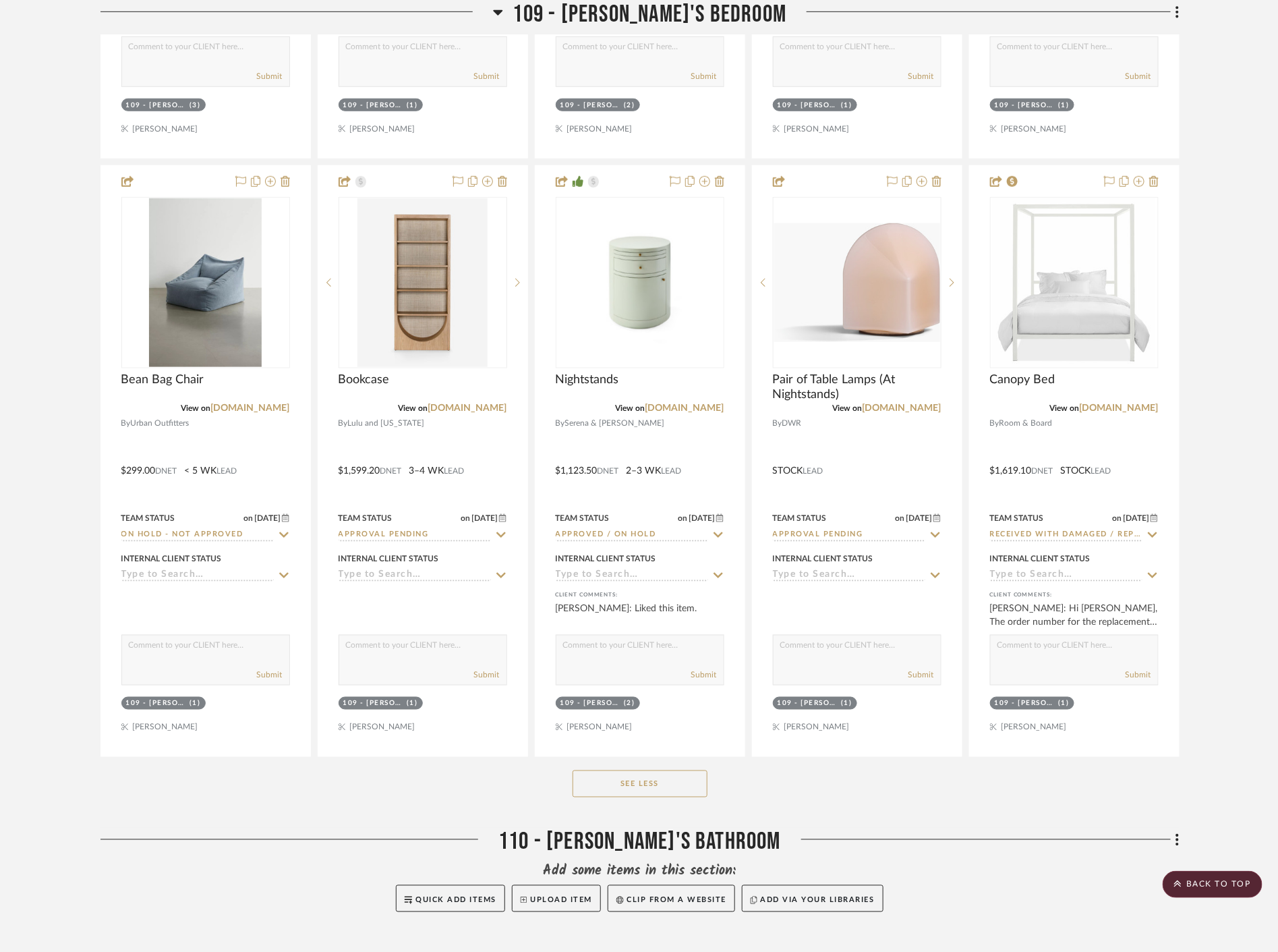
scroll to position [7570, 0]
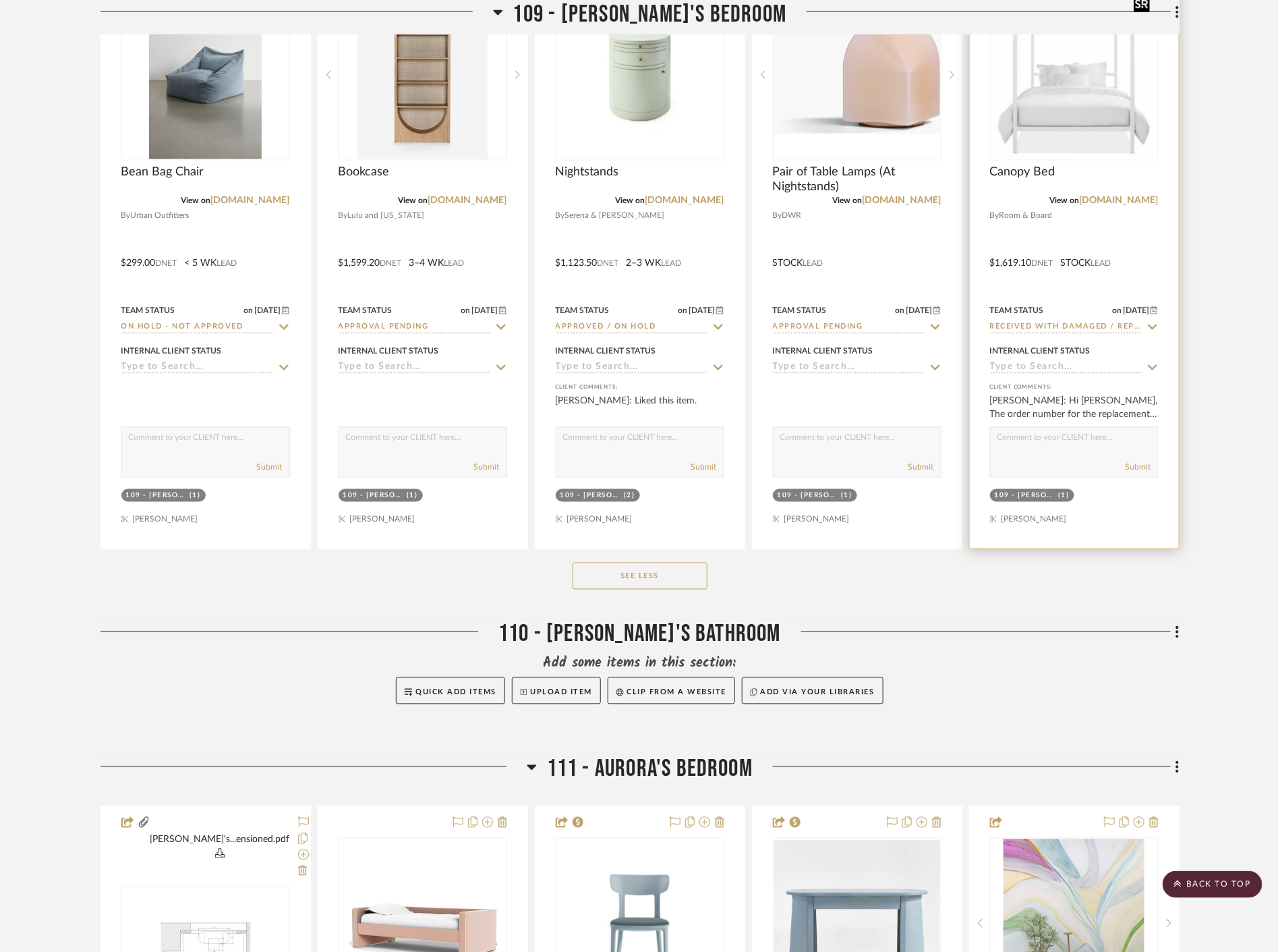
click at [0, 0] on img at bounding box center [0, 0] width 0 height 0
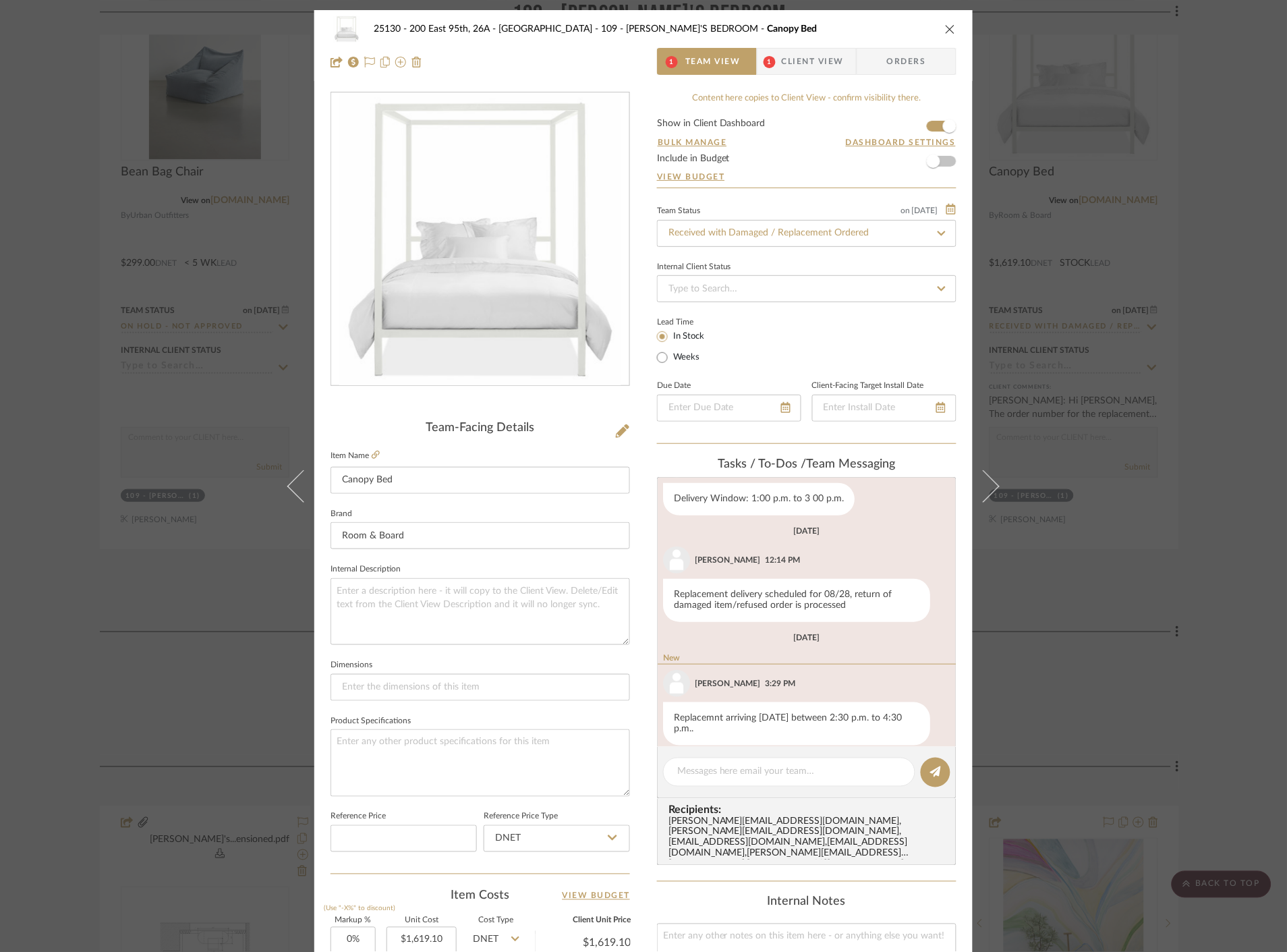
scroll to position [361, 0]
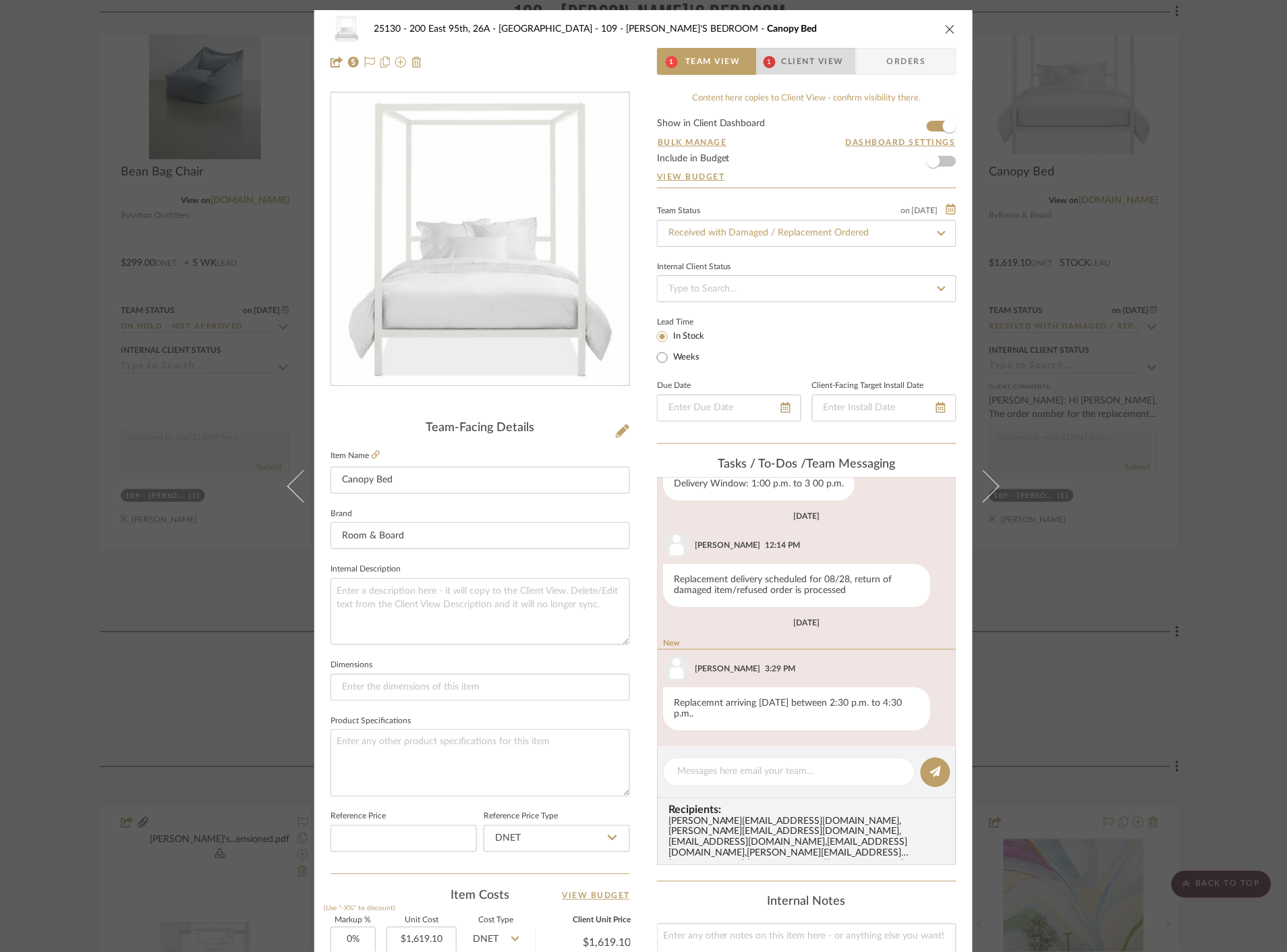
click at [791, 59] on span "Client View" at bounding box center [813, 61] width 62 height 27
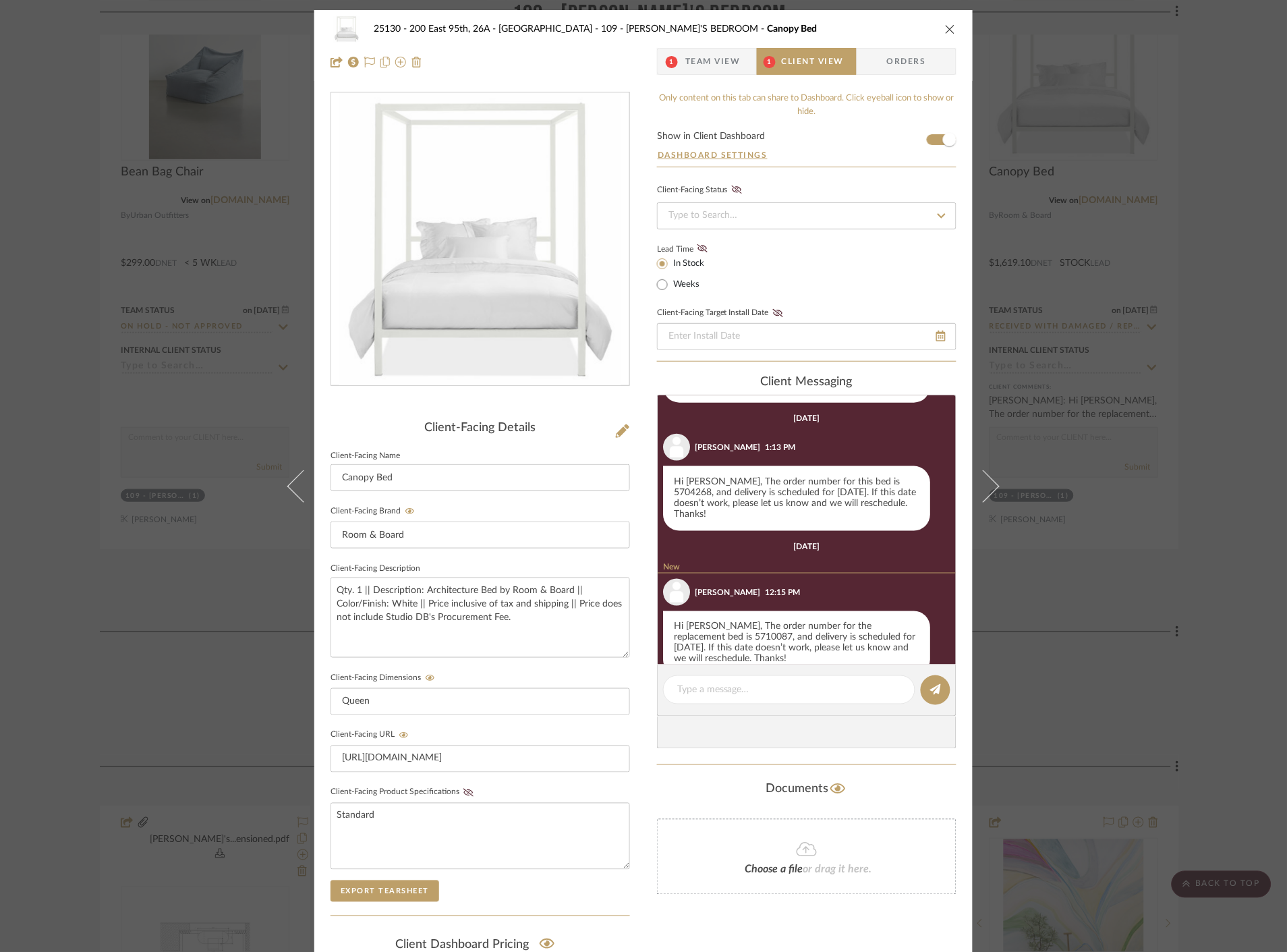
scroll to position [514, 0]
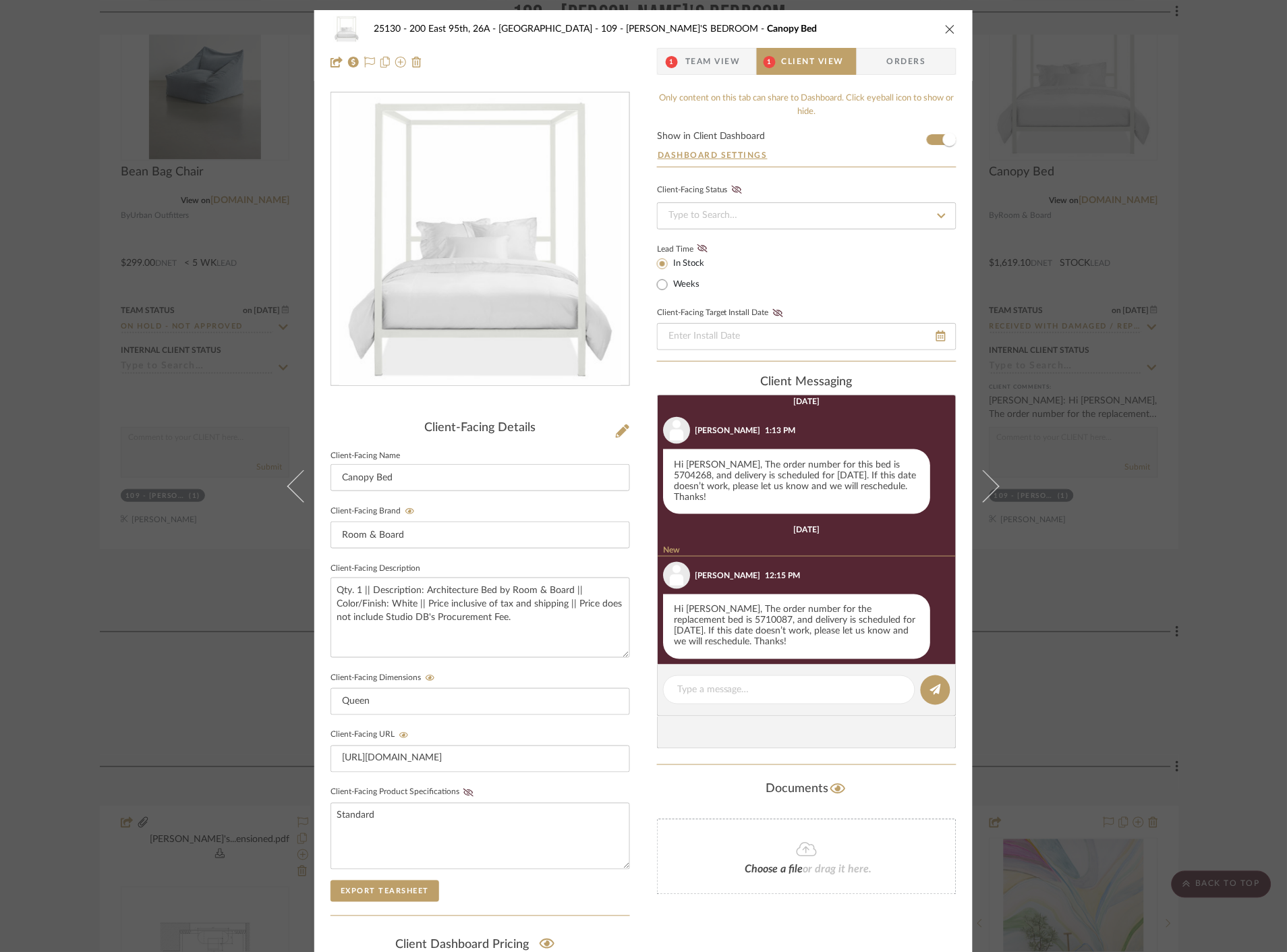
click at [1083, 383] on div "25130 - 200 East 95th, 26A - Kosheleva 109 - ASTRID'S BEDROOM Canopy Bed 1 Team…" at bounding box center [644, 476] width 1287 height 952
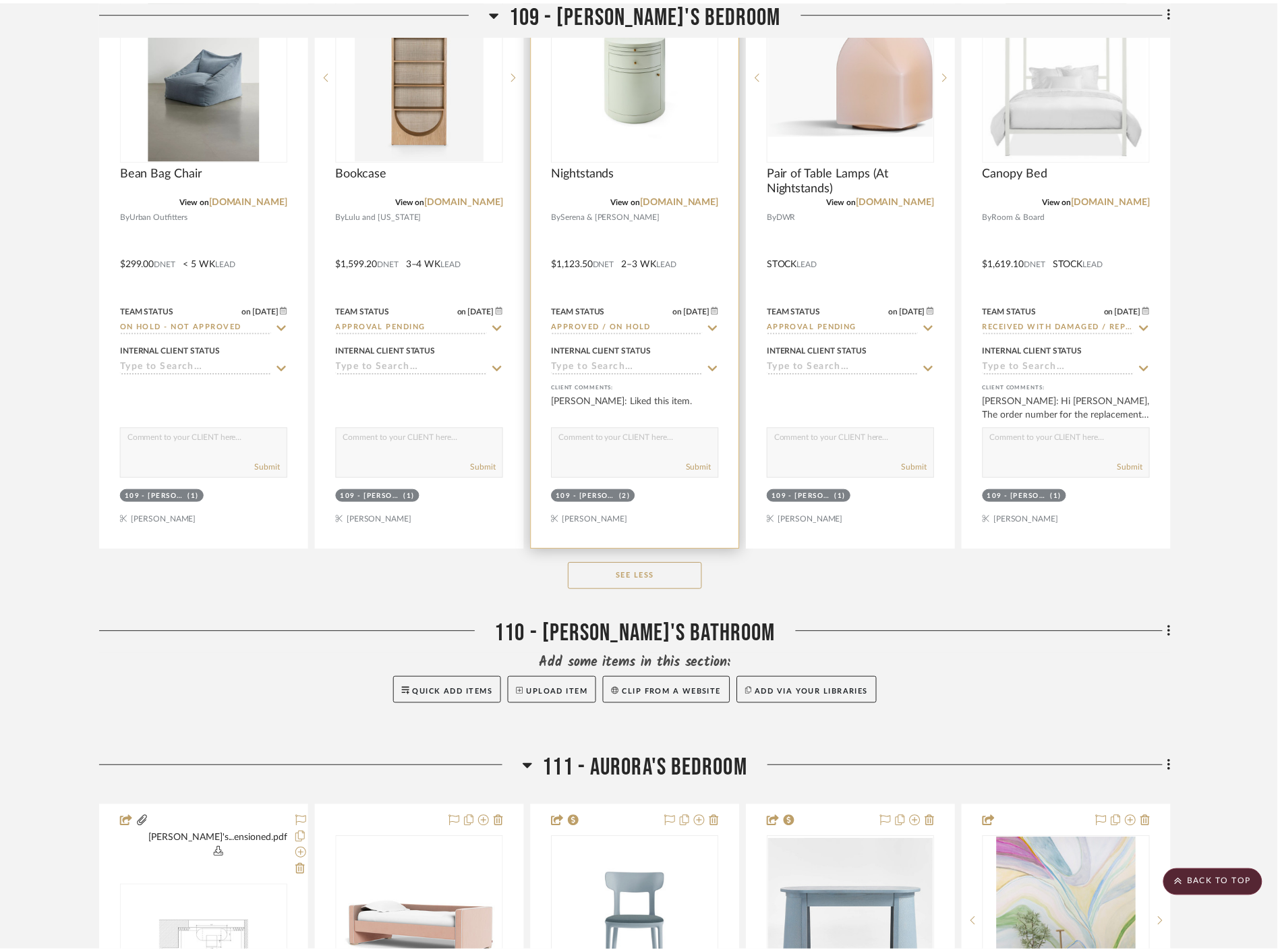
scroll to position [7570, 0]
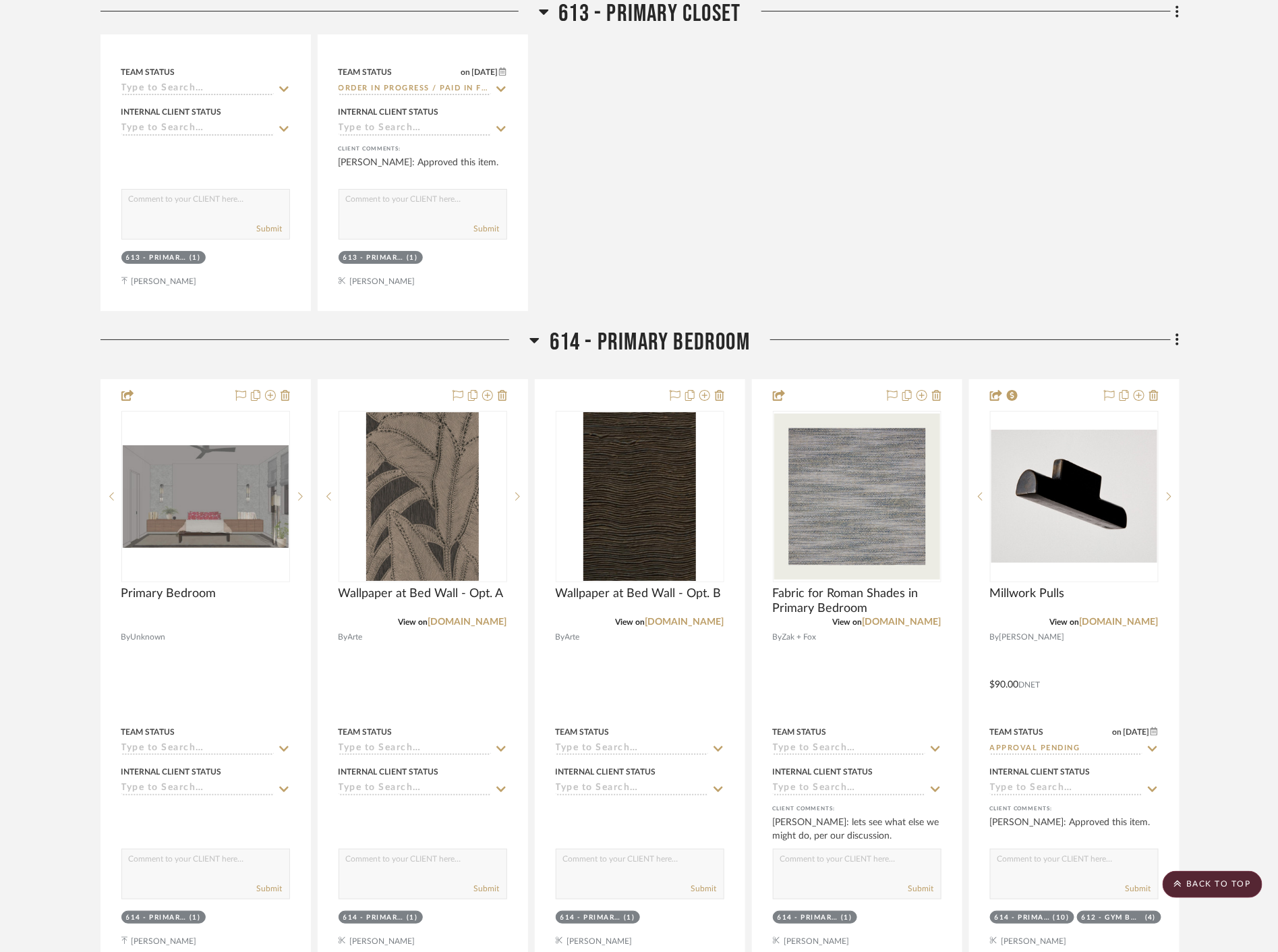
drag, startPoint x: 742, startPoint y: 110, endPoint x: 326, endPoint y: 3, distance: 429.5
click at [737, 110] on div "Primary Closet By Unknown Team Status Internal Client Status client Comments: S…" at bounding box center [640, 14] width 1079 height 591
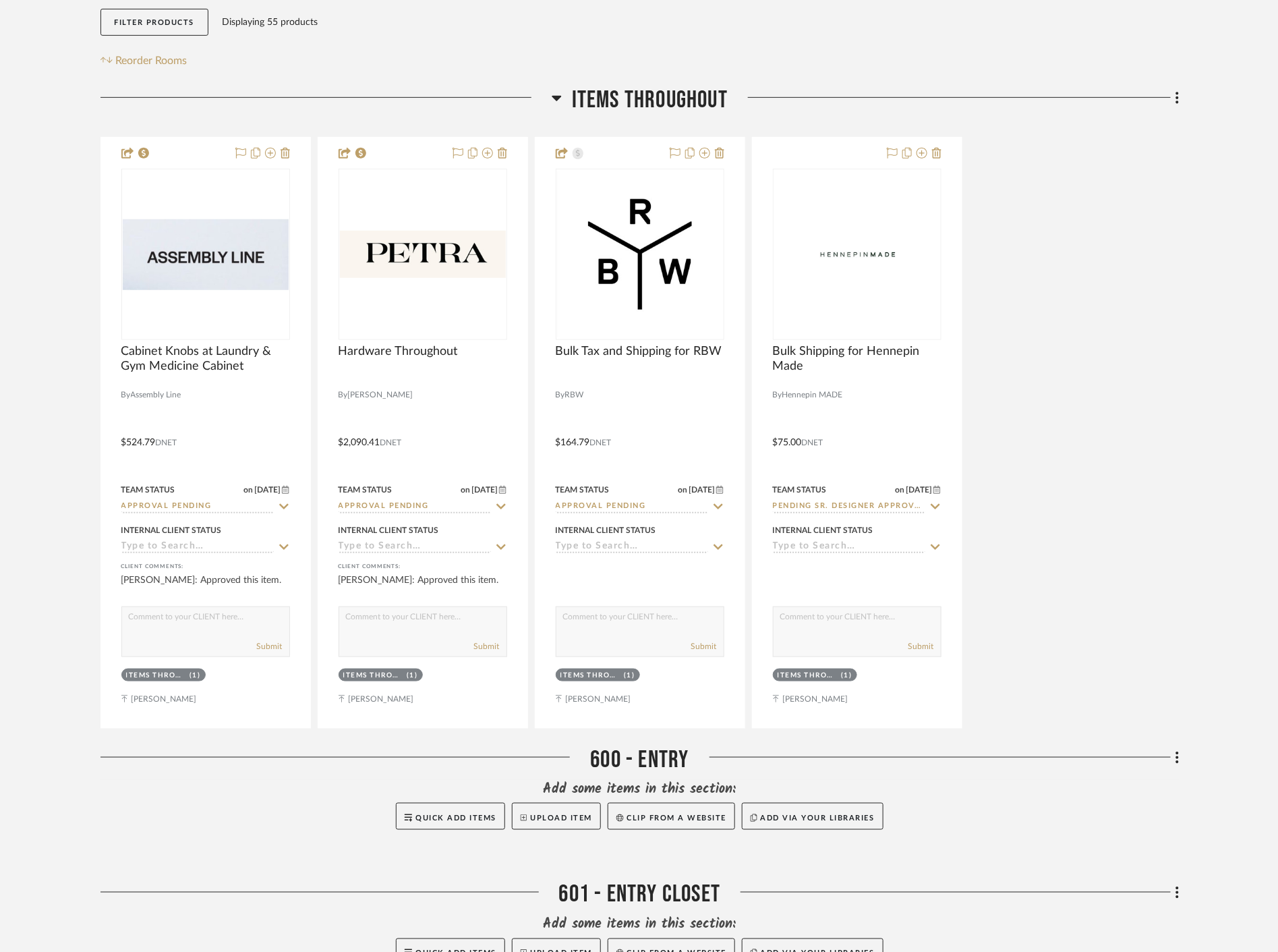
scroll to position [599, 0]
